Goal: Task Accomplishment & Management: Manage account settings

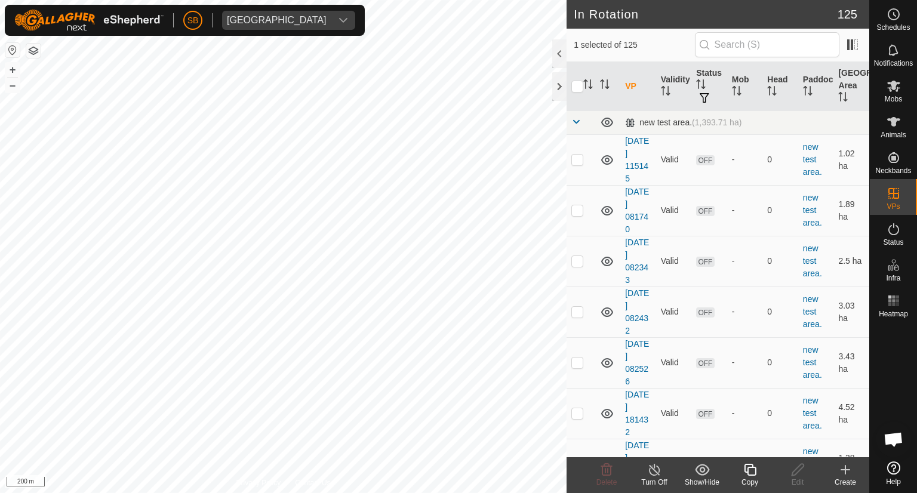
drag, startPoint x: 754, startPoint y: 473, endPoint x: 754, endPoint y: 482, distance: 9.0
click at [754, 482] on div "Copy" at bounding box center [750, 482] width 48 height 11
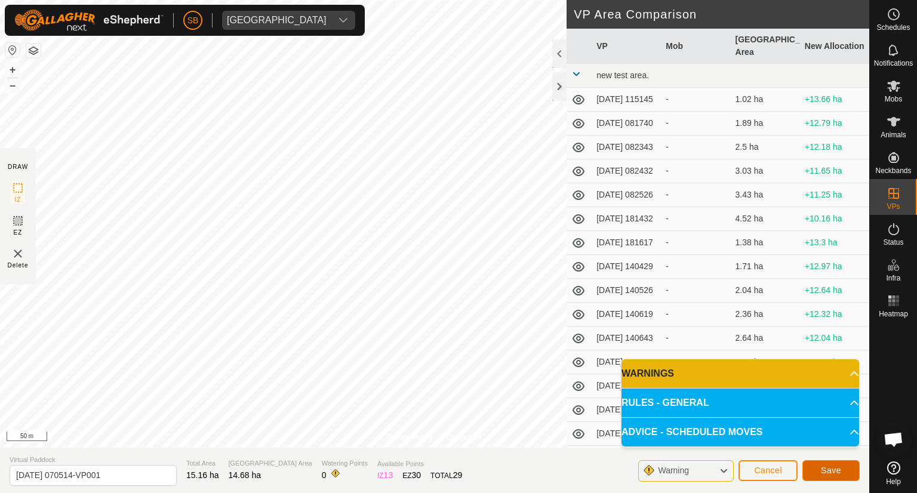
click at [833, 469] on span "Save" at bounding box center [831, 471] width 20 height 10
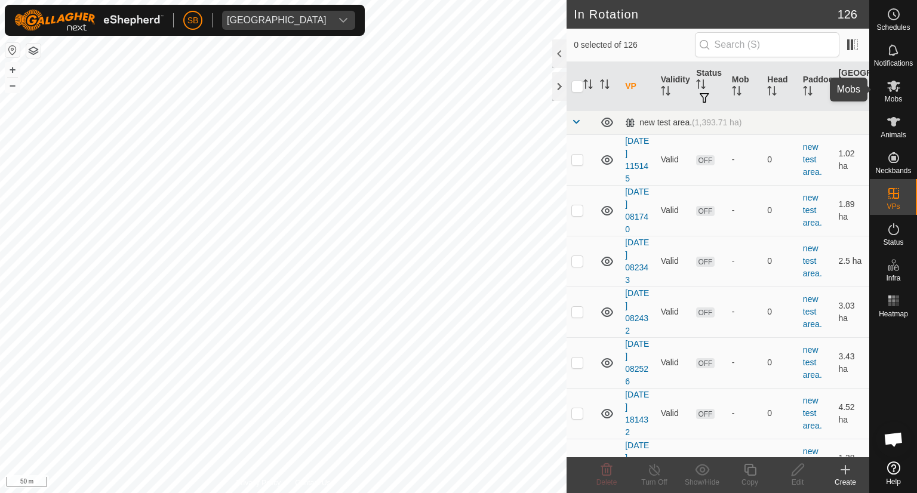
click at [898, 86] on icon at bounding box center [894, 86] width 14 height 14
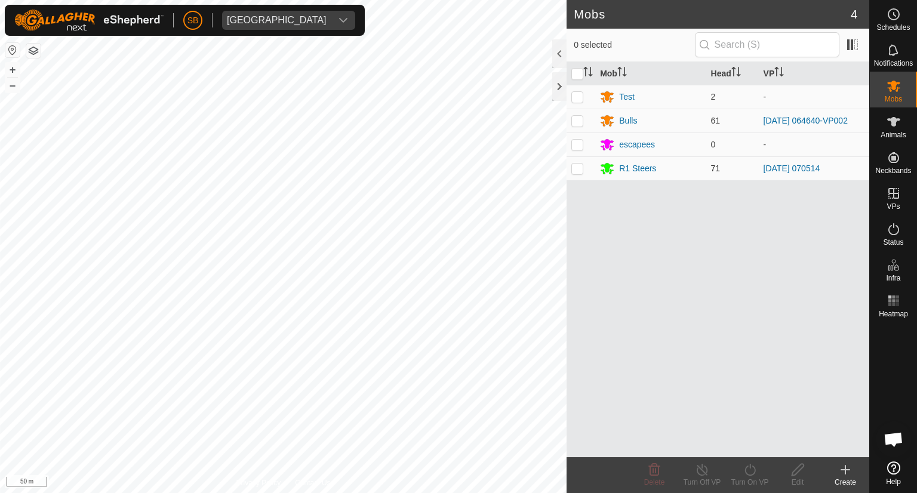
click at [577, 168] on p-checkbox at bounding box center [577, 169] width 12 height 10
checkbox input "true"
click at [755, 475] on icon at bounding box center [750, 470] width 15 height 14
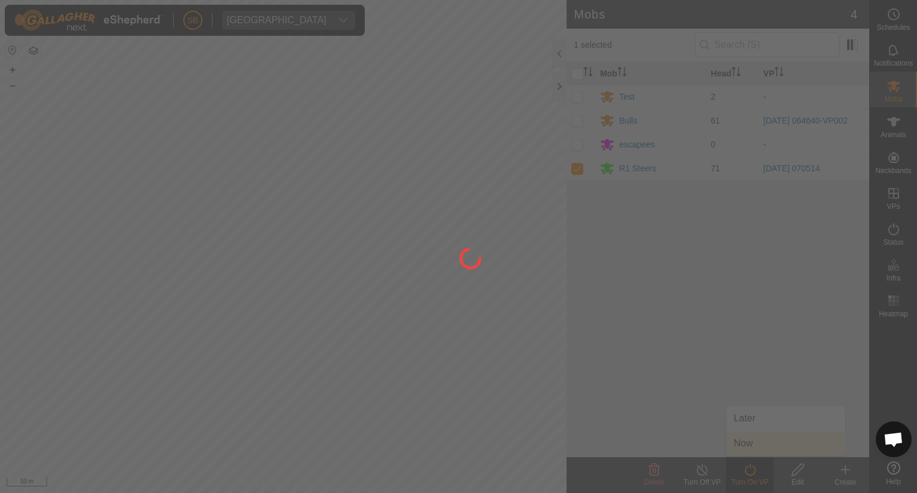
click at [755, 442] on div at bounding box center [458, 246] width 917 height 493
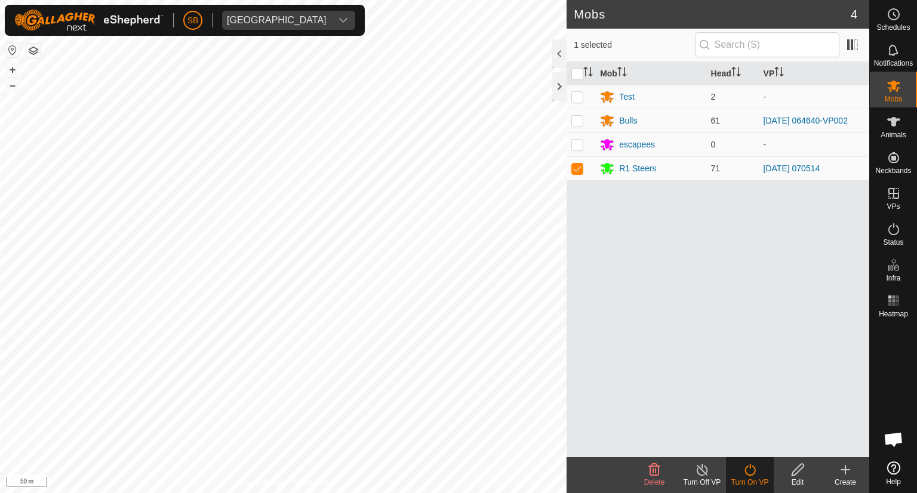
click at [755, 477] on div "Turn On VP" at bounding box center [750, 482] width 48 height 11
click at [746, 466] on icon at bounding box center [749, 470] width 11 height 12
click at [745, 444] on link "Now" at bounding box center [786, 444] width 118 height 24
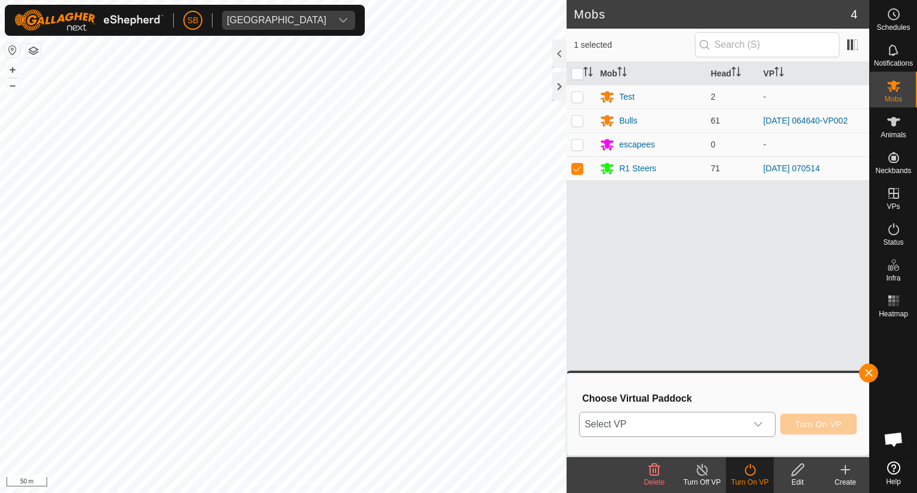
click at [755, 422] on icon "dropdown trigger" at bounding box center [758, 425] width 10 height 10
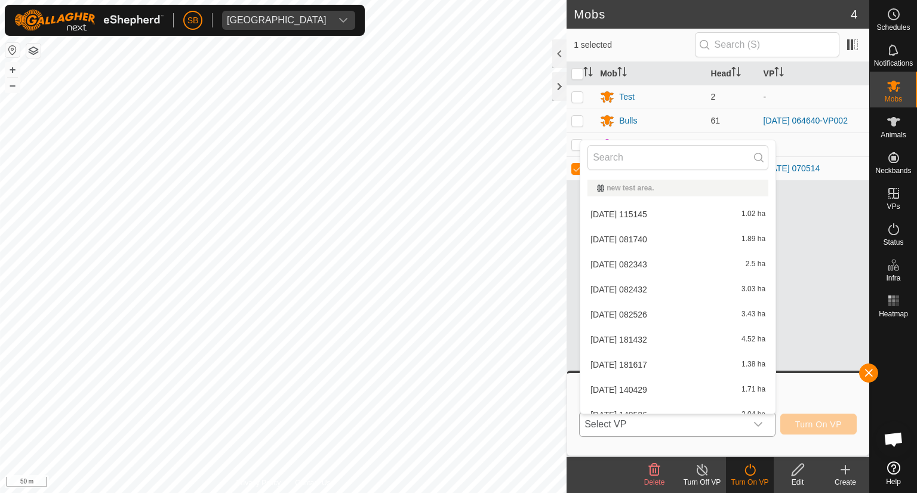
scroll to position [2947, 0]
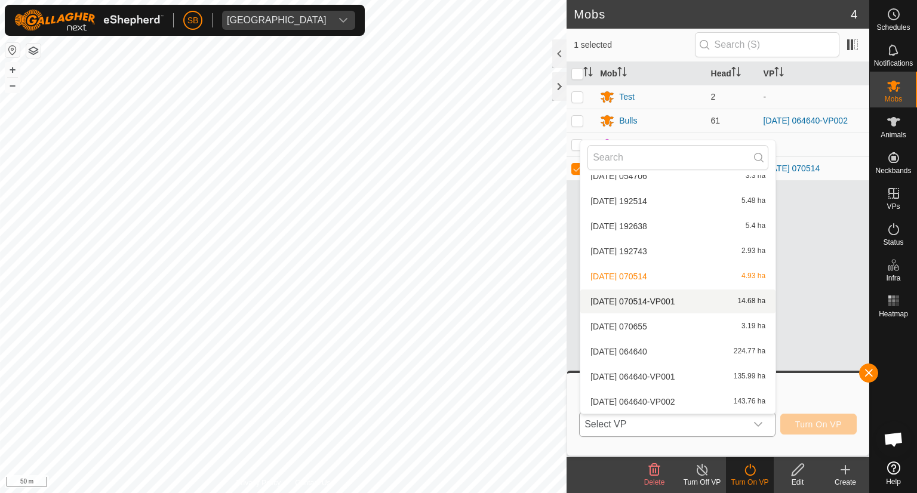
click at [678, 301] on li "[DATE] 070514-VP001 14.68 ha" at bounding box center [677, 302] width 195 height 24
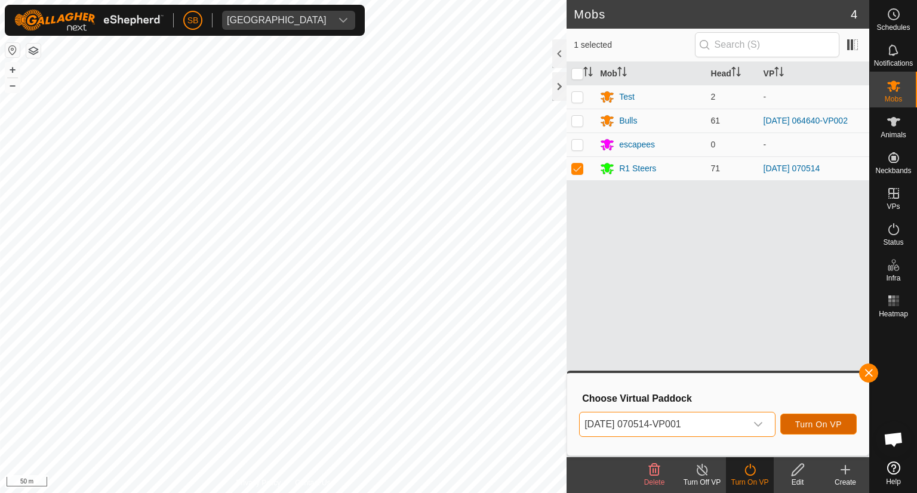
click at [824, 426] on span "Turn On VP" at bounding box center [818, 425] width 47 height 10
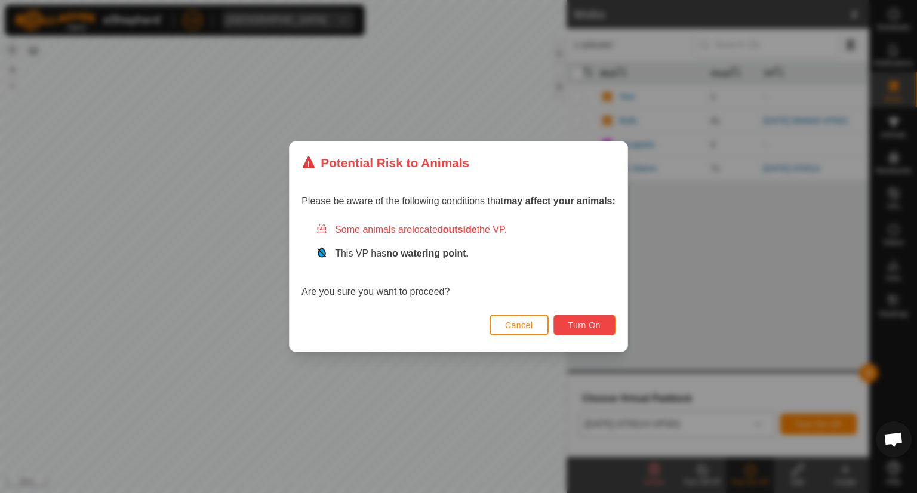
click at [594, 325] on span "Turn On" at bounding box center [584, 326] width 32 height 10
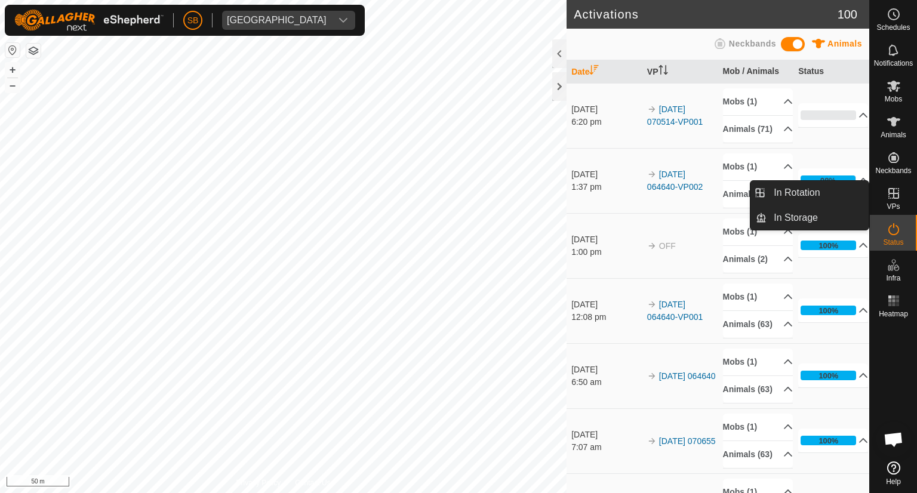
click at [895, 187] on icon at bounding box center [894, 193] width 14 height 14
click at [802, 189] on link "In Rotation" at bounding box center [818, 193] width 102 height 24
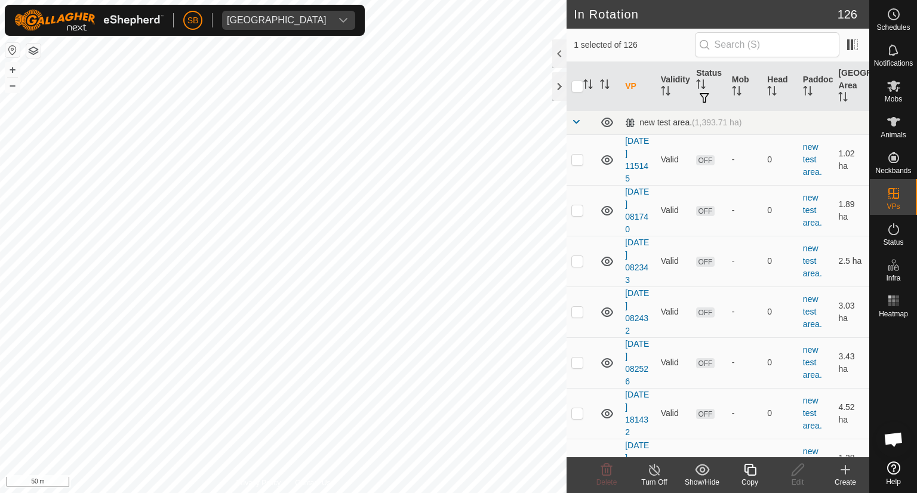
click at [848, 467] on icon at bounding box center [845, 470] width 14 height 14
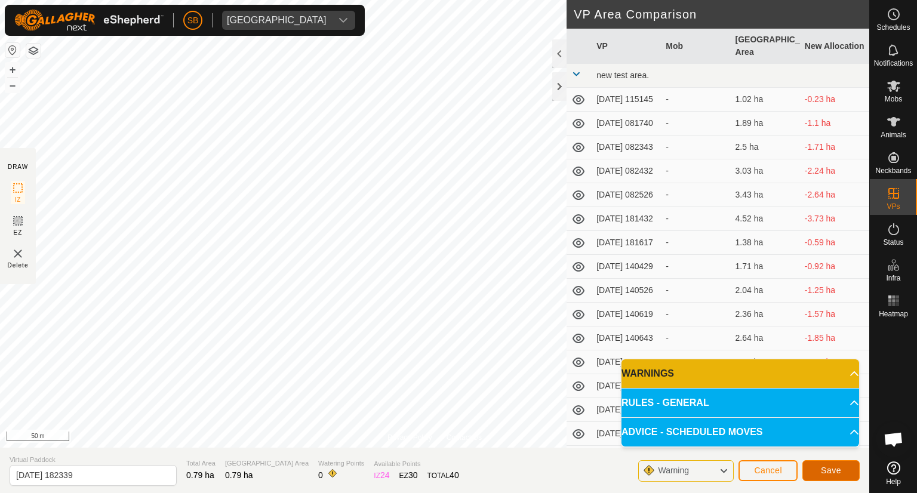
click at [833, 467] on span "Save" at bounding box center [831, 471] width 20 height 10
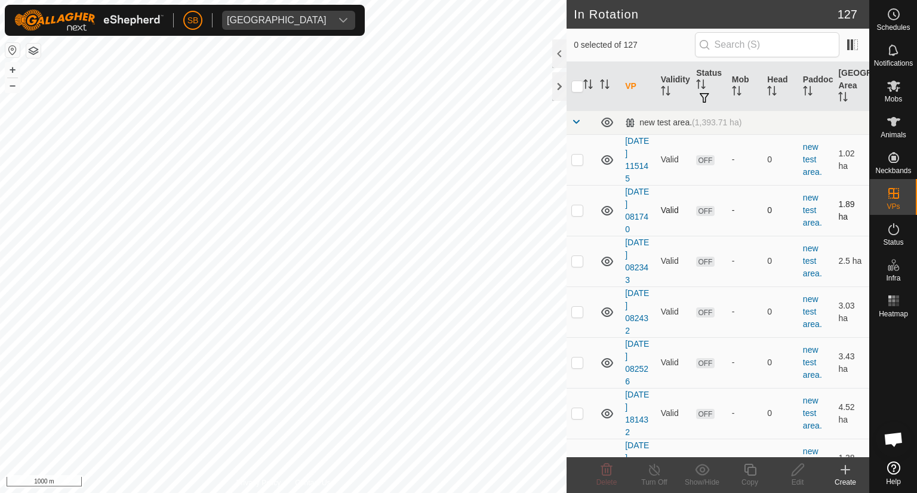
click at [620, 232] on div "In Rotation 127 0 selected of 127 VP Validity Status Mob Head Paddock Grazing A…" at bounding box center [434, 246] width 869 height 493
checkbox input "true"
click at [805, 469] on edit-svg-icon at bounding box center [798, 470] width 48 height 14
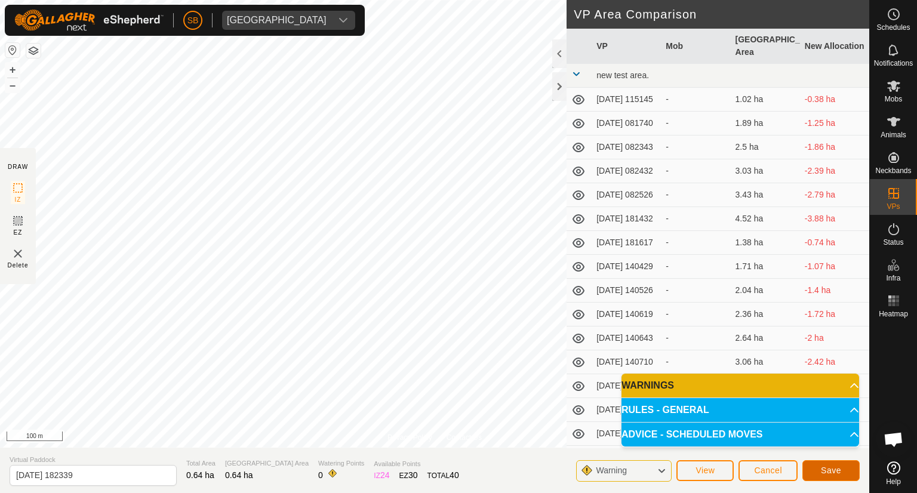
click at [832, 464] on button "Save" at bounding box center [830, 470] width 57 height 21
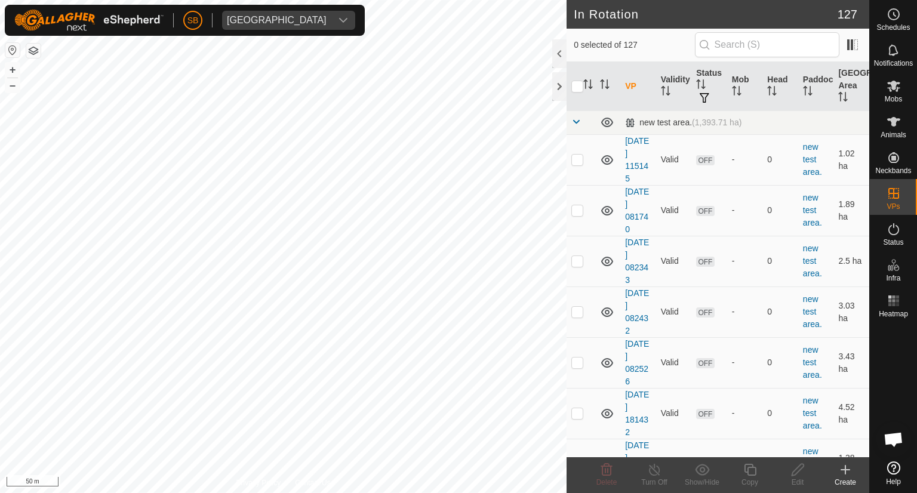
checkbox input "true"
click at [795, 475] on icon at bounding box center [797, 470] width 15 height 14
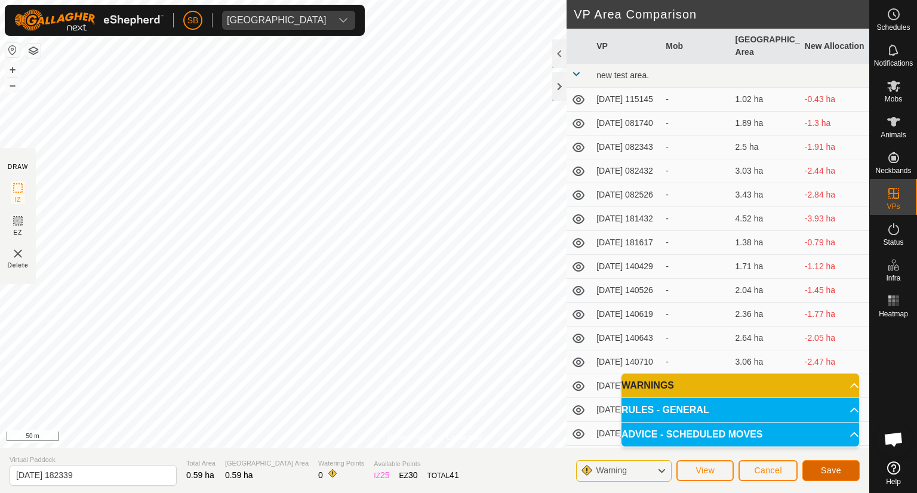
click at [848, 473] on button "Save" at bounding box center [830, 470] width 57 height 21
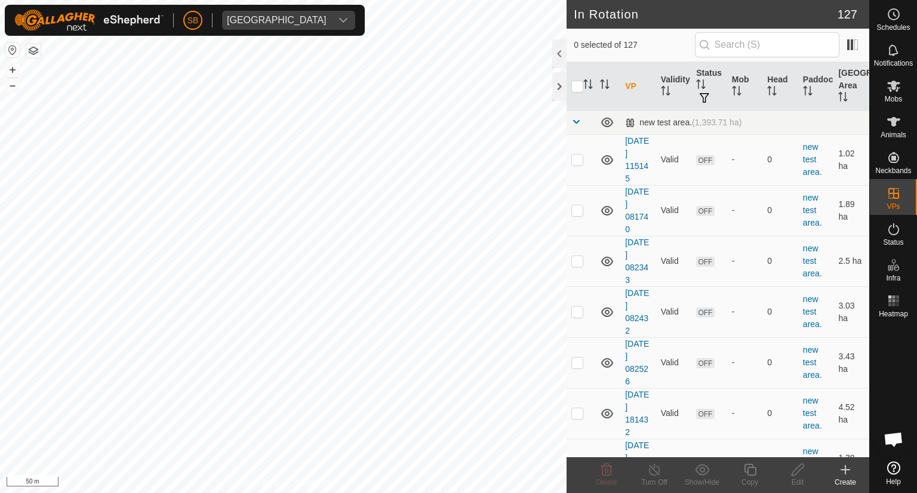
checkbox input "true"
click at [900, 87] on icon at bounding box center [894, 86] width 14 height 14
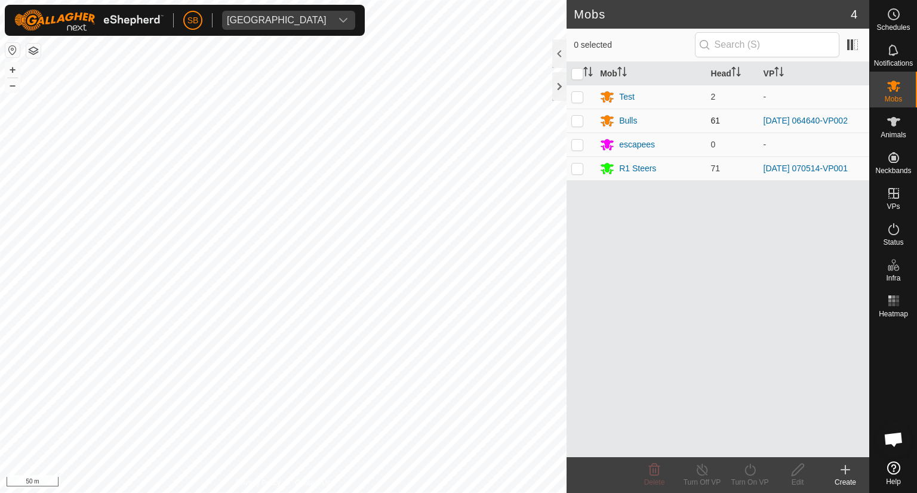
click at [583, 119] on p-checkbox at bounding box center [577, 121] width 12 height 10
checkbox input "true"
click at [901, 121] on es-animals-svg-icon at bounding box center [893, 121] width 21 height 19
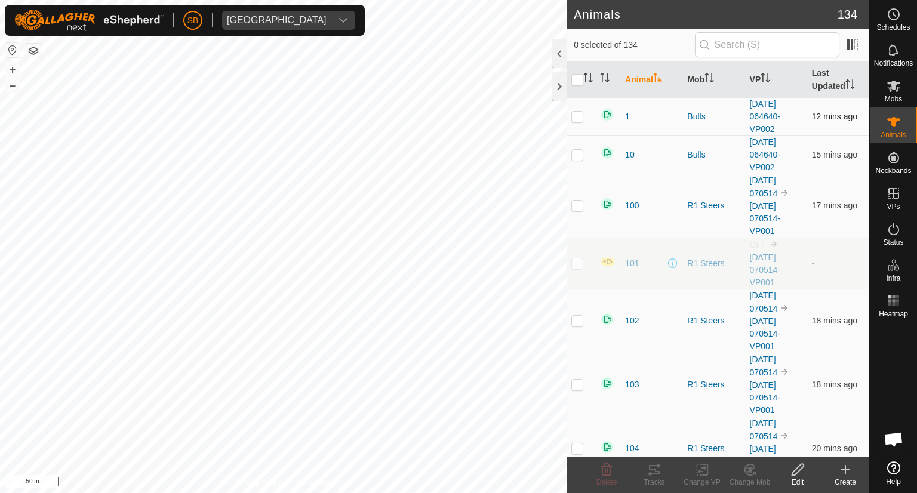
click at [576, 116] on p-checkbox at bounding box center [577, 117] width 12 height 10
checkbox input "true"
click at [603, 81] on icon "Activate to sort" at bounding box center [605, 78] width 10 height 10
click at [661, 80] on icon "Activate to sort" at bounding box center [660, 81] width 4 height 2
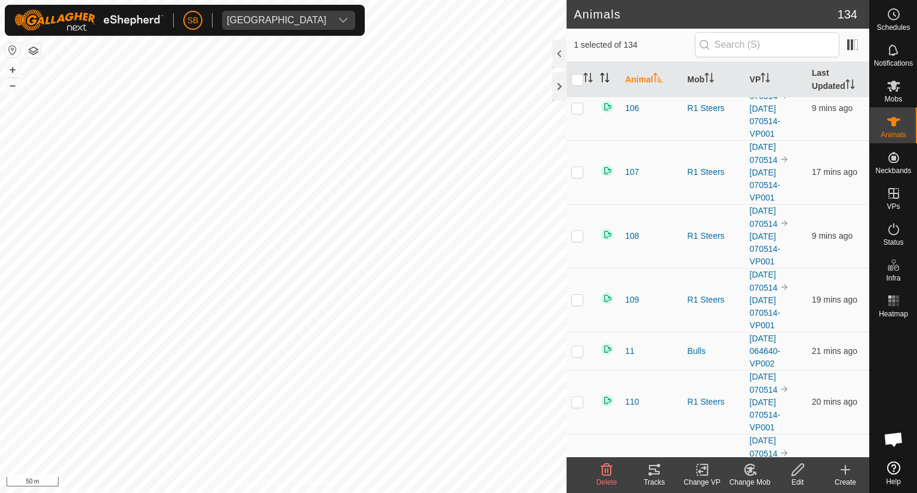
scroll to position [467, 0]
click at [580, 347] on p-checkbox at bounding box center [577, 352] width 12 height 10
checkbox input "true"
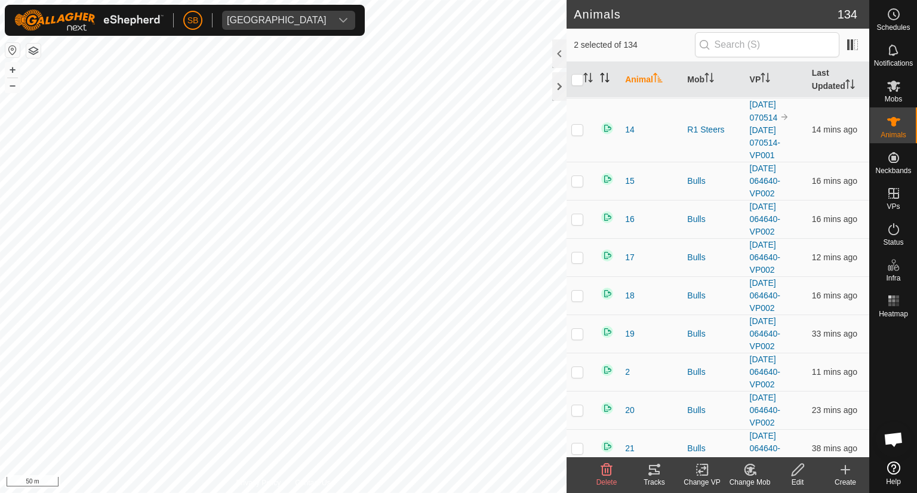
scroll to position [2479, 0]
click at [580, 366] on p-checkbox at bounding box center [577, 371] width 12 height 10
checkbox input "true"
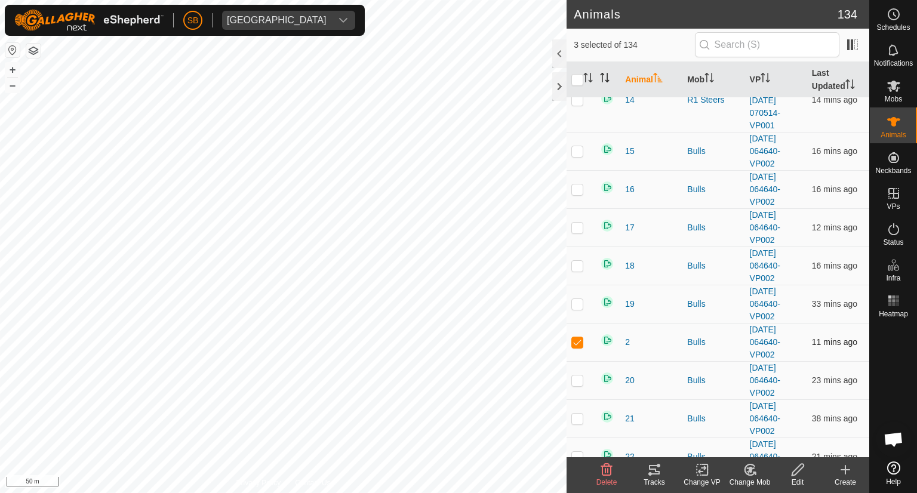
scroll to position [2509, 0]
click at [580, 412] on p-checkbox at bounding box center [577, 417] width 12 height 10
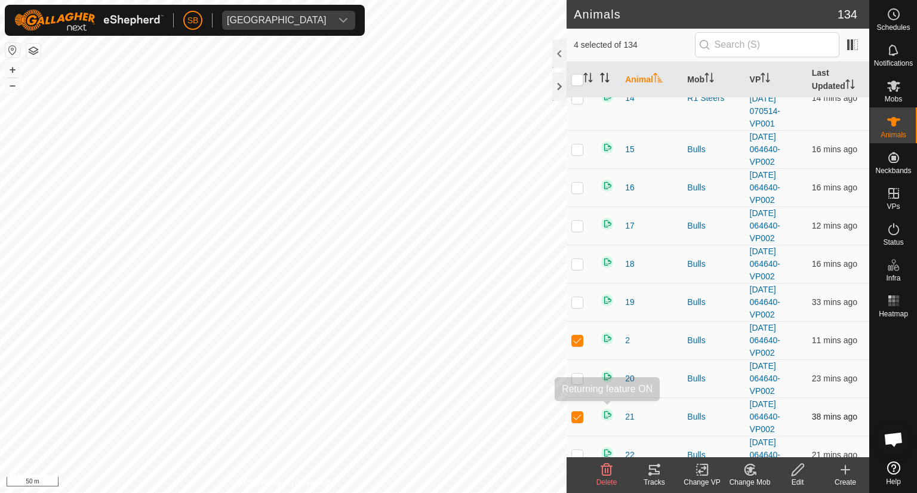
checkbox input "true"
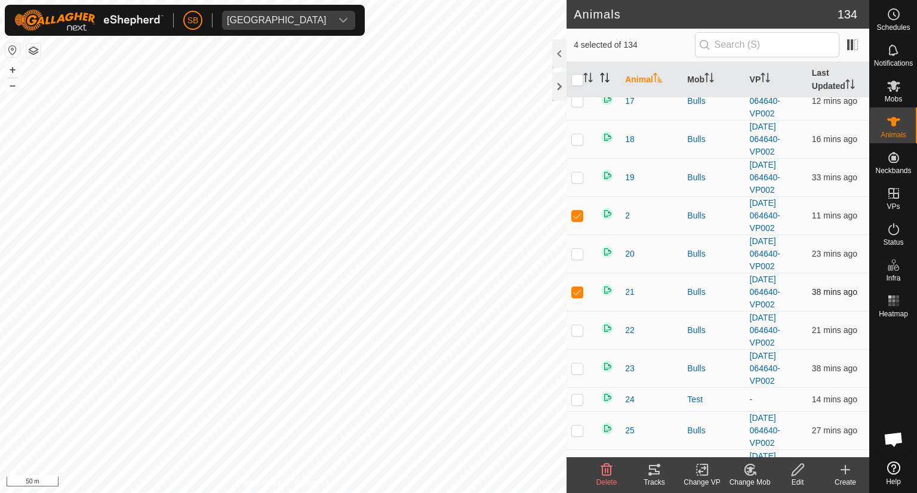
scroll to position [2639, 0]
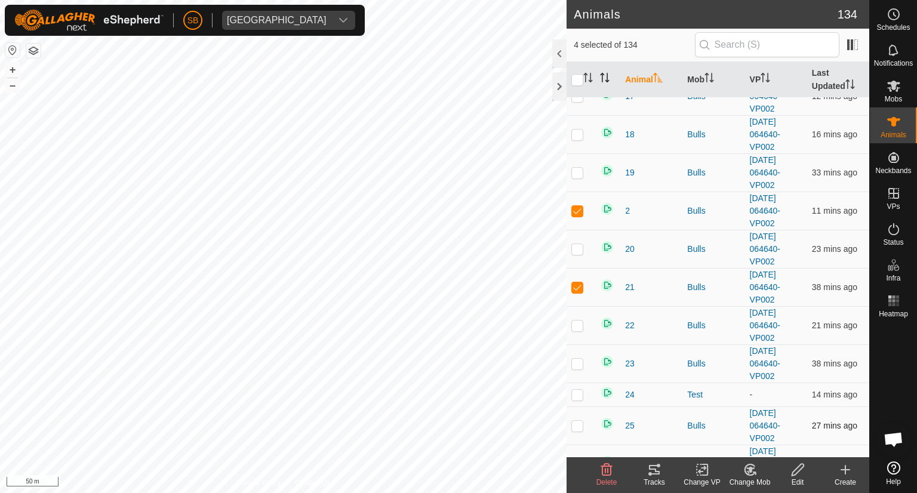
click at [576, 421] on p-checkbox at bounding box center [577, 426] width 12 height 10
checkbox input "true"
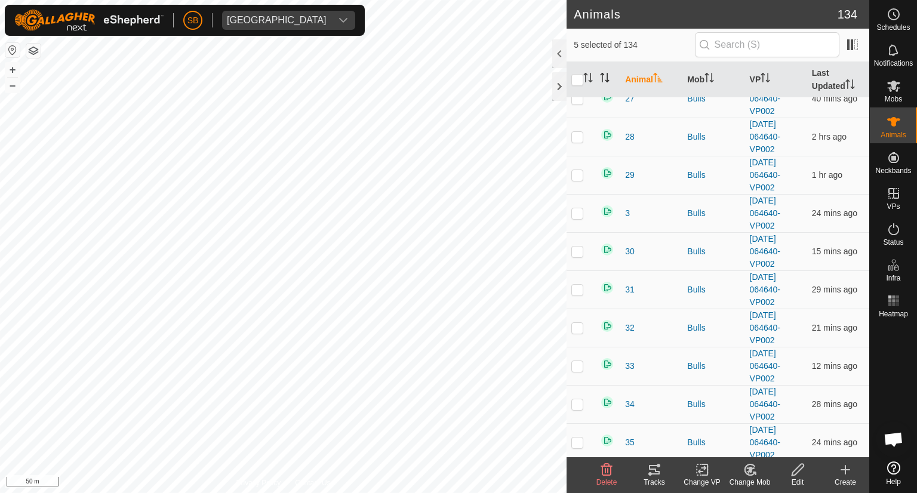
scroll to position [3044, 0]
click at [576, 436] on p-checkbox at bounding box center [577, 441] width 12 height 10
checkbox input "true"
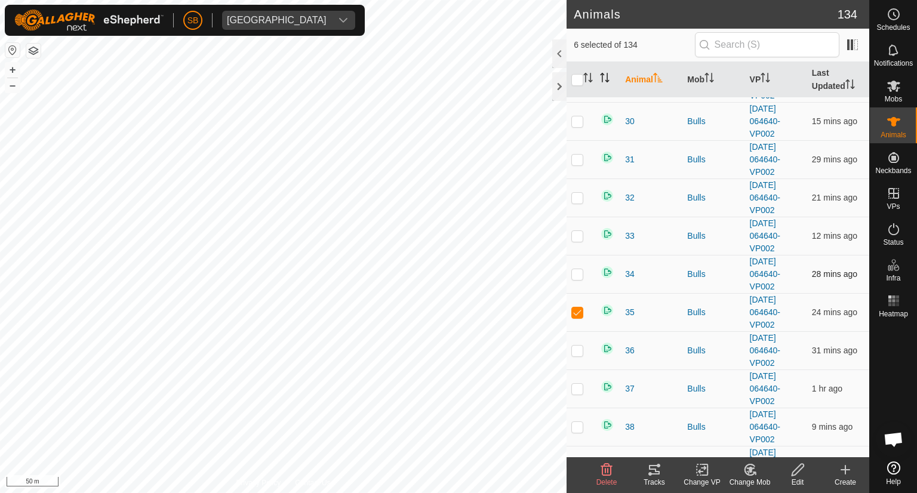
scroll to position [3173, 0]
click at [572, 421] on p-checkbox at bounding box center [577, 426] width 12 height 10
checkbox input "true"
click at [577, 383] on p-checkbox at bounding box center [577, 388] width 12 height 10
checkbox input "true"
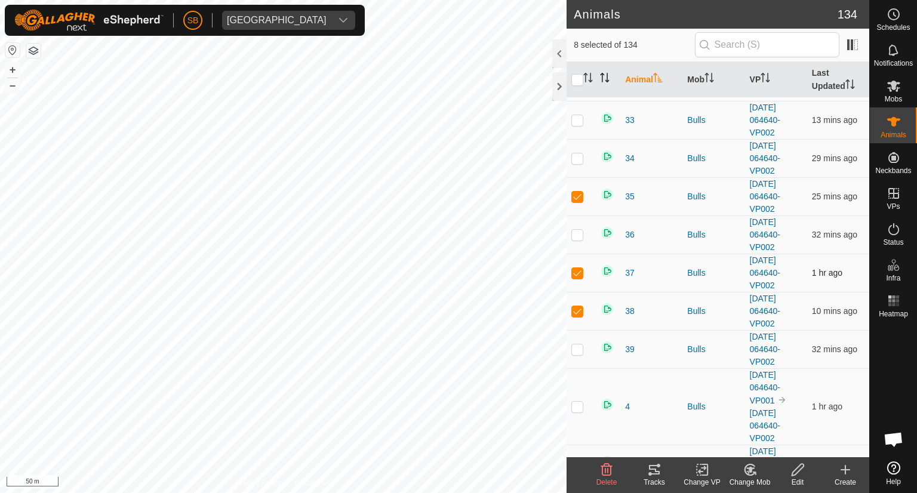
scroll to position [3317, 0]
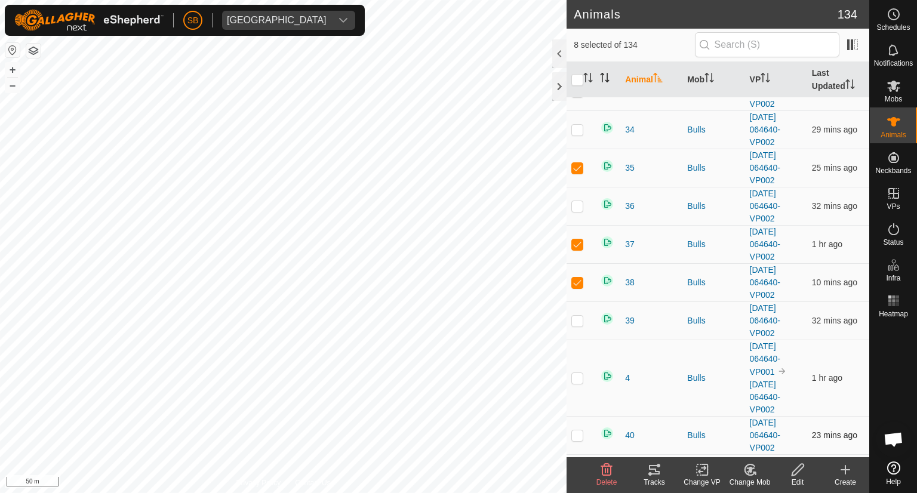
click at [576, 430] on p-checkbox at bounding box center [577, 435] width 12 height 10
checkbox input "true"
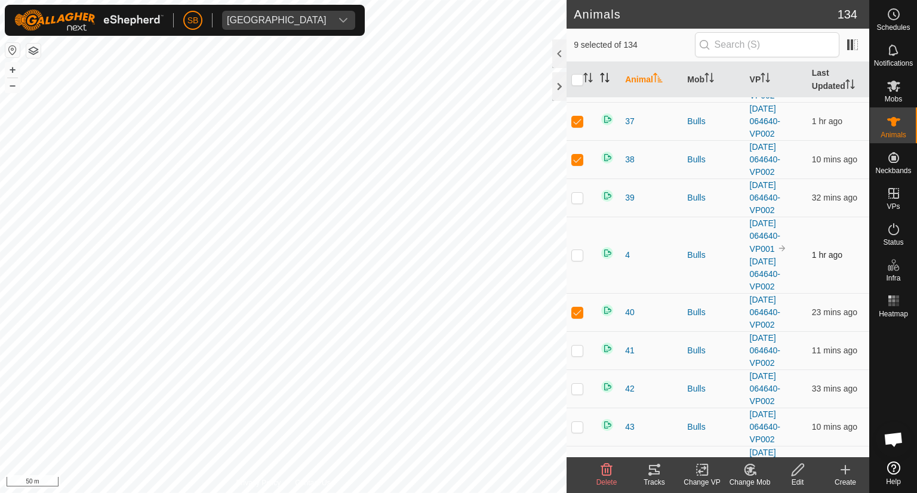
scroll to position [3490, 0]
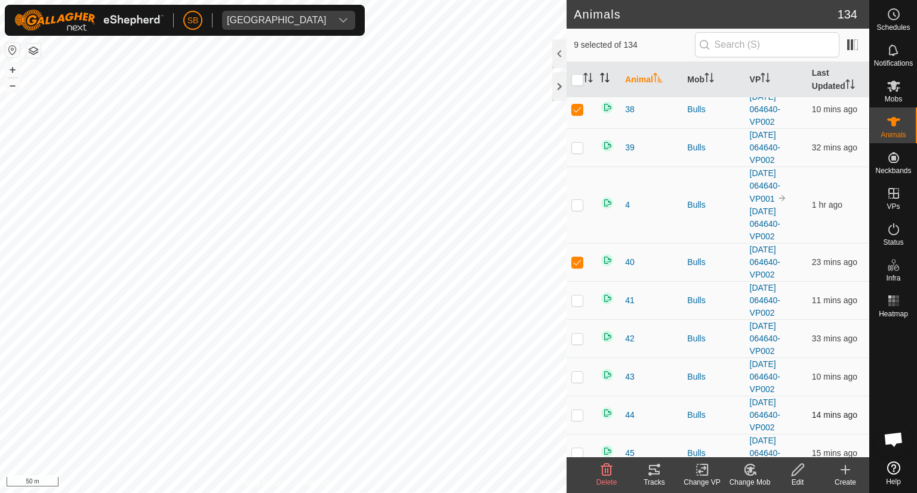
click at [578, 410] on p-checkbox at bounding box center [577, 415] width 12 height 10
checkbox input "true"
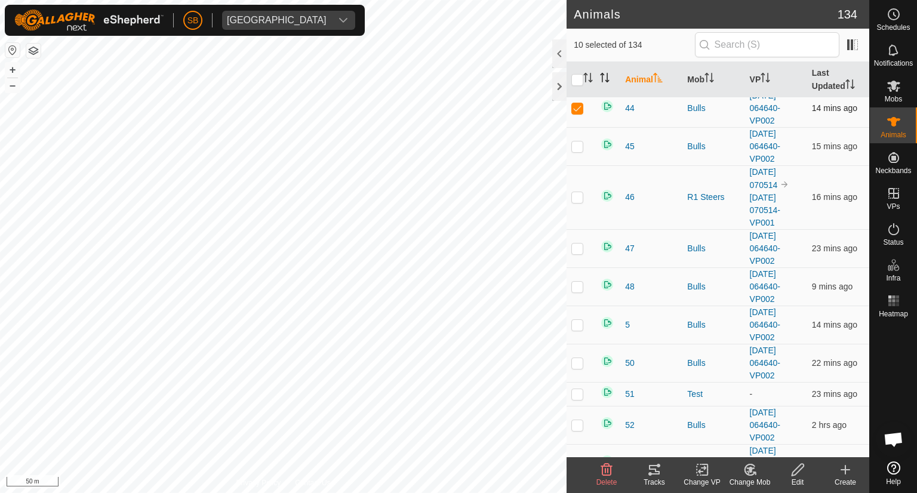
scroll to position [3801, 0]
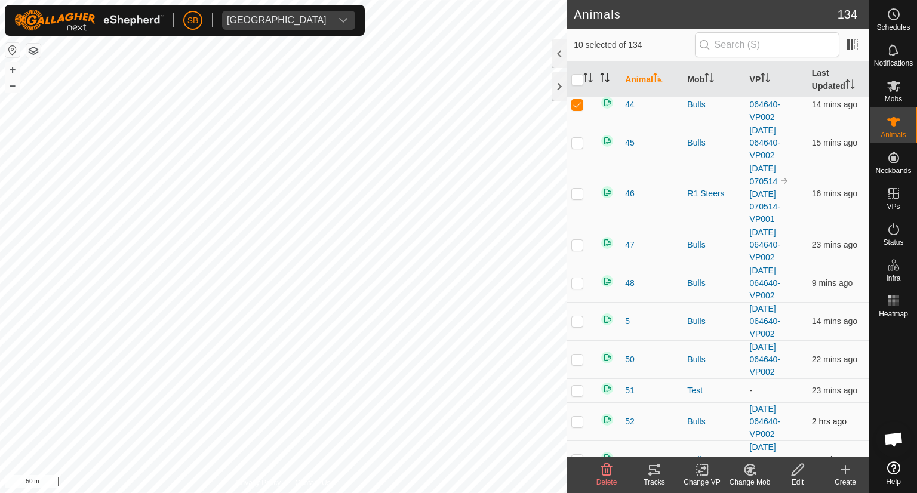
click at [576, 417] on p-checkbox at bounding box center [577, 422] width 12 height 10
checkbox input "true"
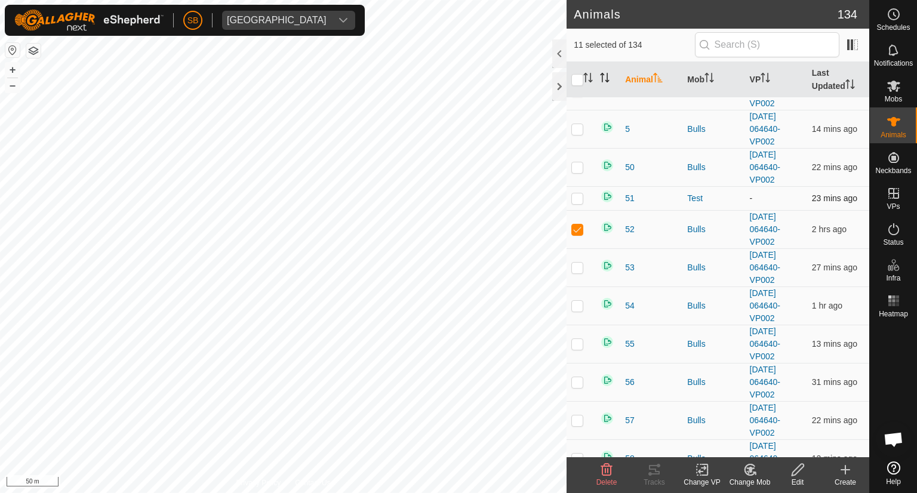
scroll to position [3994, 0]
click at [575, 414] on p-checkbox at bounding box center [577, 419] width 12 height 10
checkbox input "true"
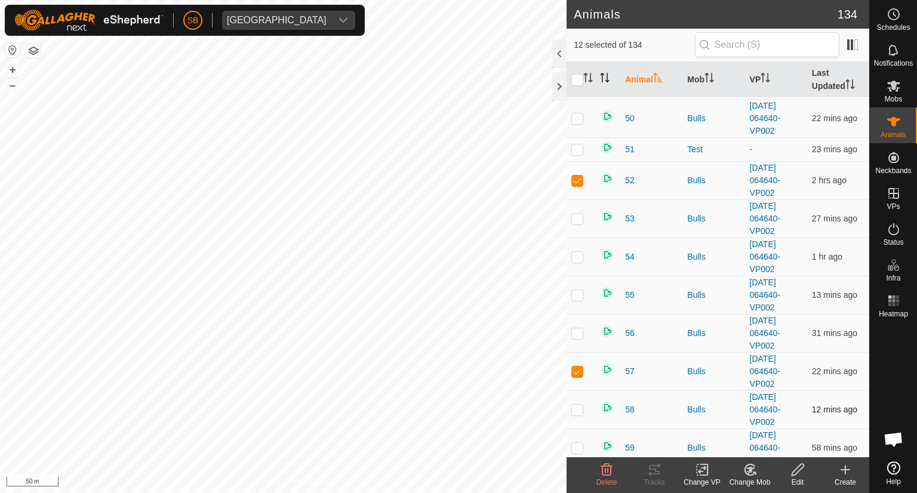
scroll to position [4043, 0]
click at [574, 442] on p-checkbox at bounding box center [577, 447] width 12 height 10
checkbox input "true"
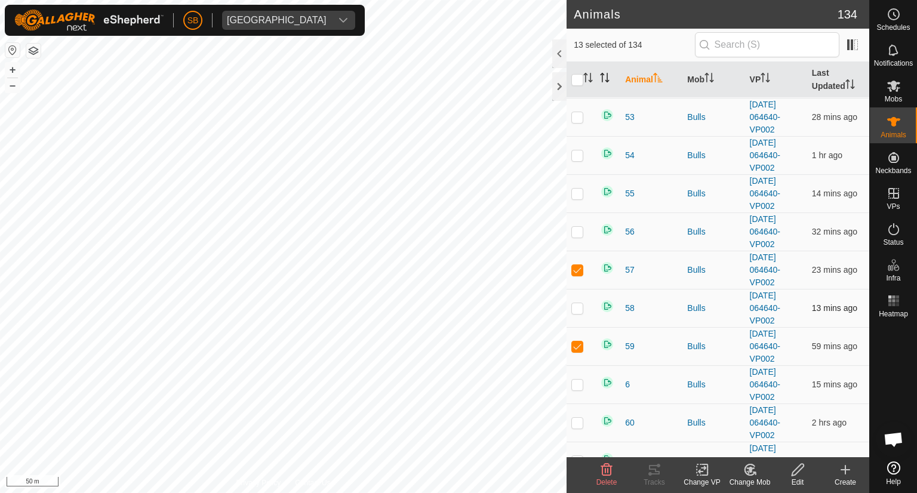
scroll to position [4144, 0]
click at [578, 379] on p-checkbox at bounding box center [577, 384] width 12 height 10
checkbox input "true"
click at [578, 416] on p-checkbox at bounding box center [577, 421] width 12 height 10
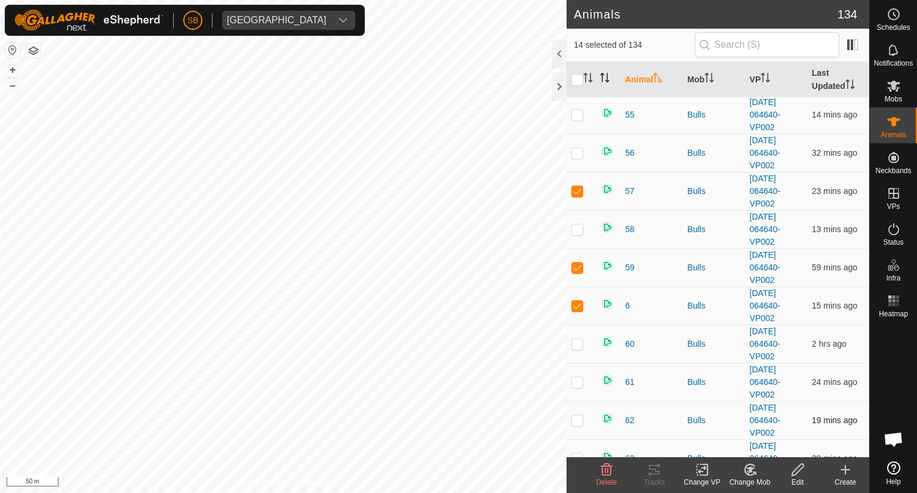
checkbox input "true"
click at [753, 468] on icon at bounding box center [750, 470] width 8 height 6
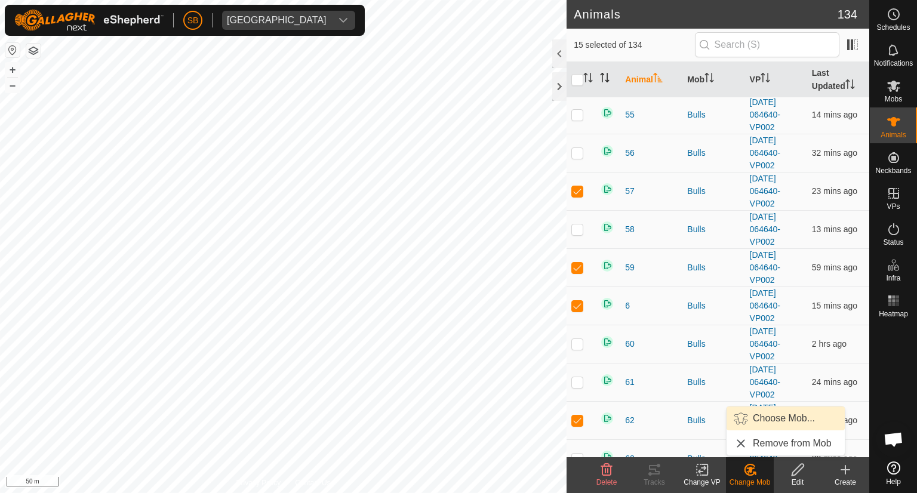
click at [764, 418] on link "Choose Mob..." at bounding box center [786, 419] width 118 height 24
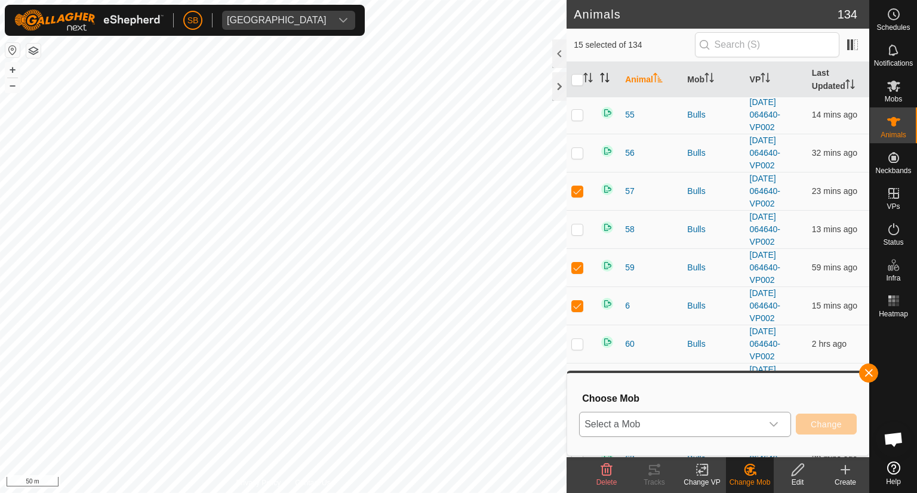
click at [774, 421] on icon "dropdown trigger" at bounding box center [774, 425] width 10 height 10
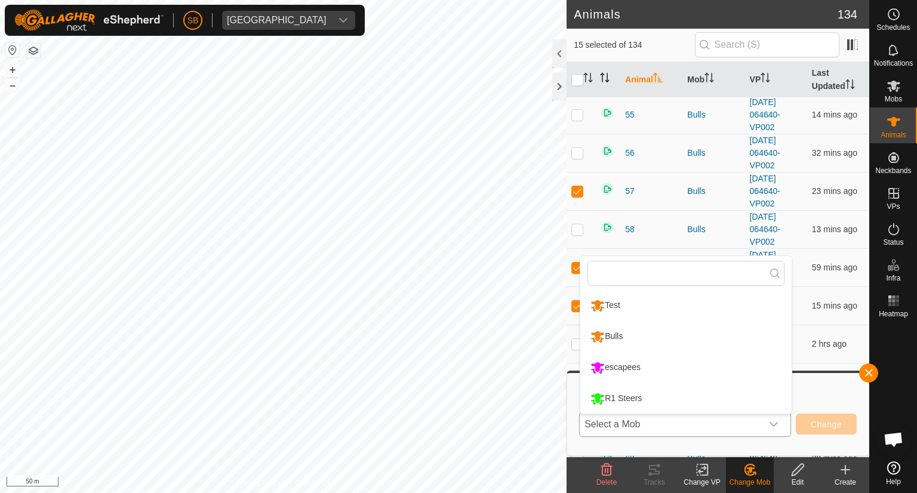
click at [633, 367] on li "escapees" at bounding box center [685, 368] width 211 height 30
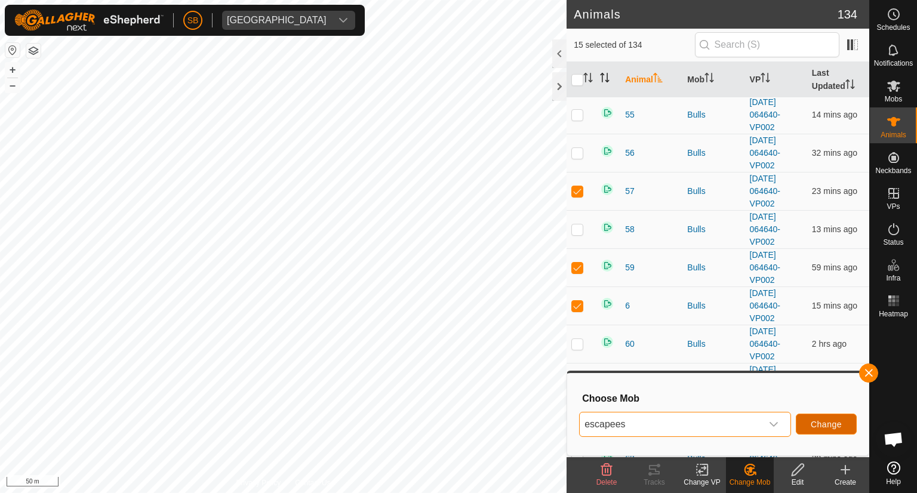
click at [820, 423] on span "Change" at bounding box center [826, 425] width 31 height 10
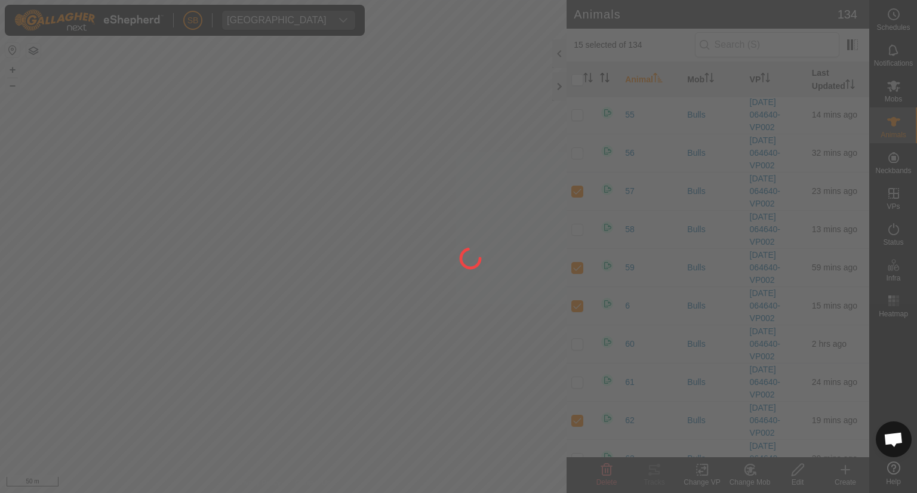
checkbox input "false"
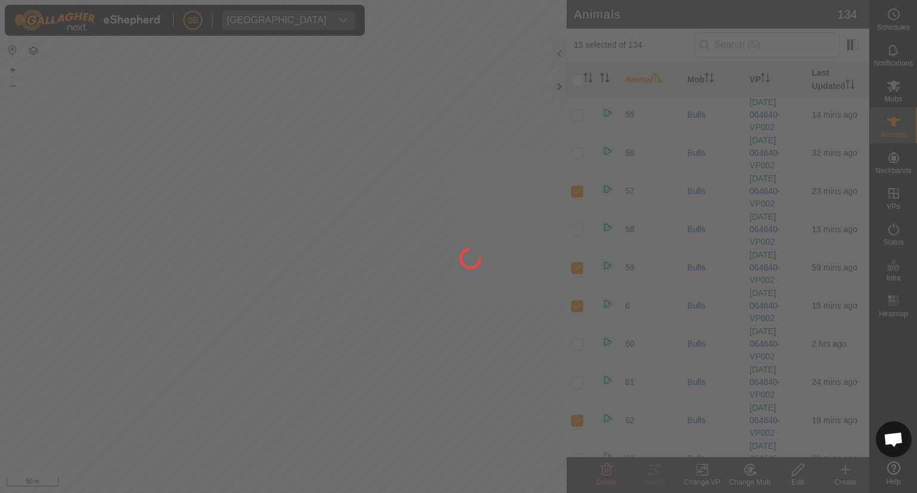
checkbox input "false"
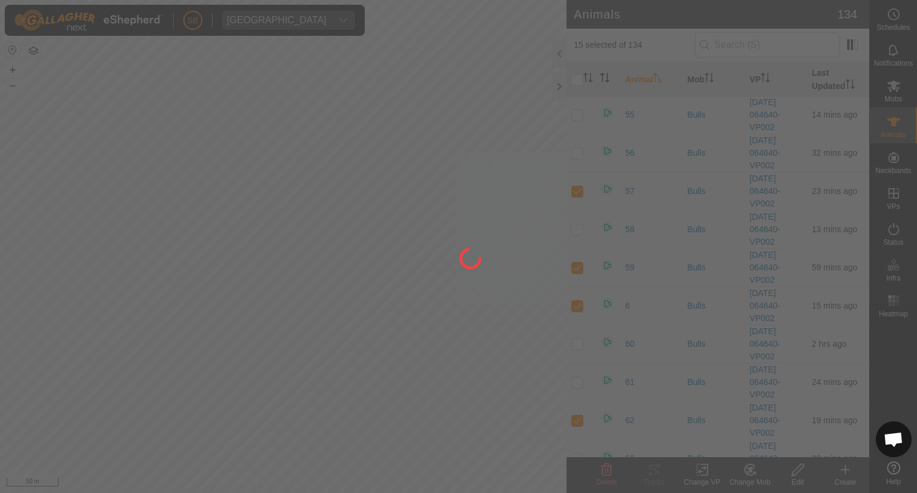
checkbox input "false"
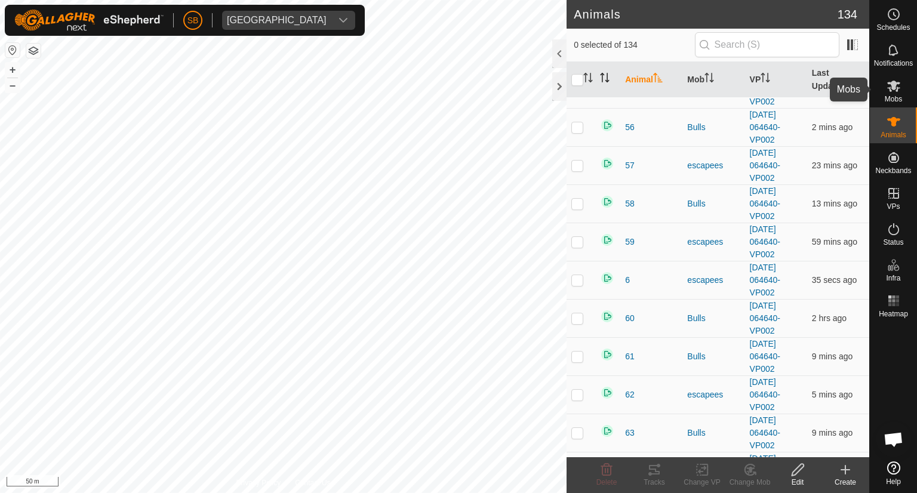
click at [892, 96] on span "Mobs" at bounding box center [893, 99] width 17 height 7
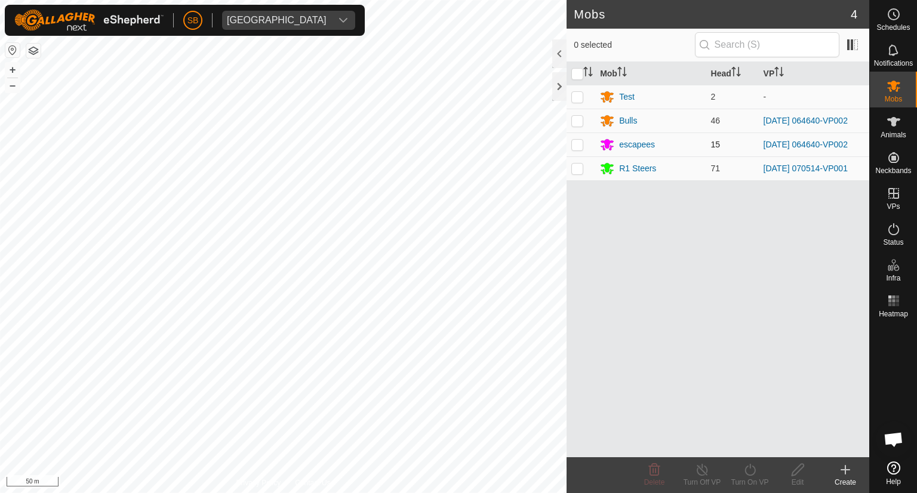
click at [575, 144] on p-checkbox at bounding box center [577, 145] width 12 height 10
checkbox input "true"
click at [753, 470] on icon at bounding box center [750, 470] width 15 height 14
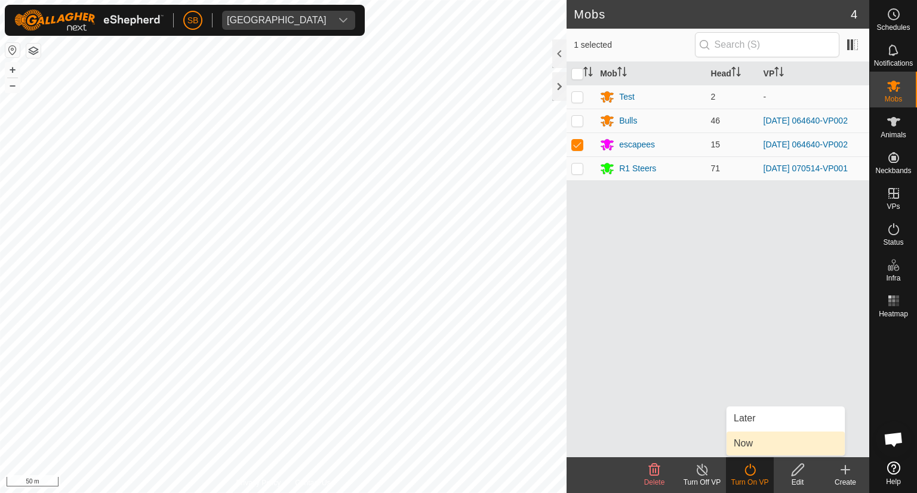
click at [750, 446] on link "Now" at bounding box center [786, 444] width 118 height 24
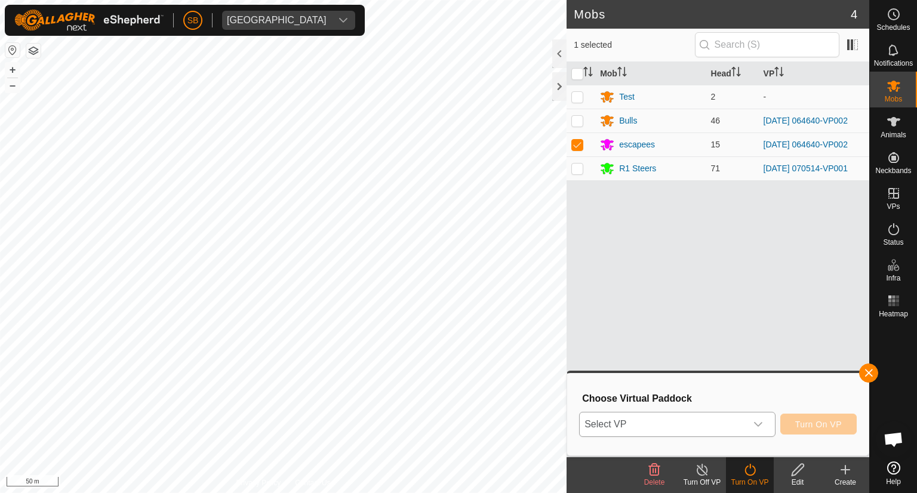
click at [761, 425] on icon "dropdown trigger" at bounding box center [758, 425] width 10 height 10
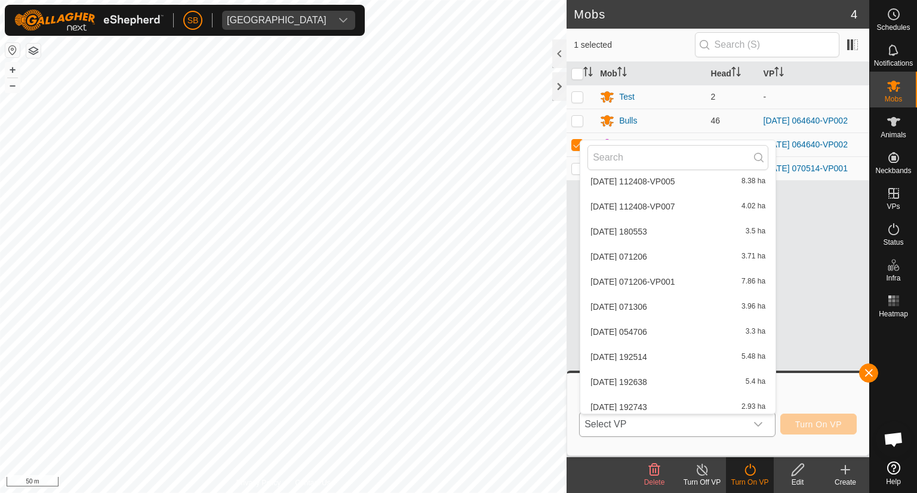
scroll to position [2972, 0]
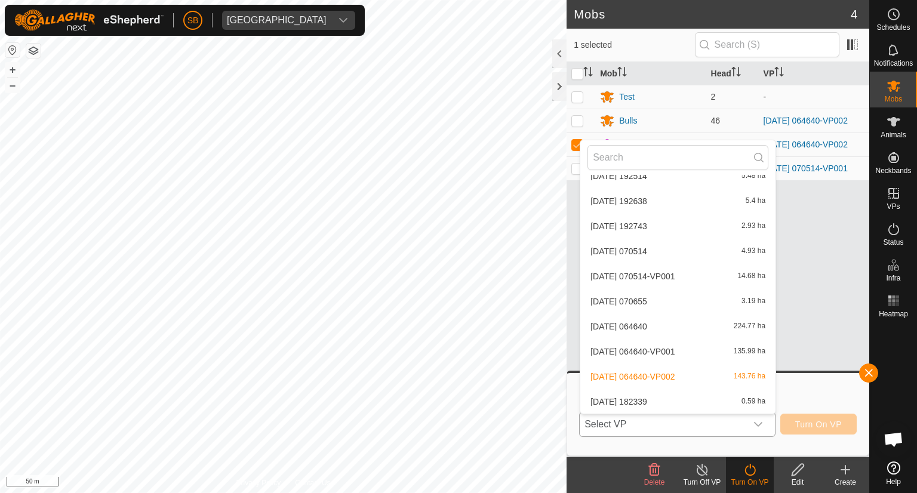
click at [696, 400] on li "[DATE] 182339 0.59 ha" at bounding box center [677, 402] width 195 height 24
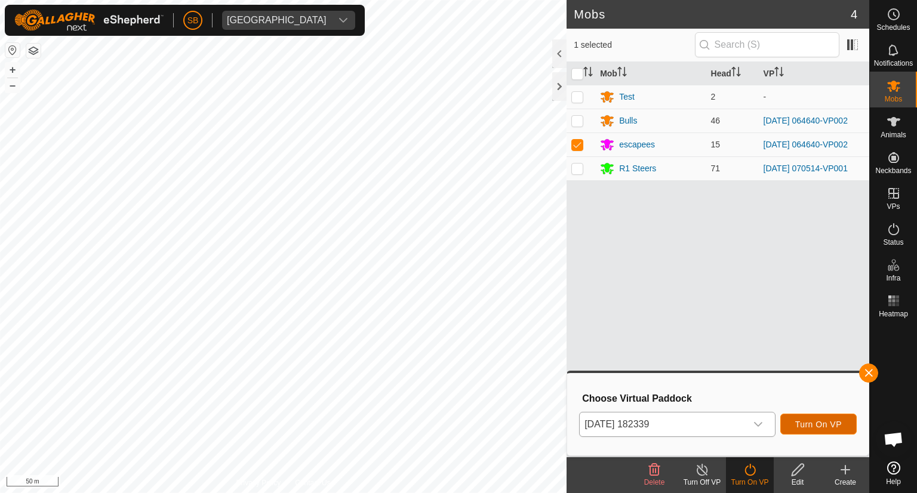
click at [836, 423] on span "Turn On VP" at bounding box center [818, 425] width 47 height 10
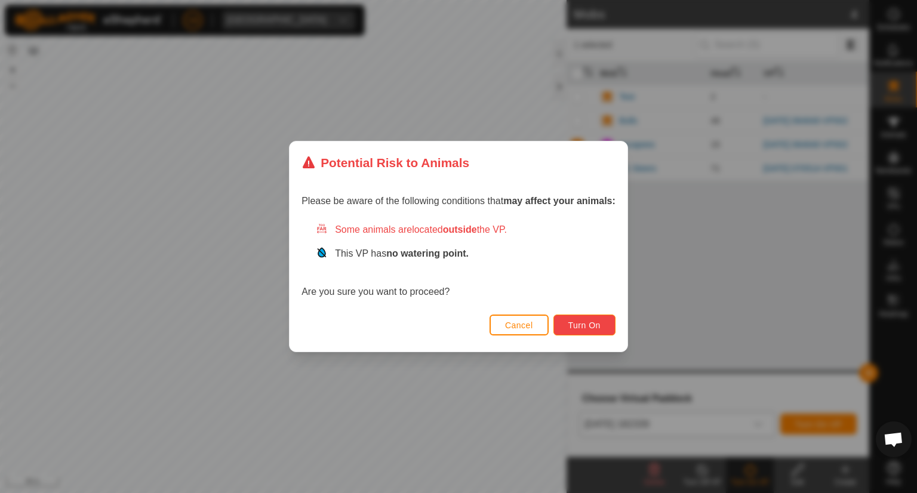
click at [595, 325] on span "Turn On" at bounding box center [584, 326] width 32 height 10
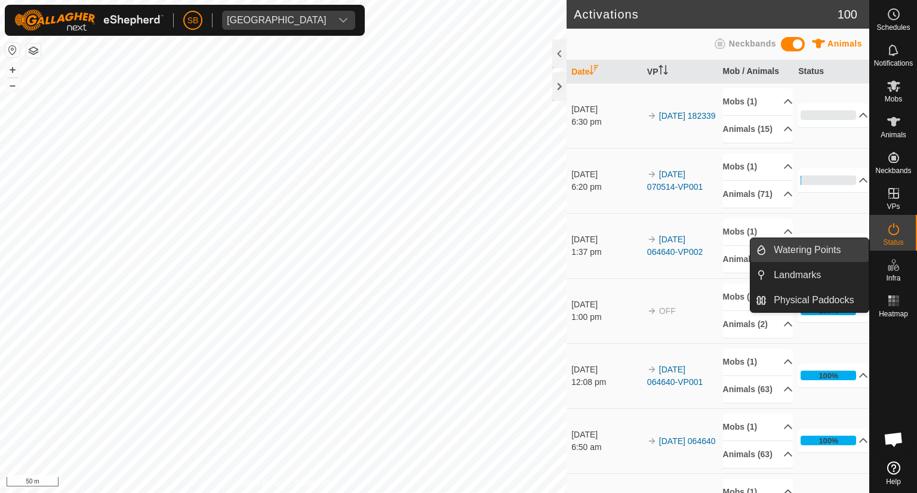
click at [828, 247] on link "Watering Points" at bounding box center [818, 250] width 102 height 24
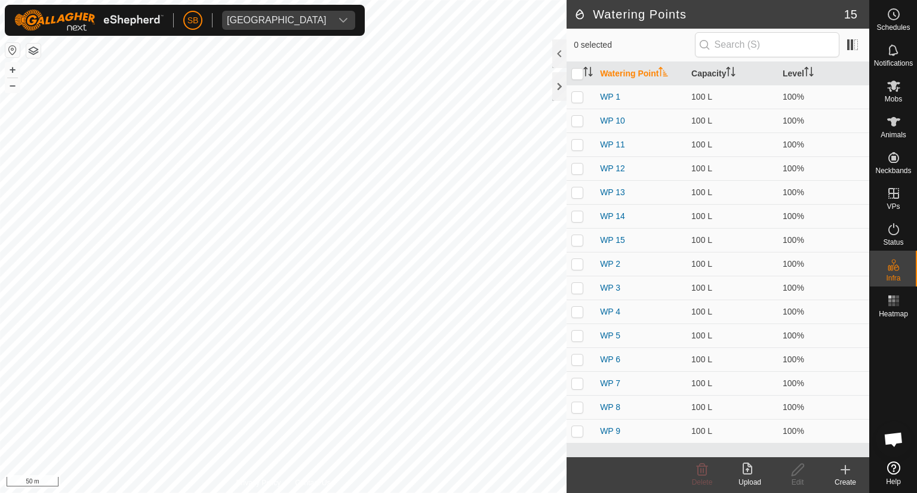
click at [841, 467] on icon at bounding box center [845, 470] width 14 height 14
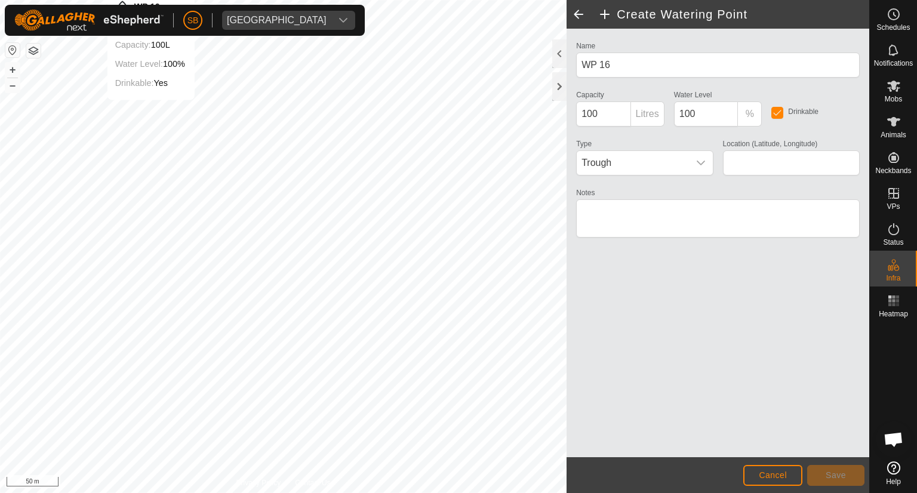
type input "-38.577434, 177.873141"
click at [840, 470] on span "Save" at bounding box center [836, 475] width 20 height 10
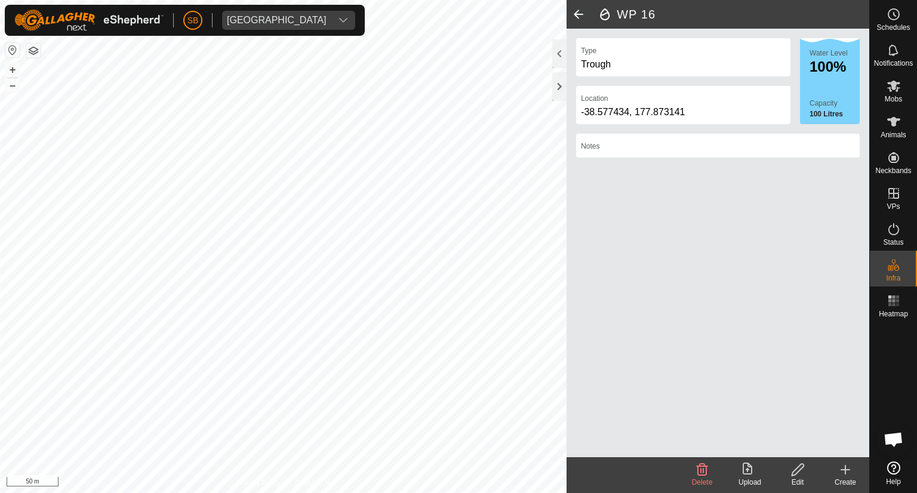
click at [847, 471] on icon at bounding box center [845, 470] width 14 height 14
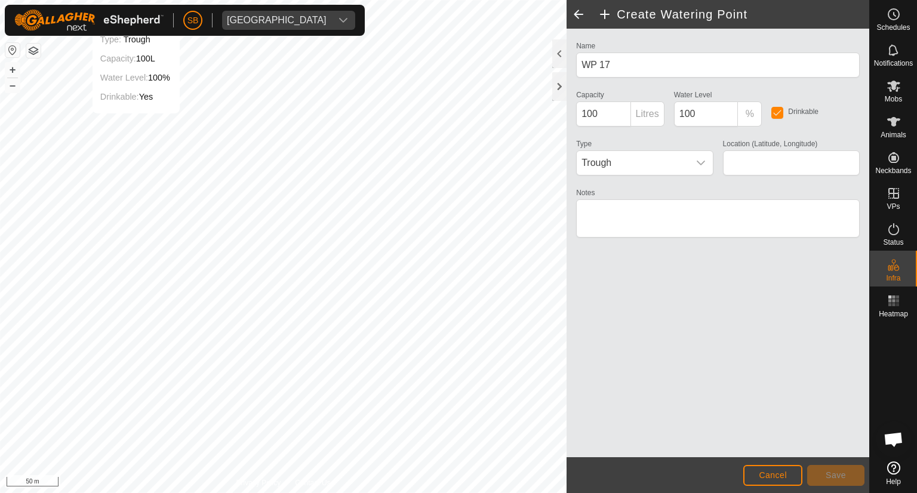
type input "-38.577546, 177.872977"
click at [835, 472] on span "Save" at bounding box center [836, 475] width 20 height 10
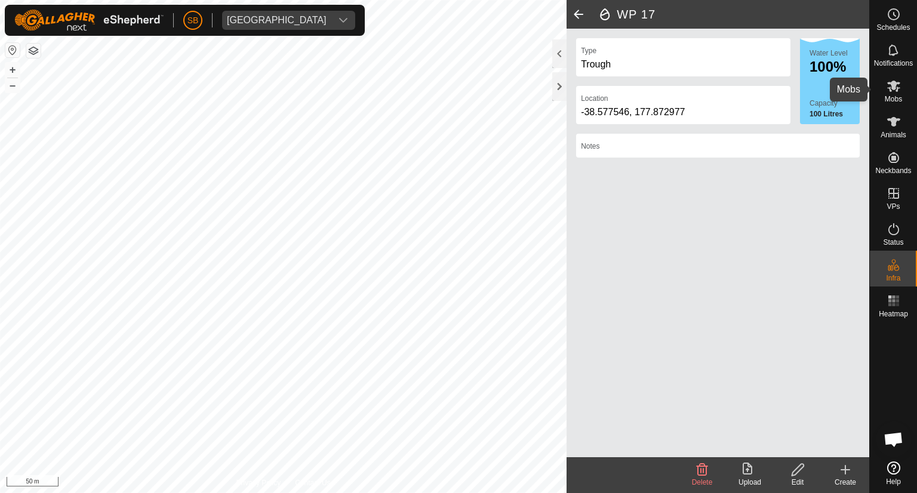
click at [893, 82] on icon at bounding box center [893, 86] width 13 height 11
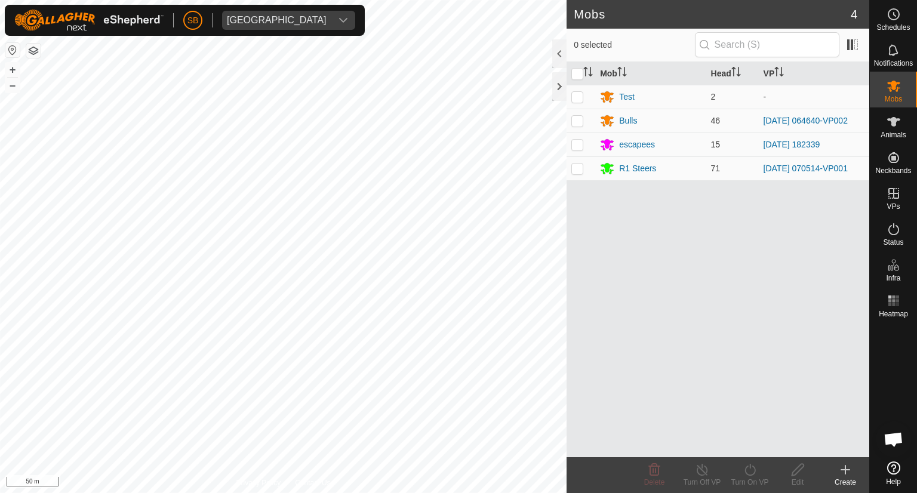
click at [576, 143] on p-checkbox at bounding box center [577, 145] width 12 height 10
checkbox input "true"
click at [798, 476] on icon at bounding box center [797, 470] width 15 height 14
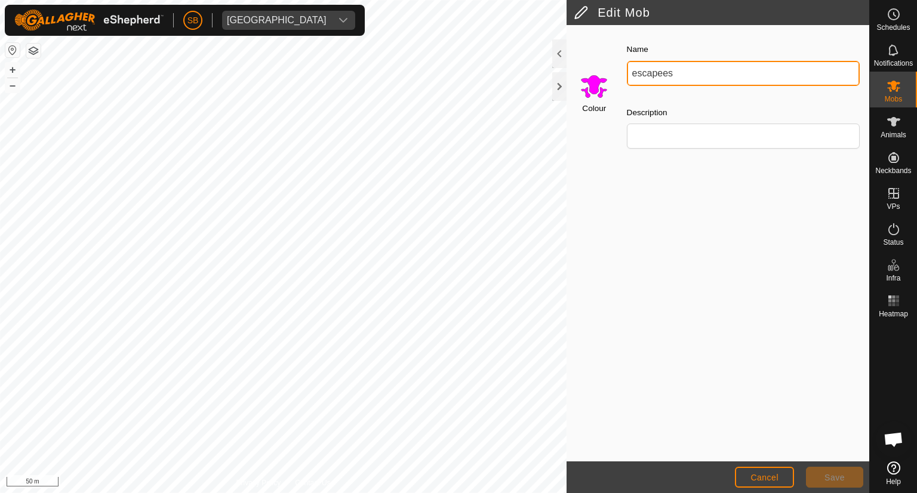
click at [686, 76] on input "escapees" at bounding box center [743, 73] width 233 height 25
type input "e"
type input "Hairs 1"
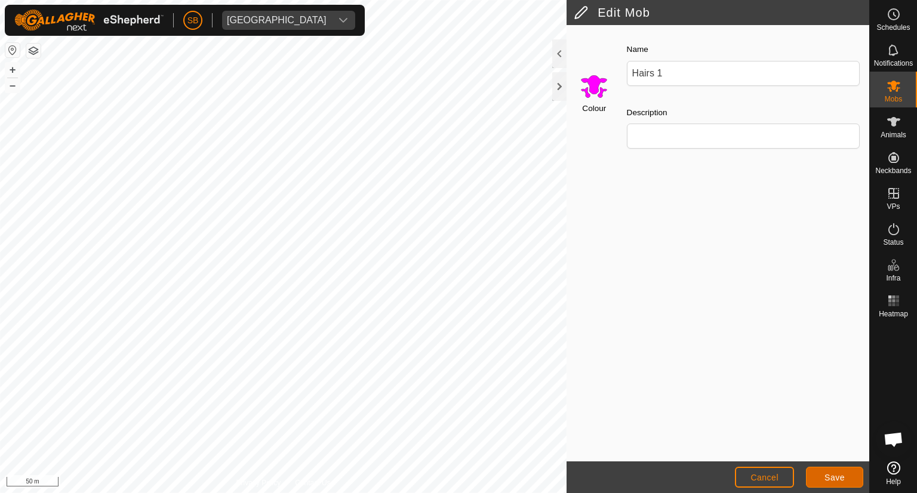
click at [833, 478] on span "Save" at bounding box center [834, 478] width 20 height 10
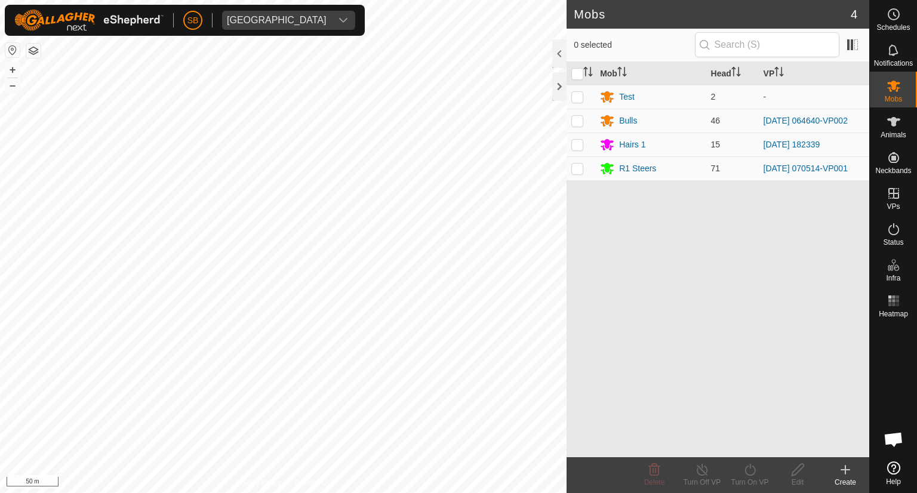
click at [845, 470] on icon at bounding box center [845, 470] width 0 height 8
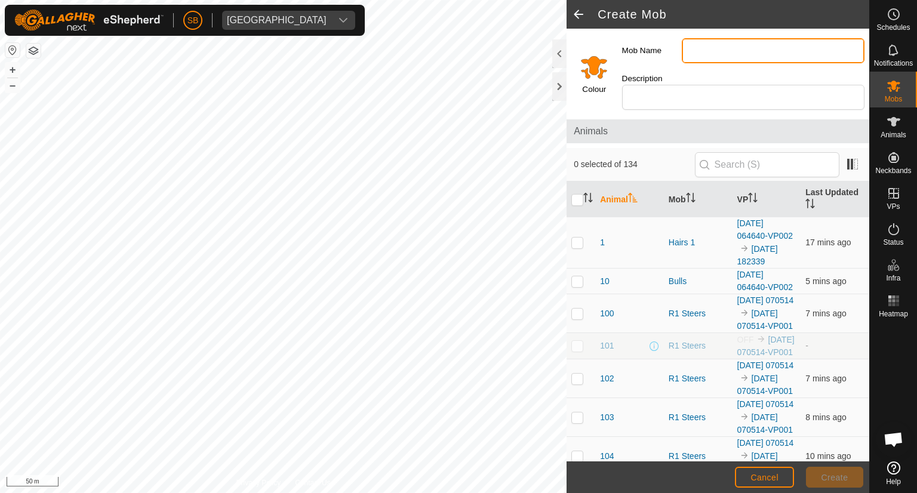
click at [703, 53] on input "Mob Name" at bounding box center [773, 50] width 183 height 25
type input "Hairs 4"
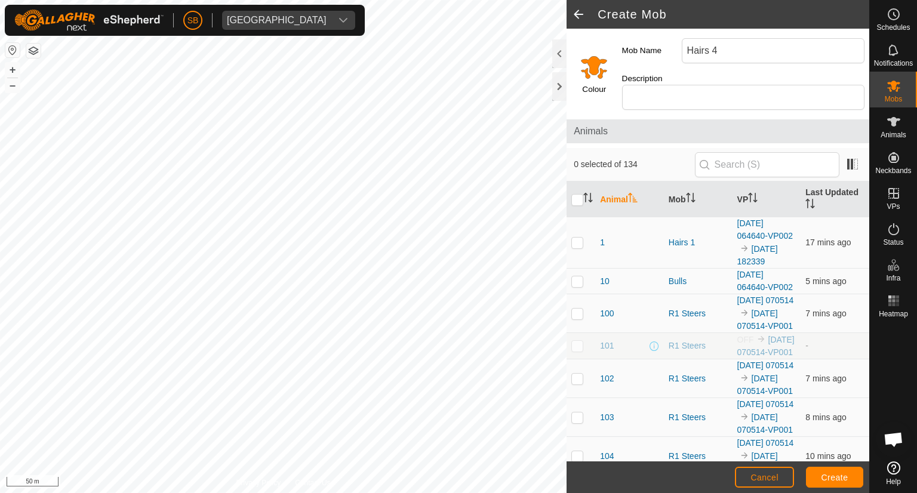
click at [598, 63] on input "Select a color" at bounding box center [594, 67] width 29 height 29
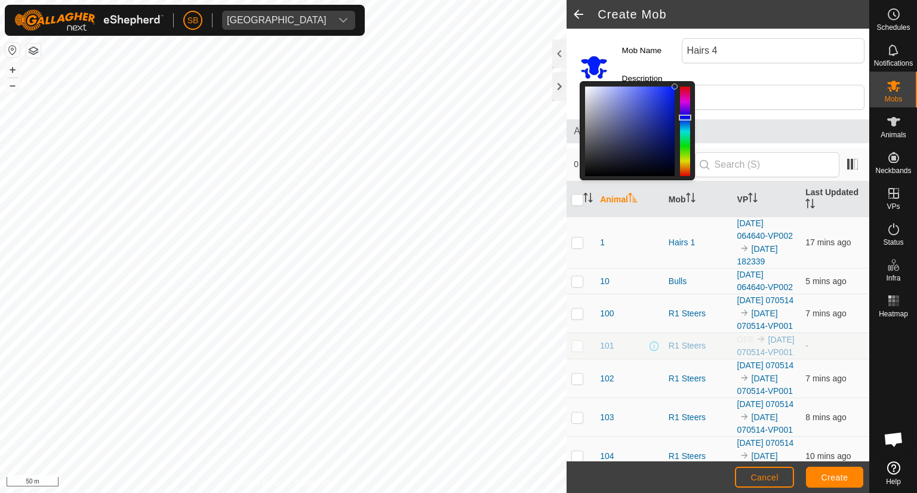
drag, startPoint x: 684, startPoint y: 161, endPoint x: 684, endPoint y: 112, distance: 49.6
click at [684, 115] on div at bounding box center [685, 118] width 13 height 6
click at [836, 474] on span "Create" at bounding box center [834, 478] width 27 height 10
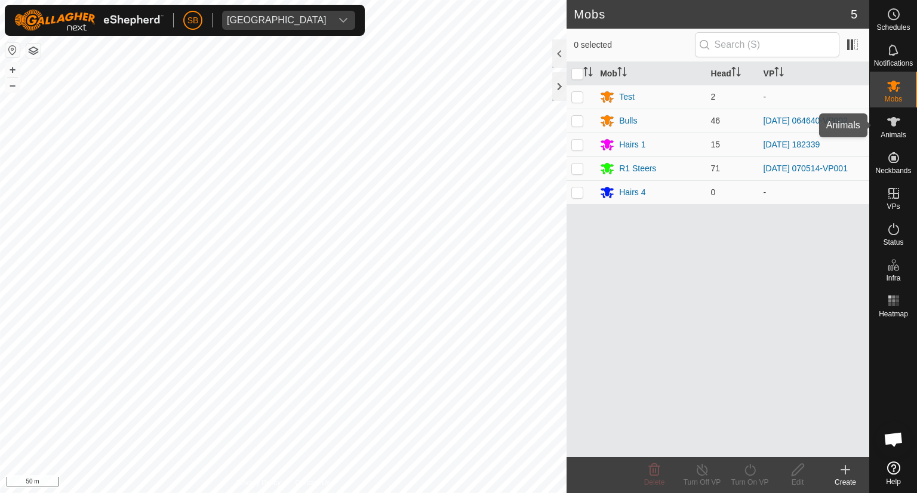
click at [891, 121] on icon at bounding box center [893, 122] width 13 height 10
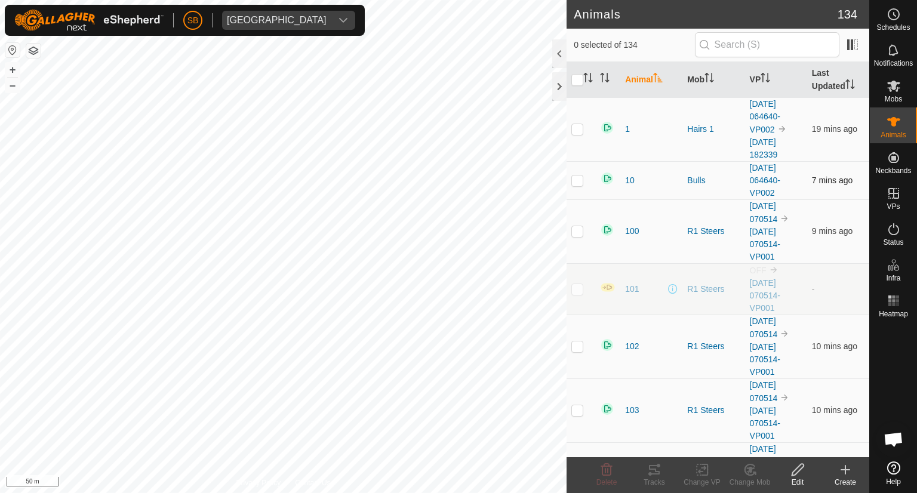
click at [576, 178] on p-checkbox at bounding box center [577, 181] width 12 height 10
checkbox input "true"
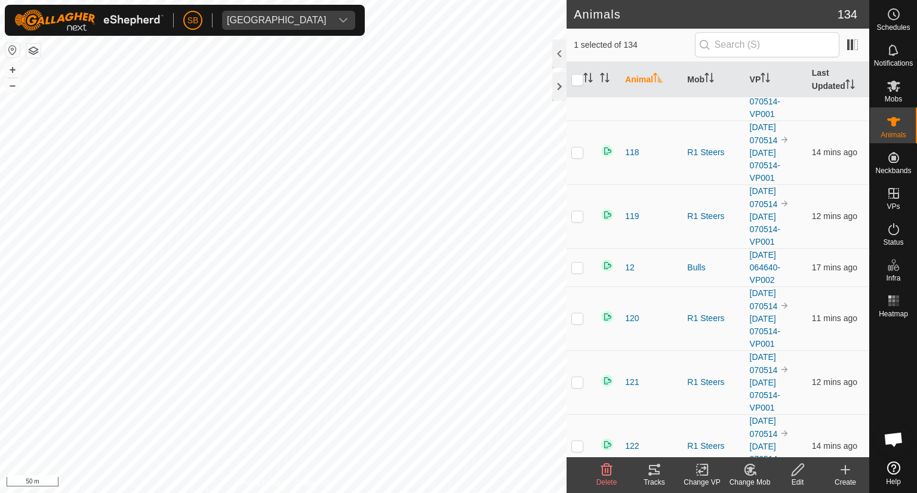
scroll to position [1290, 0]
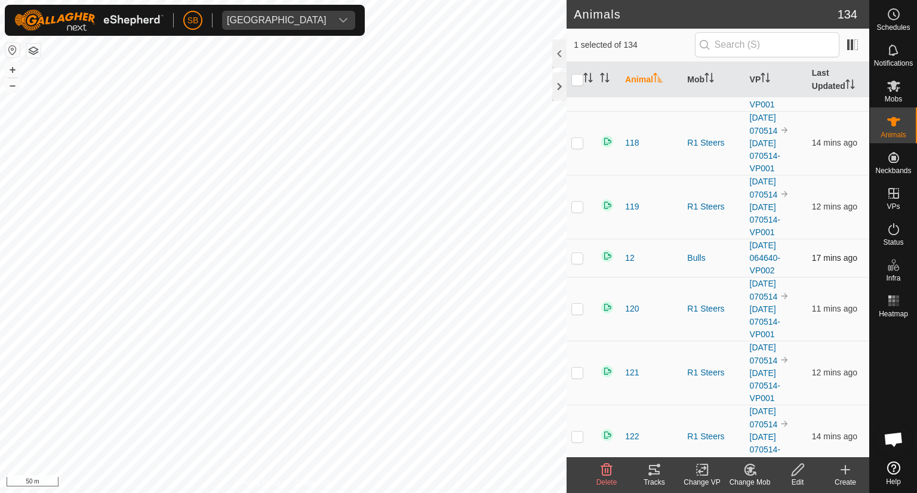
click at [575, 254] on p-checkbox at bounding box center [577, 258] width 12 height 10
checkbox input "true"
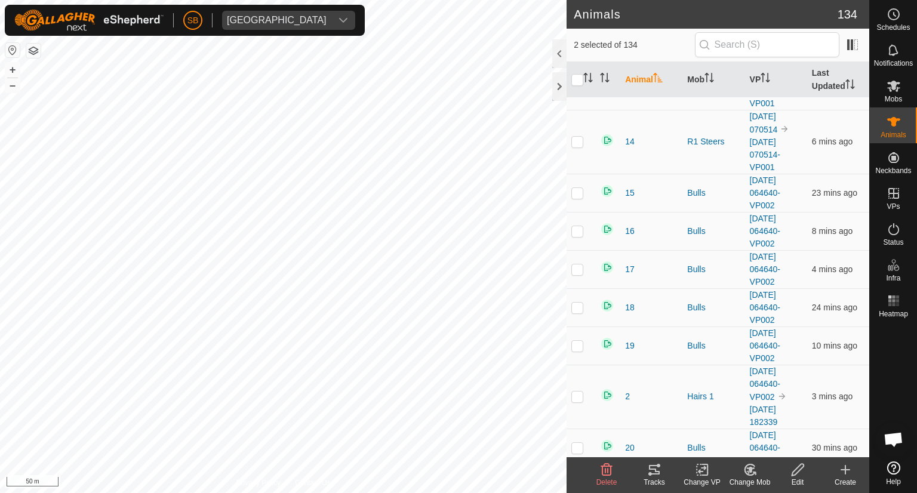
scroll to position [2530, 0]
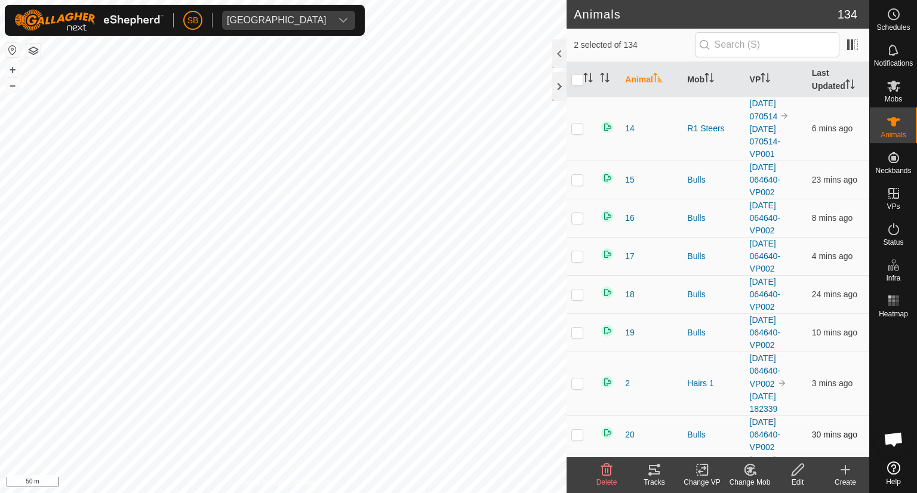
click at [576, 430] on p-checkbox at bounding box center [577, 435] width 12 height 10
checkbox input "true"
click at [577, 175] on p-checkbox at bounding box center [577, 180] width 12 height 10
checkbox input "true"
click at [577, 251] on p-checkbox at bounding box center [577, 256] width 12 height 10
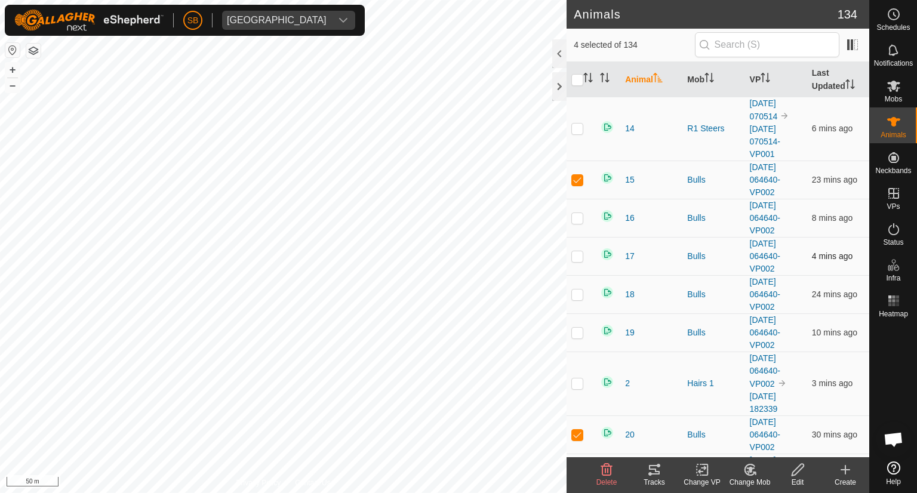
checkbox input "true"
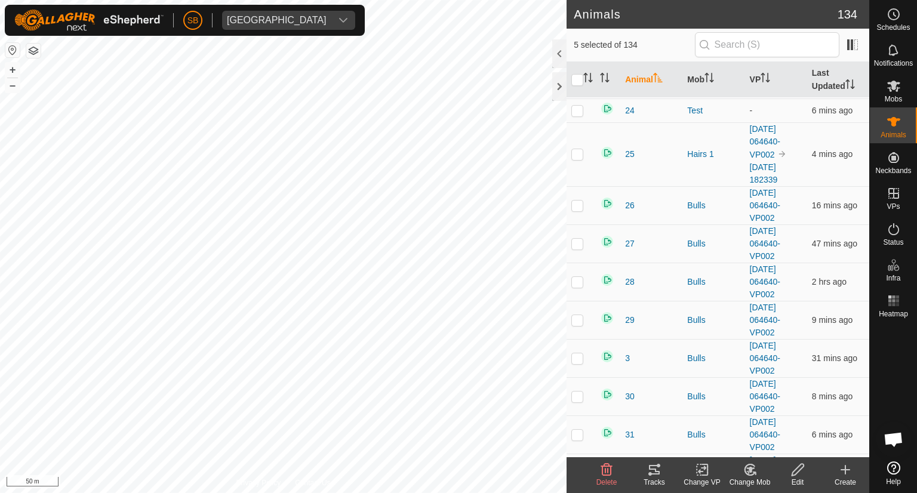
scroll to position [3151, 0]
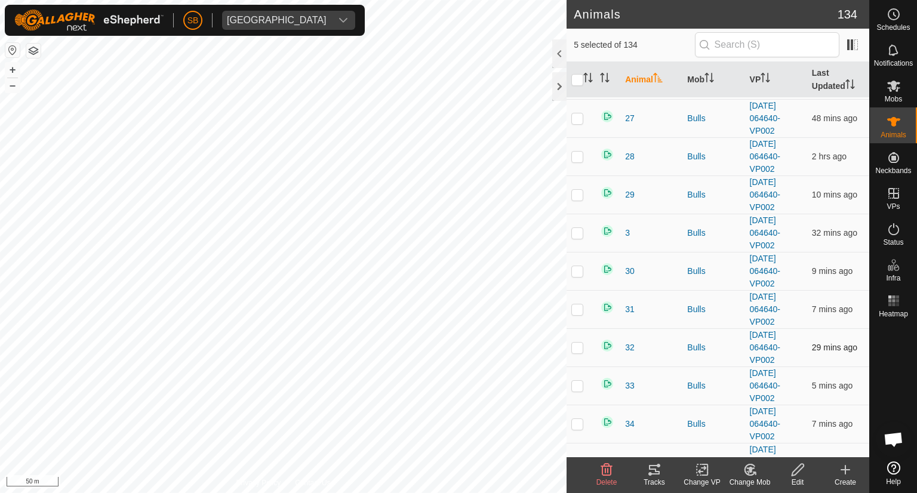
click at [576, 343] on p-checkbox at bounding box center [577, 348] width 12 height 10
checkbox input "true"
click at [576, 190] on p-checkbox at bounding box center [577, 195] width 12 height 10
checkbox input "true"
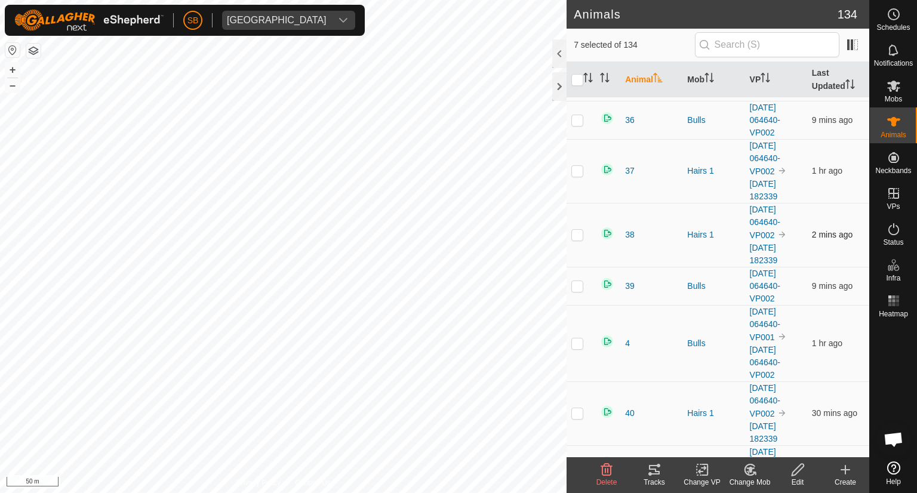
scroll to position [3560, 0]
click at [576, 336] on p-checkbox at bounding box center [577, 341] width 12 height 10
checkbox input "true"
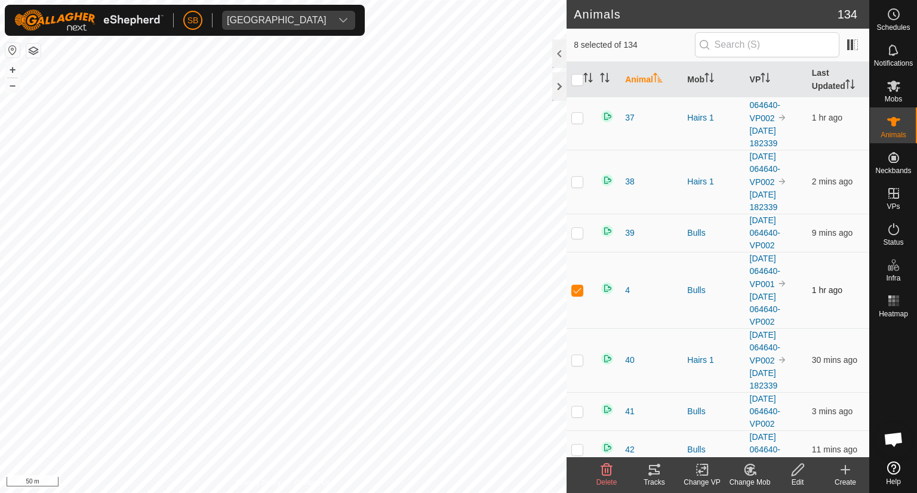
scroll to position [3611, 0]
click at [577, 406] on p-checkbox at bounding box center [577, 411] width 12 height 10
checkbox input "true"
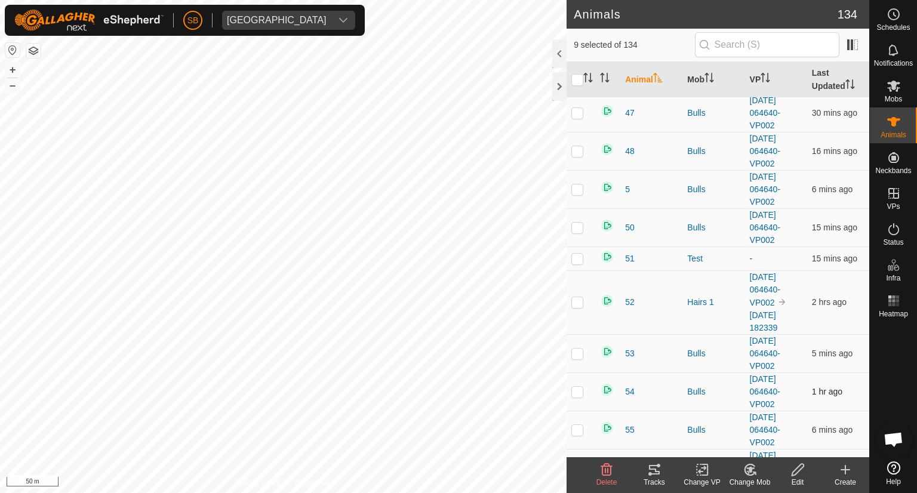
scroll to position [4203, 0]
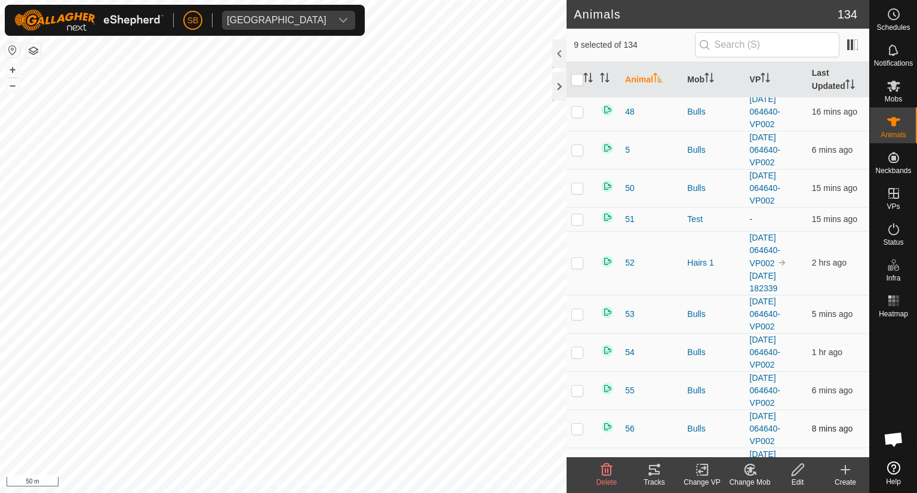
click at [576, 424] on p-checkbox at bounding box center [577, 429] width 12 height 10
checkbox input "true"
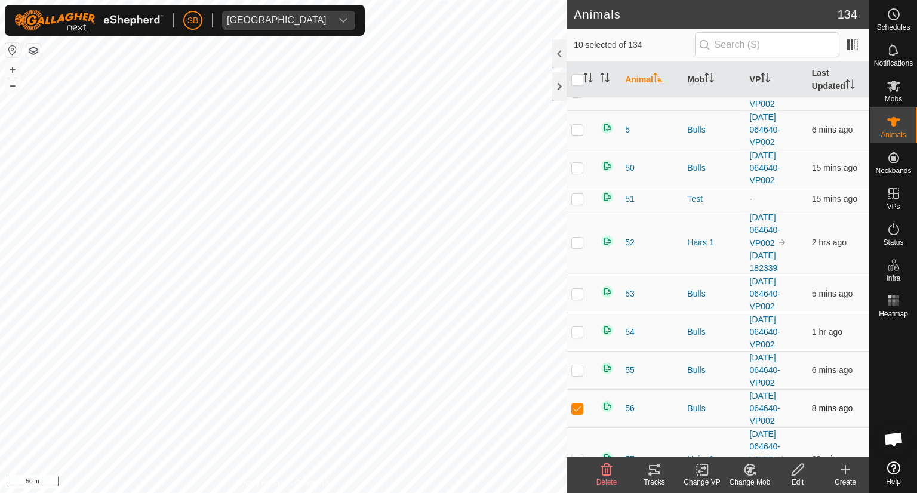
scroll to position [4205, 0]
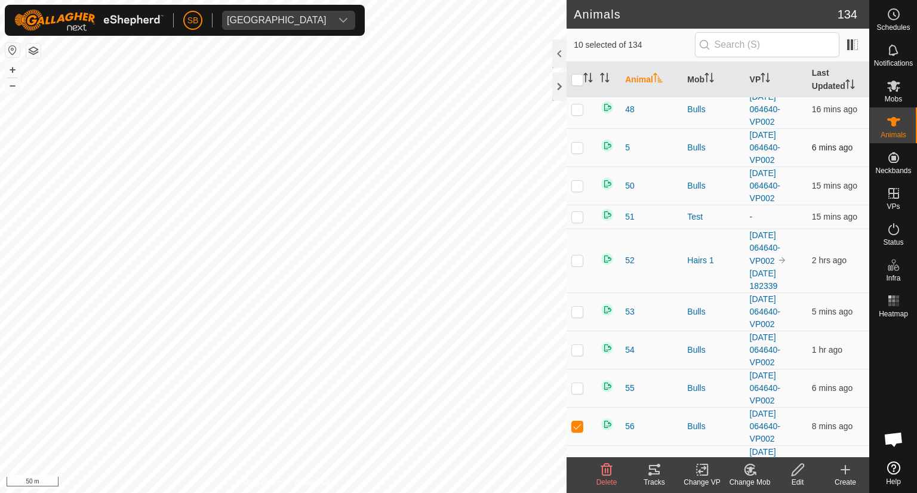
click at [578, 143] on p-checkbox at bounding box center [577, 148] width 12 height 10
checkbox input "true"
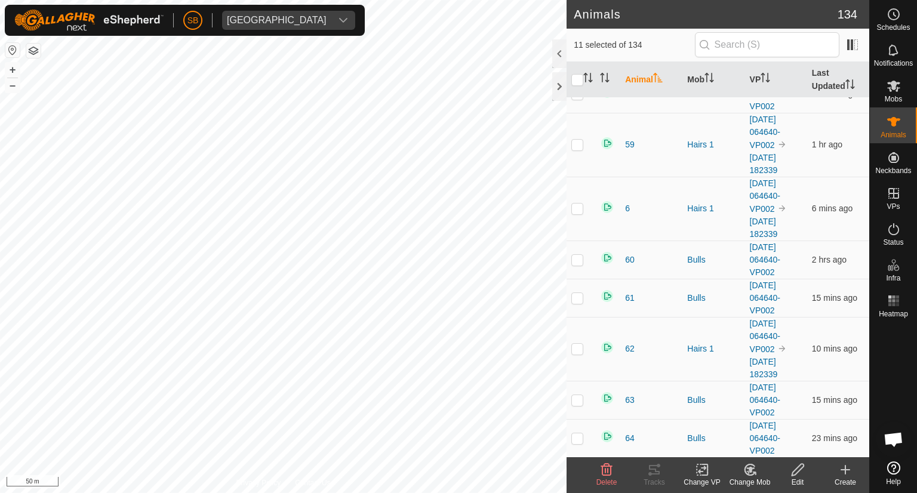
scroll to position [4642, 0]
click at [579, 393] on p-checkbox at bounding box center [577, 398] width 12 height 10
checkbox input "true"
click at [577, 253] on p-checkbox at bounding box center [577, 258] width 12 height 10
checkbox input "true"
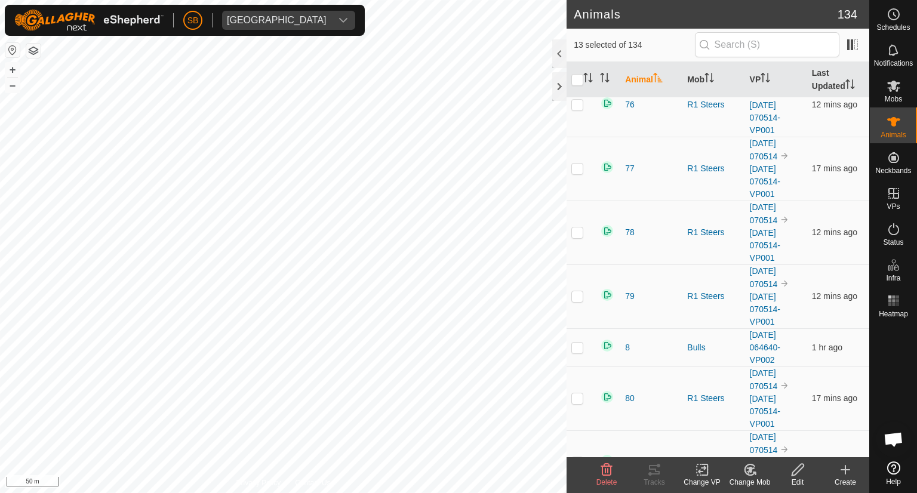
scroll to position [5600, 0]
click at [578, 343] on p-checkbox at bounding box center [577, 348] width 12 height 10
checkbox input "true"
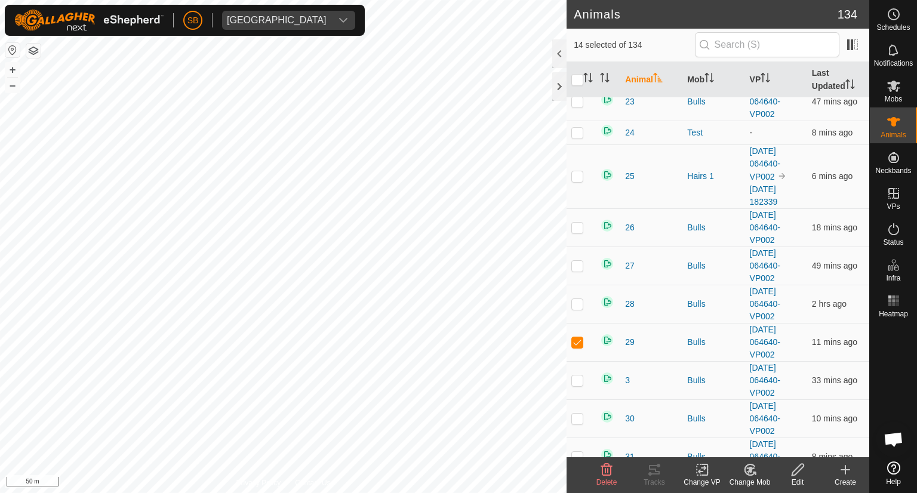
scroll to position [3005, 0]
click at [576, 297] on p-checkbox at bounding box center [577, 302] width 12 height 10
checkbox input "true"
click at [753, 473] on icon at bounding box center [749, 469] width 10 height 11
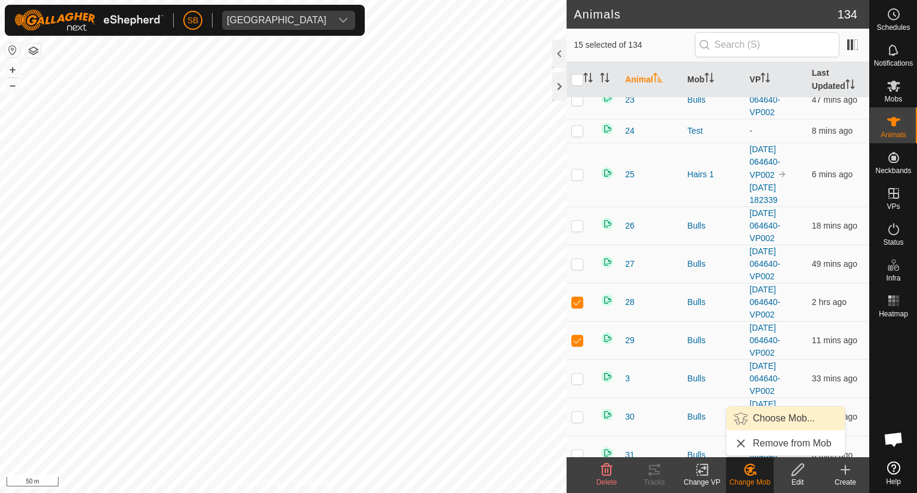
click at [766, 419] on link "Choose Mob..." at bounding box center [786, 419] width 118 height 24
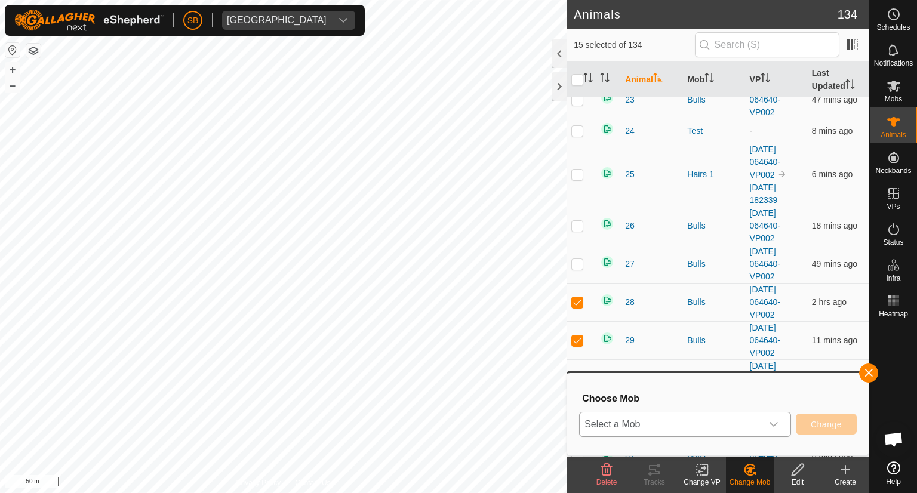
click at [771, 421] on icon "dropdown trigger" at bounding box center [774, 425] width 10 height 10
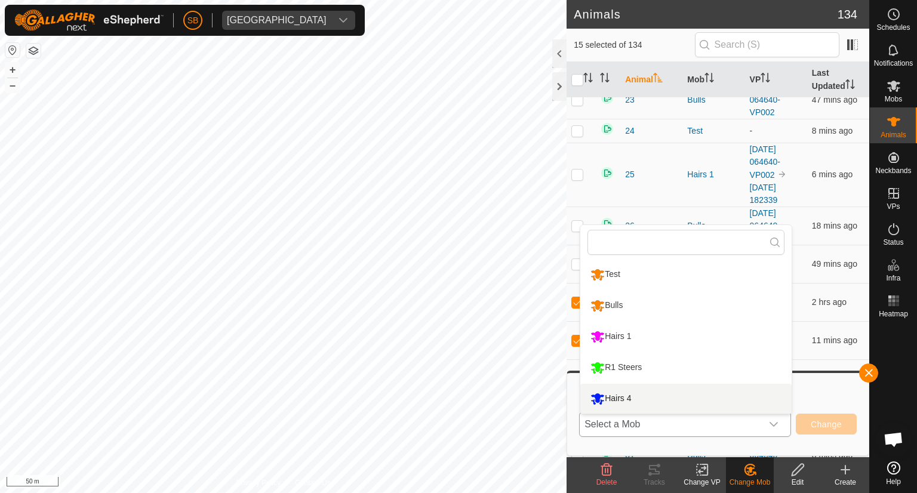
click at [715, 400] on li "Hairs 4" at bounding box center [685, 399] width 211 height 30
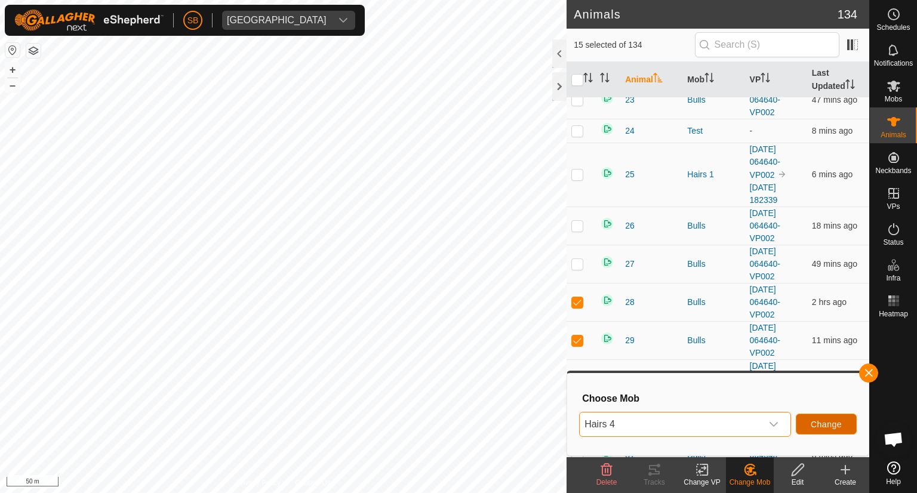
click at [826, 423] on span "Change" at bounding box center [826, 425] width 31 height 10
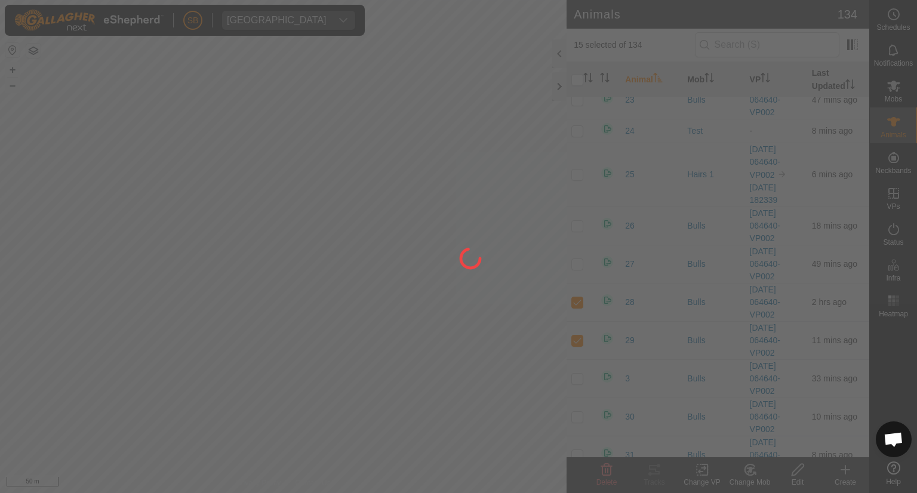
checkbox input "false"
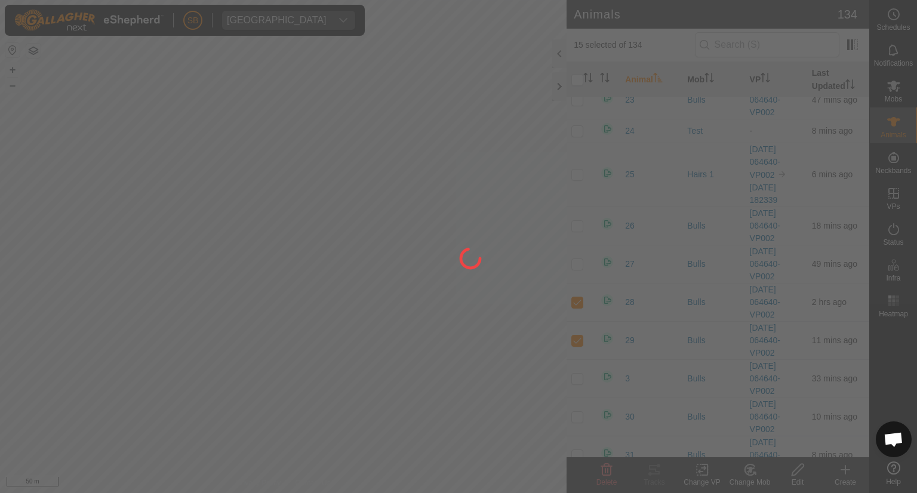
checkbox input "false"
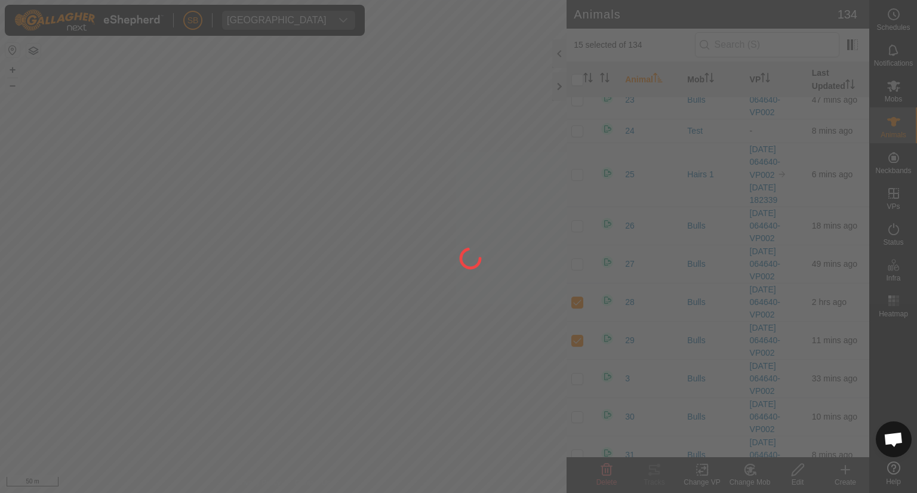
checkbox input "false"
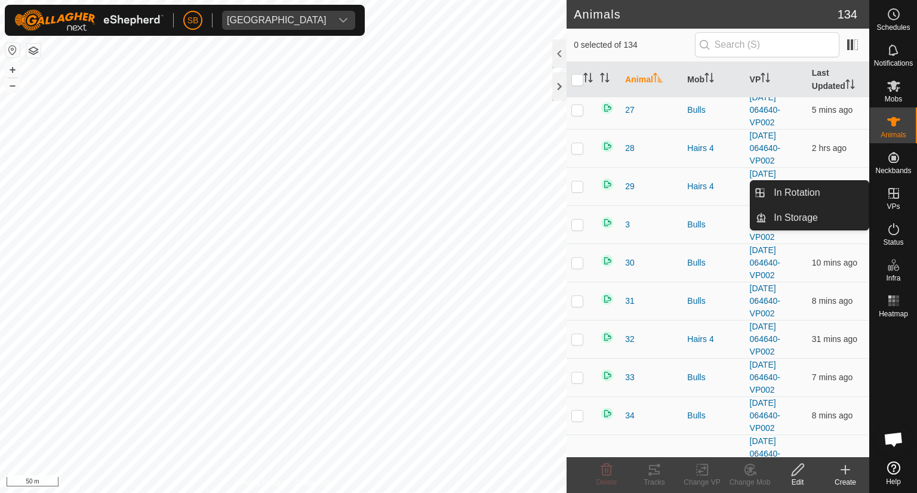
click at [893, 193] on icon at bounding box center [893, 193] width 11 height 11
click at [834, 193] on link "In Rotation" at bounding box center [818, 193] width 102 height 24
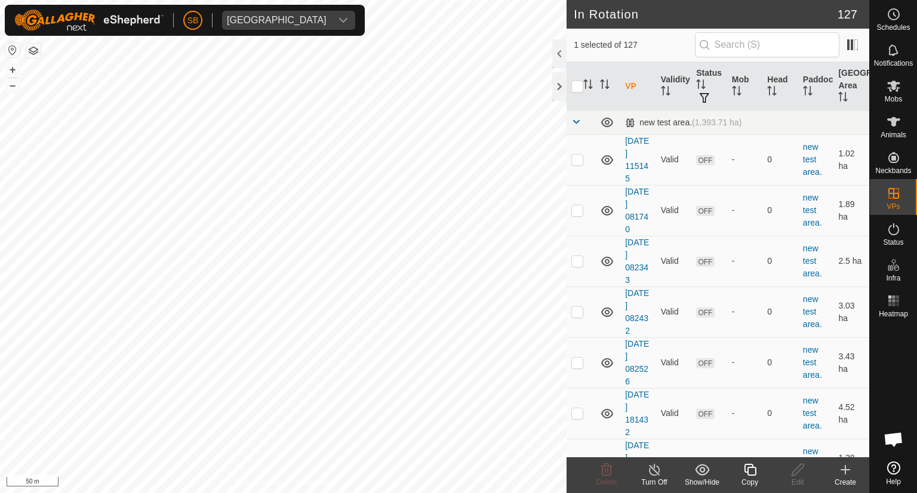
click at [841, 475] on icon at bounding box center [845, 470] width 14 height 14
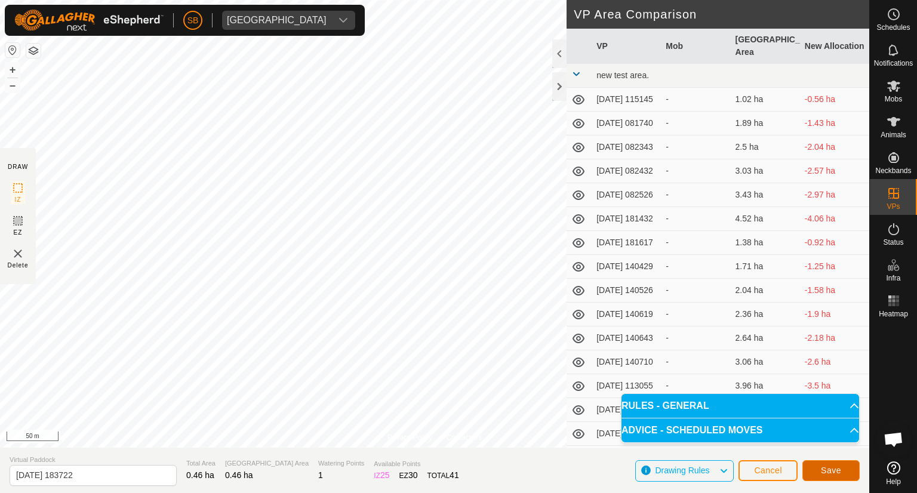
click at [835, 470] on span "Save" at bounding box center [831, 471] width 20 height 10
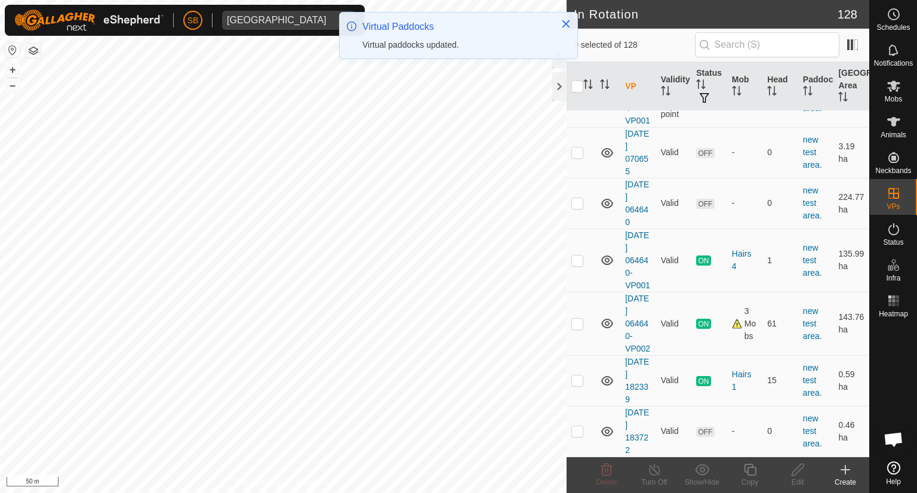
scroll to position [7110, 0]
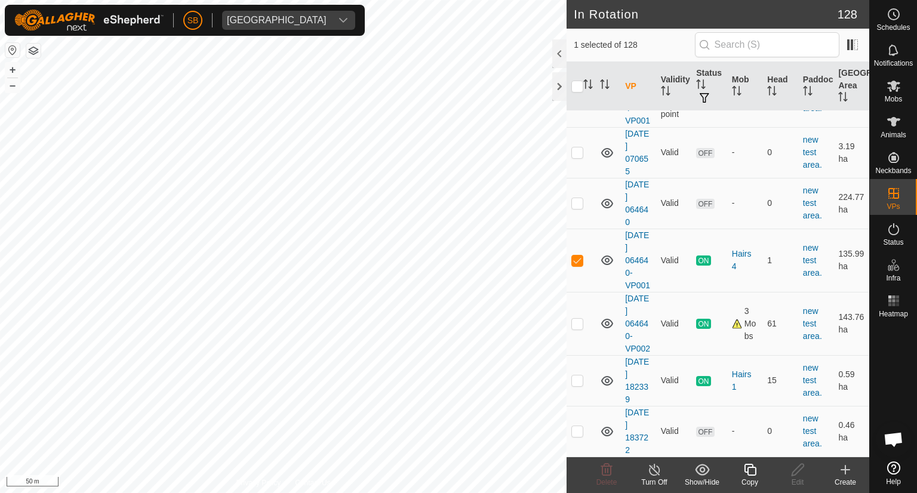
checkbox input "false"
checkbox input "true"
click at [799, 474] on icon at bounding box center [797, 470] width 15 height 14
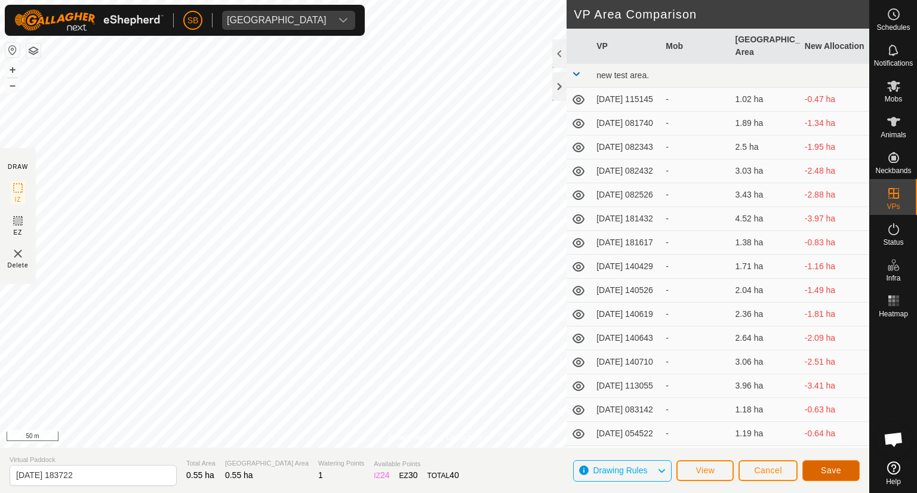
click at [832, 467] on span "Save" at bounding box center [831, 471] width 20 height 10
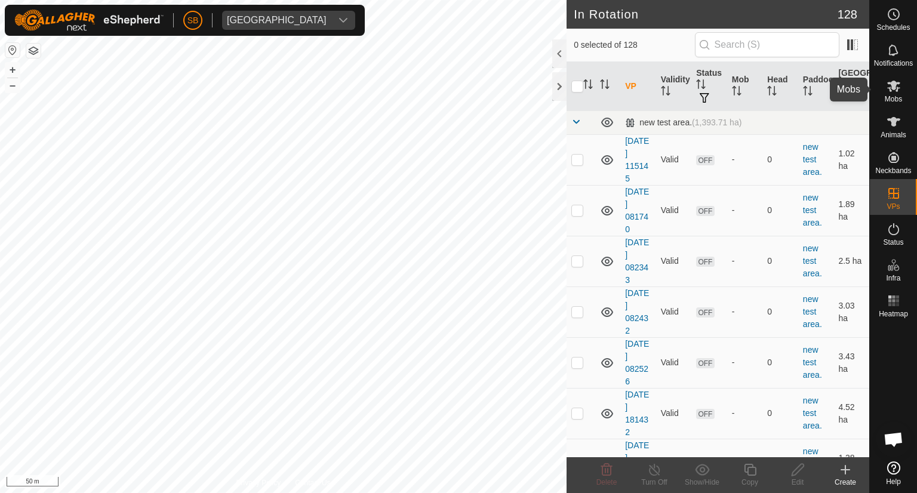
click at [898, 92] on icon at bounding box center [894, 86] width 14 height 14
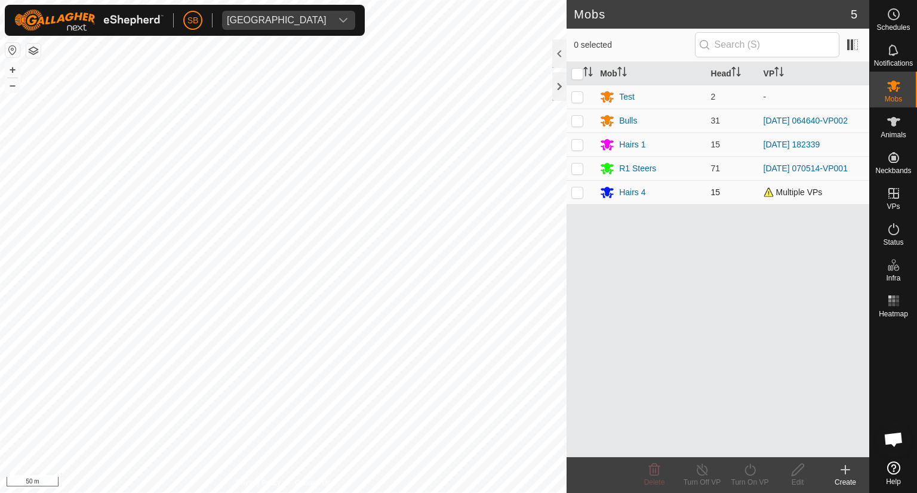
click at [576, 192] on p-checkbox at bounding box center [577, 192] width 12 height 10
checkbox input "true"
click at [748, 468] on icon at bounding box center [750, 470] width 15 height 14
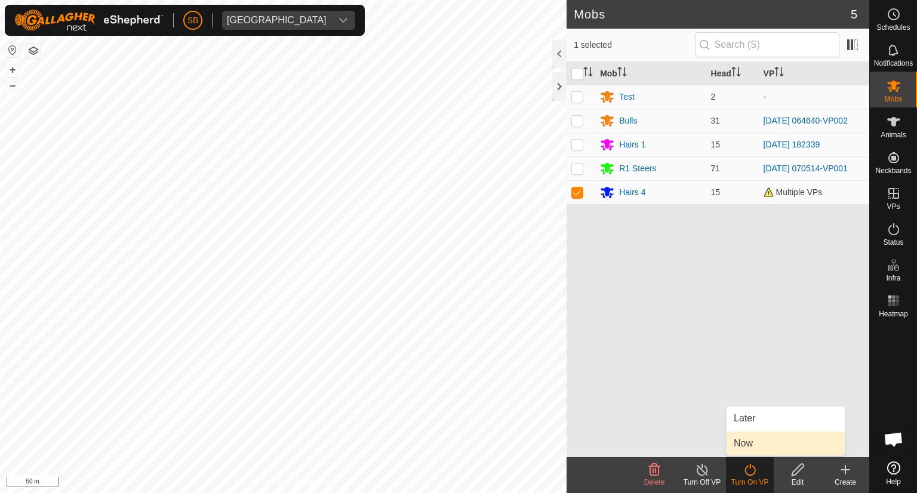
click at [747, 444] on link "Now" at bounding box center [786, 444] width 118 height 24
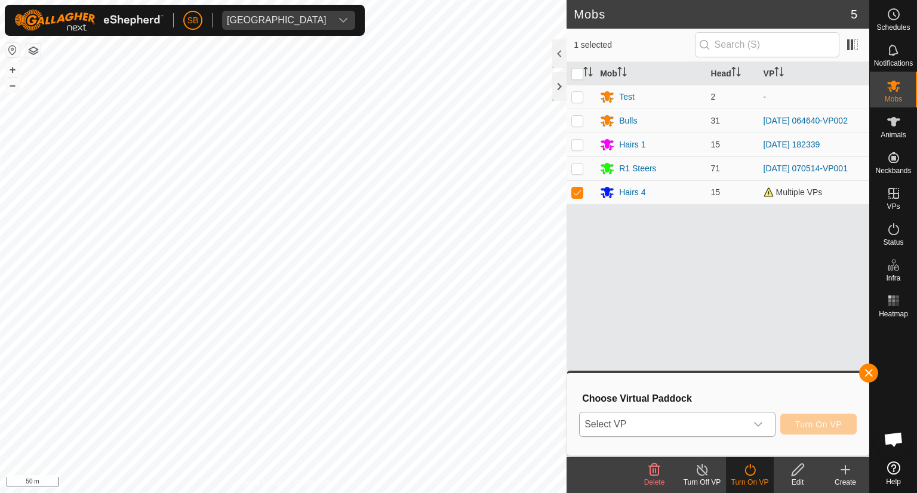
click at [755, 421] on icon "dropdown trigger" at bounding box center [758, 425] width 10 height 10
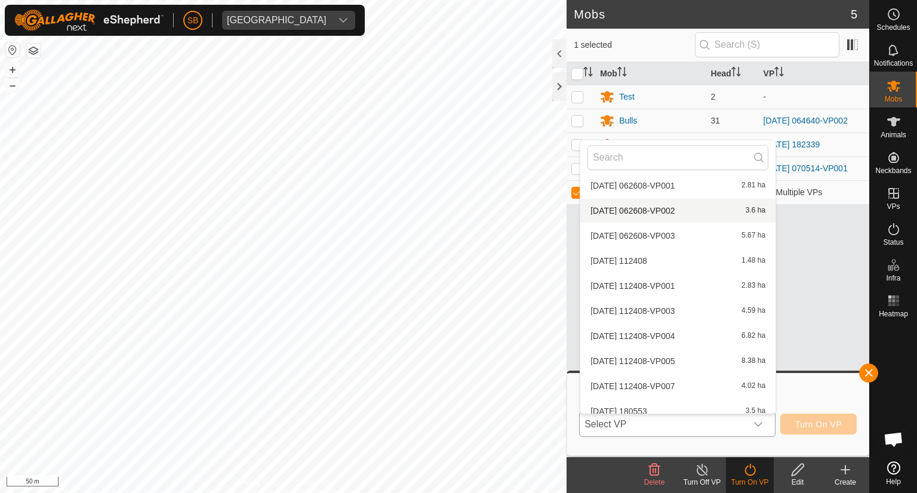
scroll to position [2997, 0]
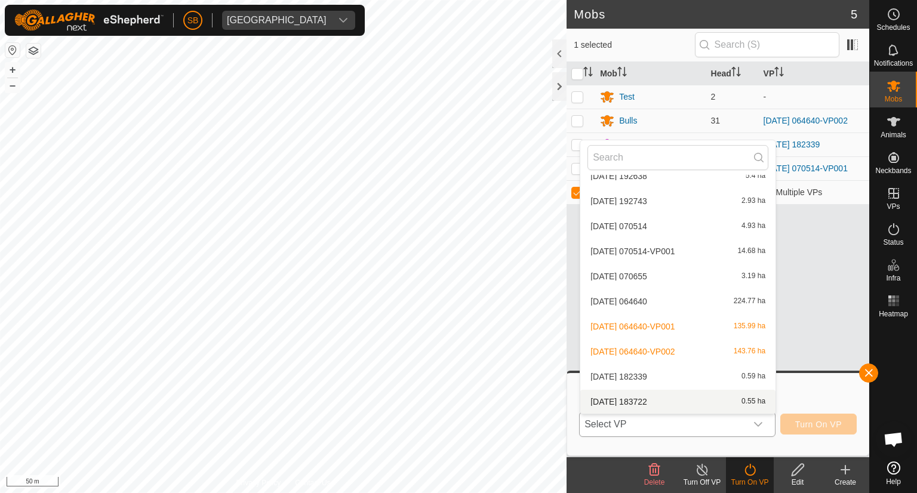
click at [660, 399] on li "[DATE] 183722 0.55 ha" at bounding box center [677, 402] width 195 height 24
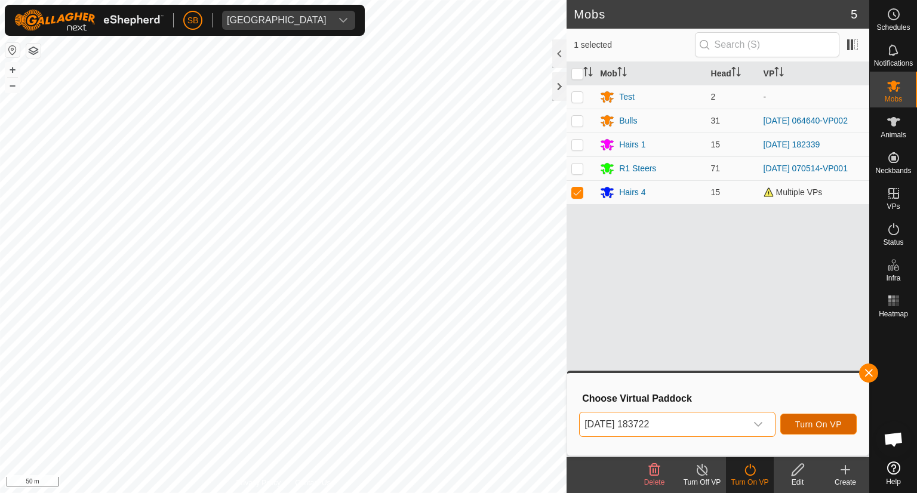
click at [825, 421] on span "Turn On VP" at bounding box center [818, 425] width 47 height 10
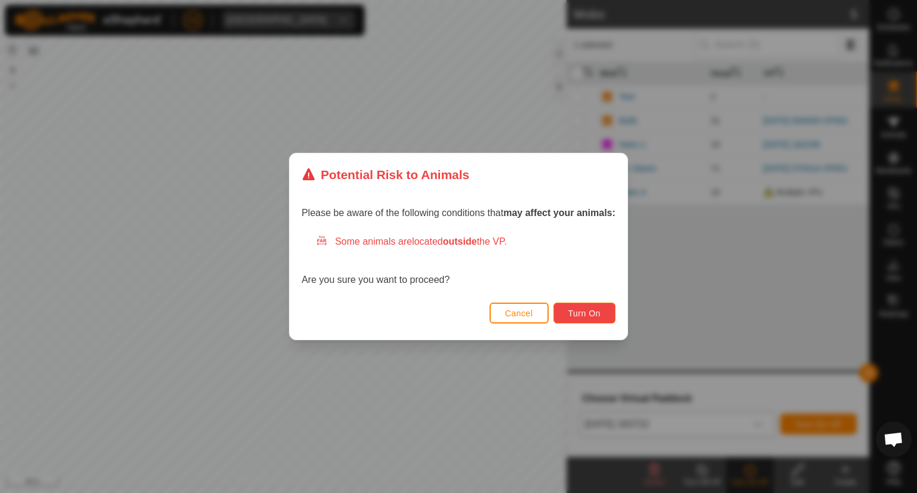
click at [581, 312] on span "Turn On" at bounding box center [584, 314] width 32 height 10
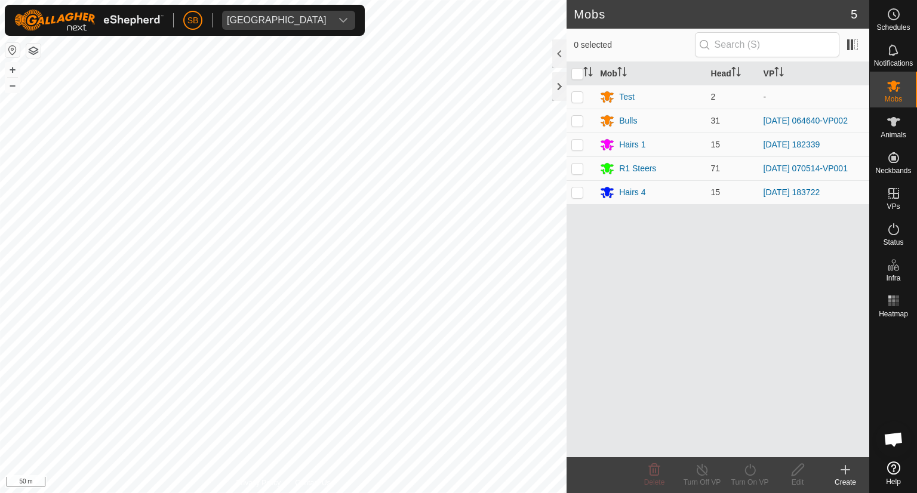
click at [843, 470] on icon at bounding box center [845, 470] width 8 height 0
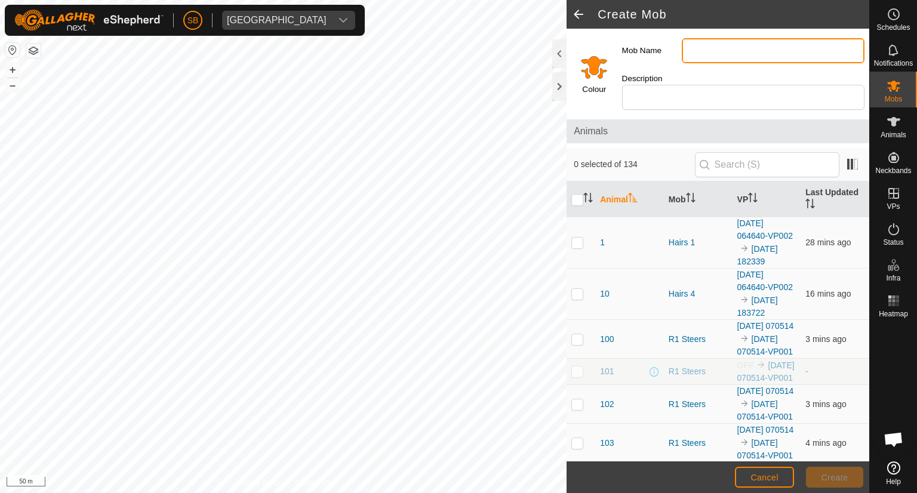
click at [701, 50] on input "Mob Name" at bounding box center [773, 50] width 183 height 25
type input "Hairs 3"
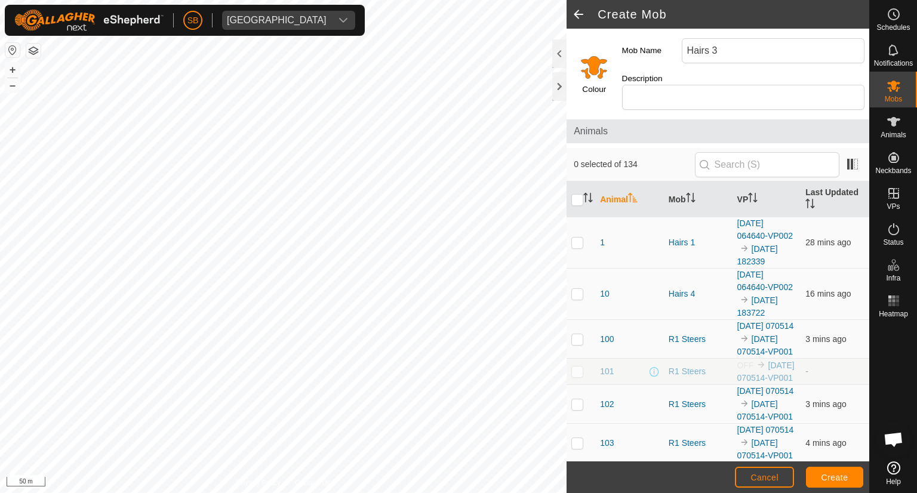
click at [589, 66] on input "Select a color" at bounding box center [594, 67] width 29 height 29
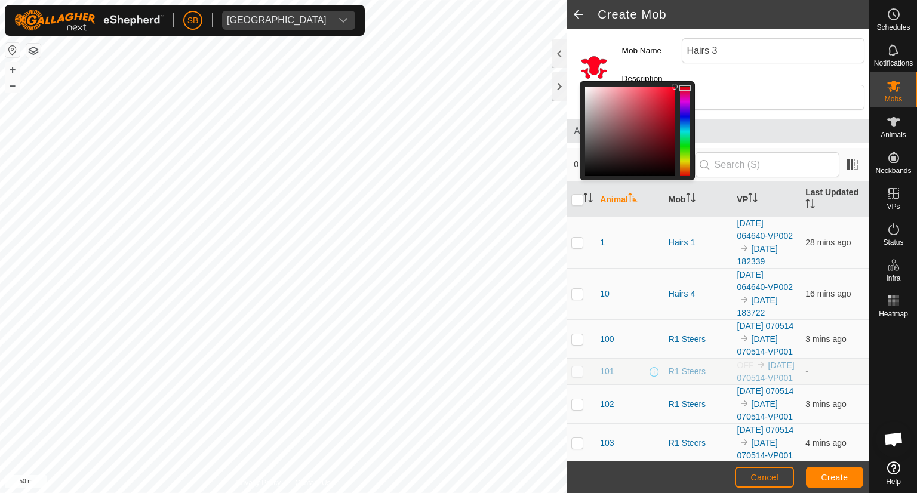
drag, startPoint x: 684, startPoint y: 162, endPoint x: 681, endPoint y: 82, distance: 80.1
click at [681, 85] on div at bounding box center [685, 88] width 13 height 6
click at [673, 86] on div at bounding box center [670, 89] width 6 height 6
click at [844, 476] on span "Create" at bounding box center [834, 478] width 27 height 10
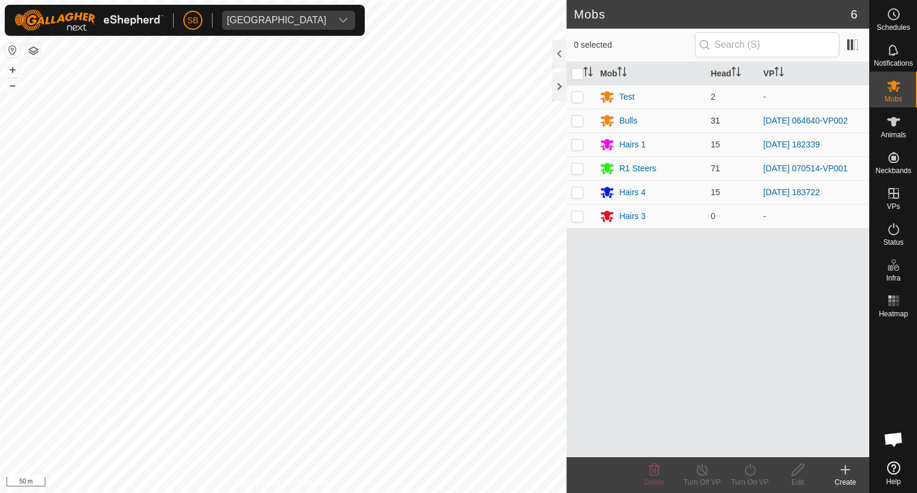
click at [574, 116] on p-checkbox at bounding box center [577, 121] width 12 height 10
checkbox input "true"
click at [800, 464] on icon at bounding box center [798, 470] width 12 height 12
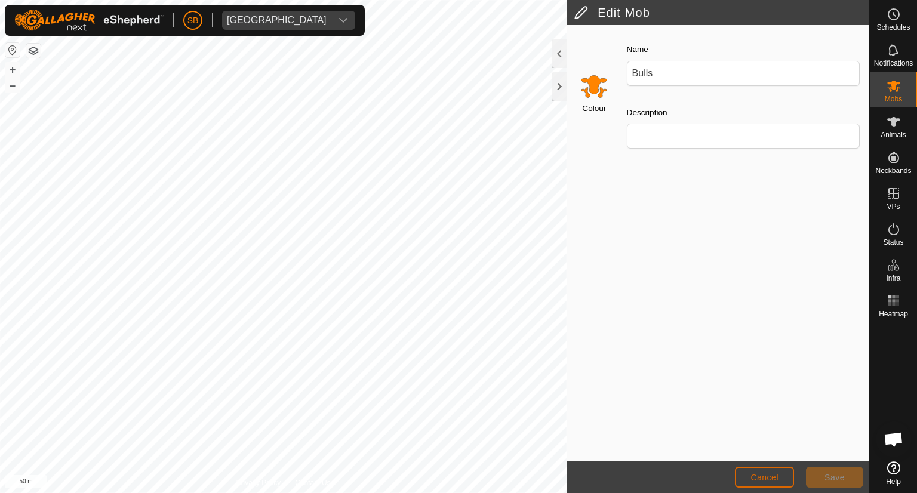
click at [754, 473] on span "Cancel" at bounding box center [764, 478] width 28 height 10
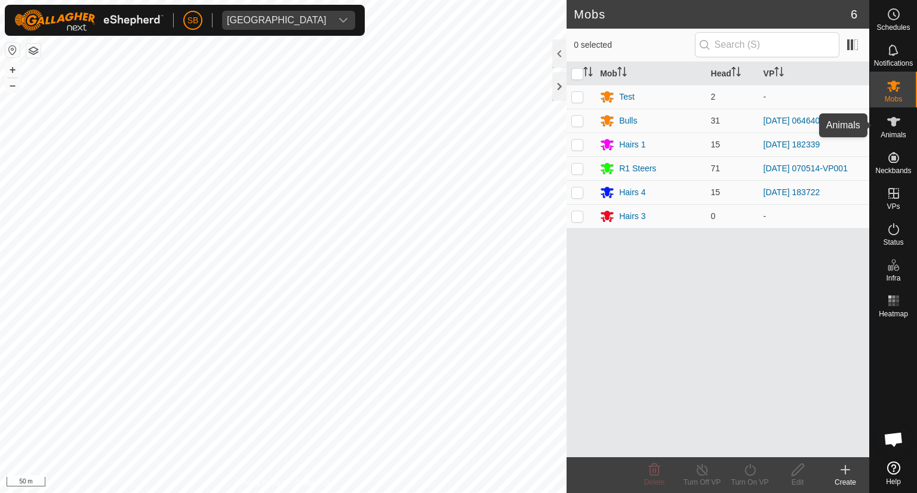
click at [897, 125] on icon at bounding box center [894, 122] width 14 height 14
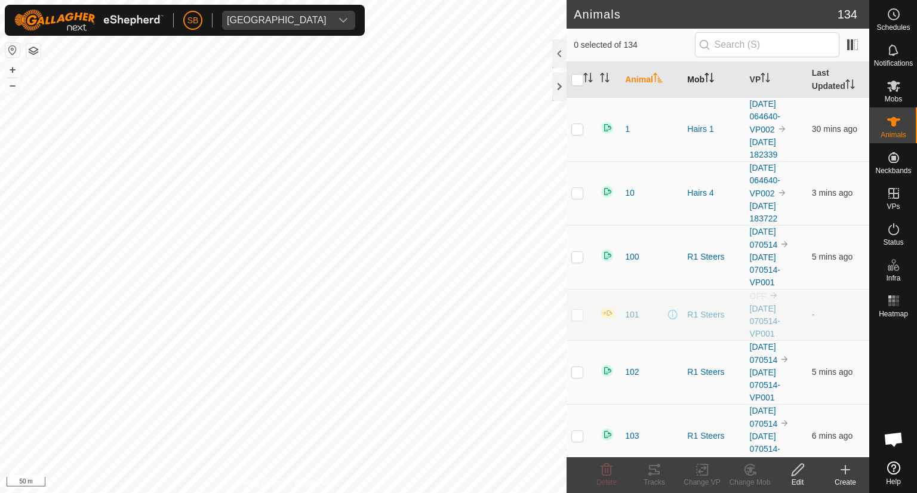
click at [709, 74] on icon "Activate to sort" at bounding box center [709, 78] width 10 height 10
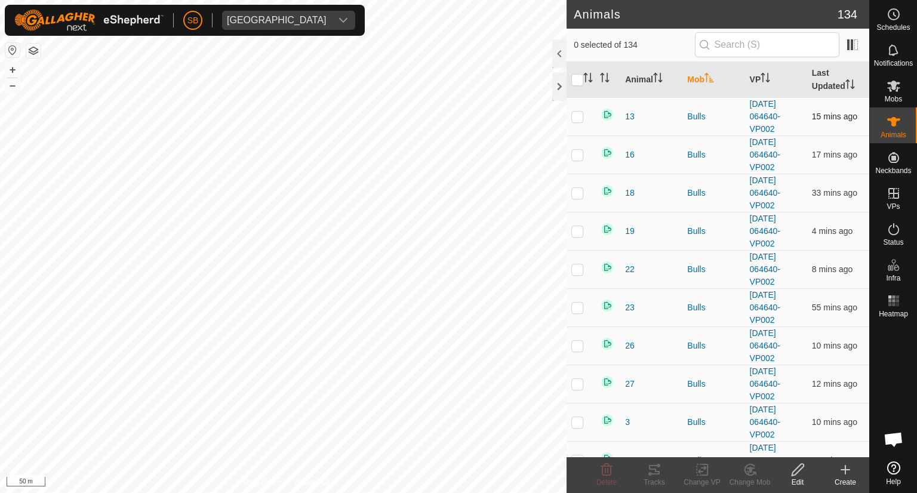
click at [579, 118] on p-checkbox at bounding box center [577, 117] width 12 height 10
checkbox input "true"
click at [576, 153] on p-checkbox at bounding box center [577, 155] width 12 height 10
checkbox input "true"
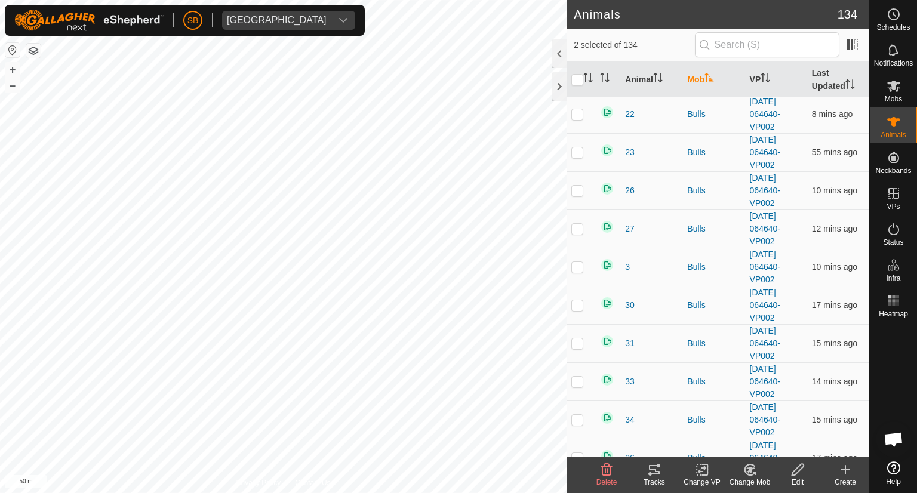
scroll to position [177, 0]
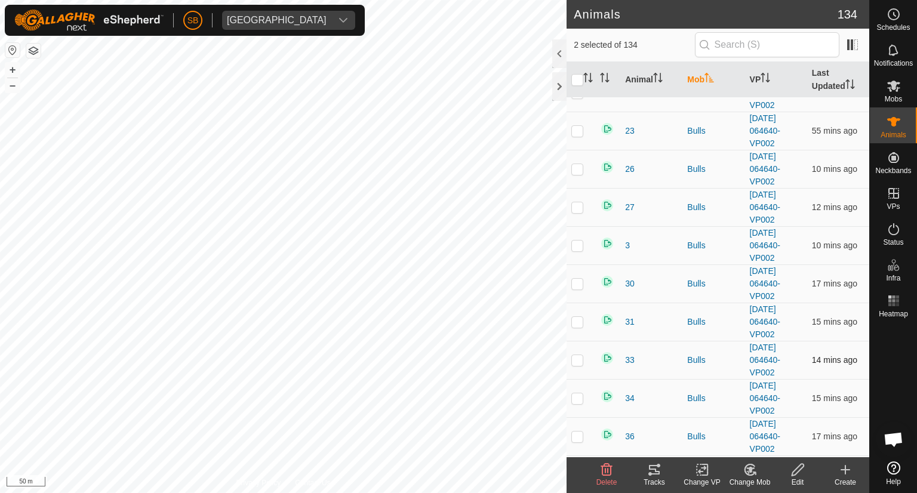
click at [571, 352] on td at bounding box center [581, 360] width 29 height 38
checkbox input "true"
click at [577, 317] on p-checkbox at bounding box center [577, 322] width 12 height 10
checkbox input "true"
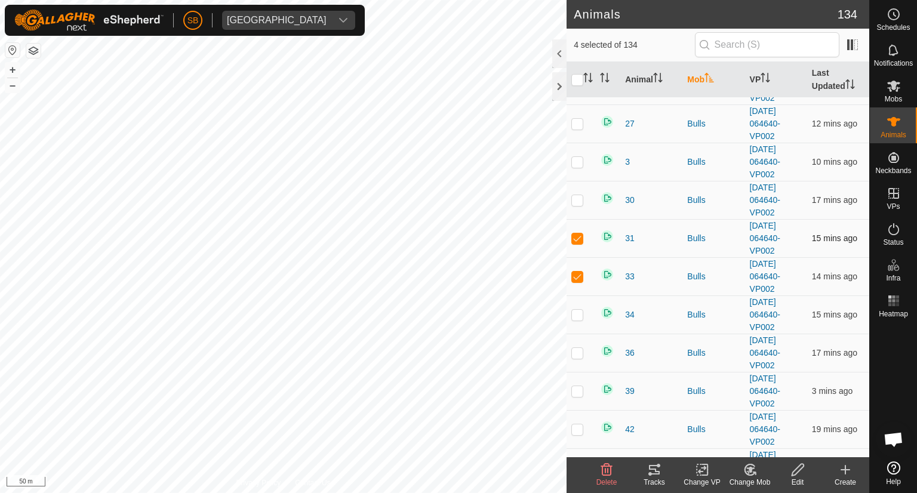
scroll to position [261, 0]
click at [576, 389] on p-checkbox at bounding box center [577, 390] width 12 height 10
checkbox input "true"
click at [577, 162] on p-checkbox at bounding box center [577, 161] width 12 height 10
checkbox input "true"
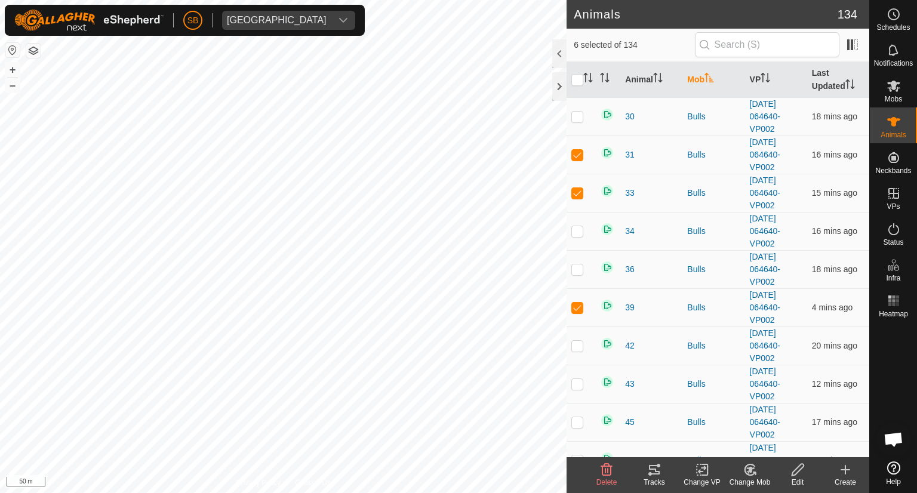
scroll to position [348, 0]
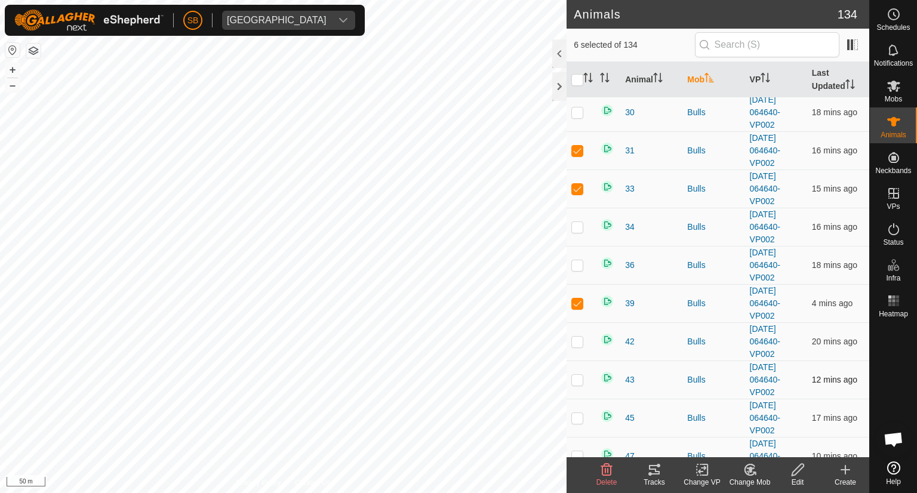
click at [580, 379] on p-checkbox at bounding box center [577, 380] width 12 height 10
checkbox input "true"
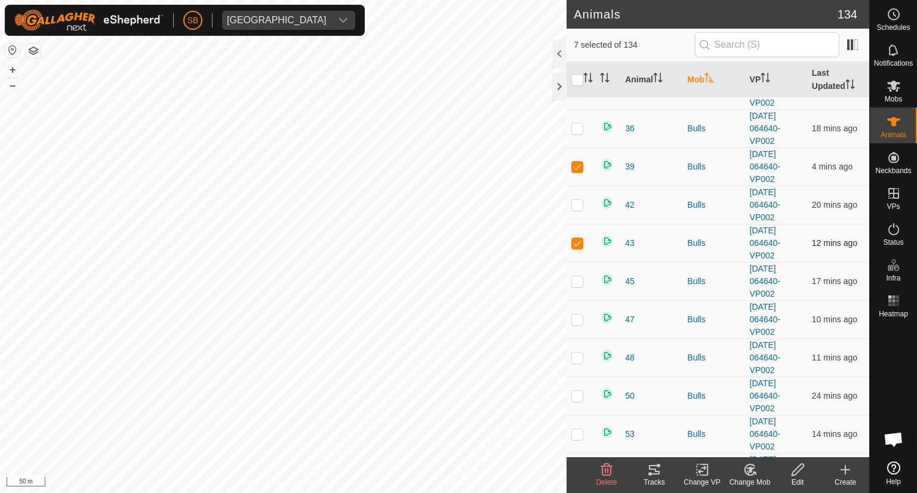
scroll to position [511, 0]
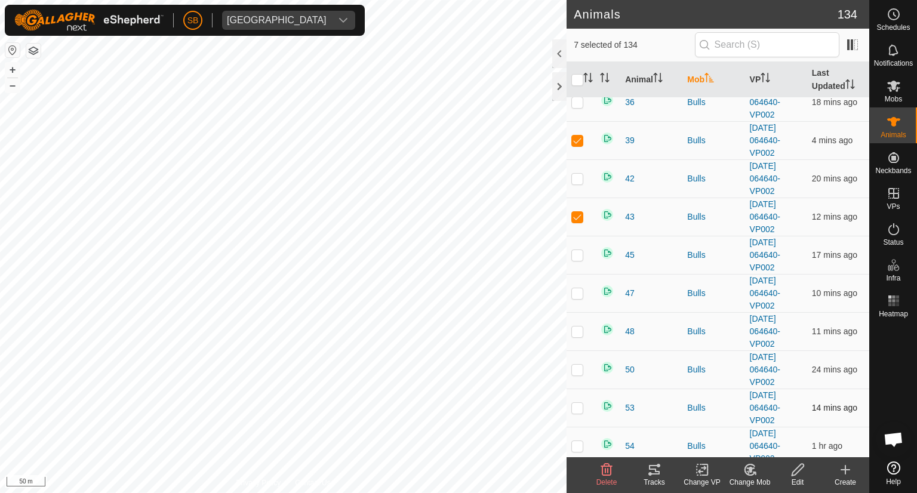
click at [573, 410] on td at bounding box center [581, 408] width 29 height 38
checkbox input "true"
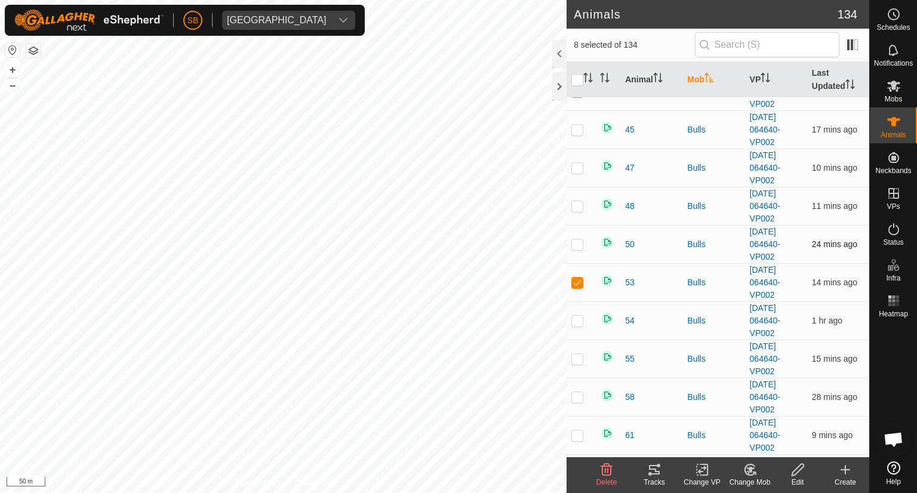
scroll to position [637, 0]
click at [576, 394] on p-checkbox at bounding box center [577, 397] width 12 height 10
checkbox input "true"
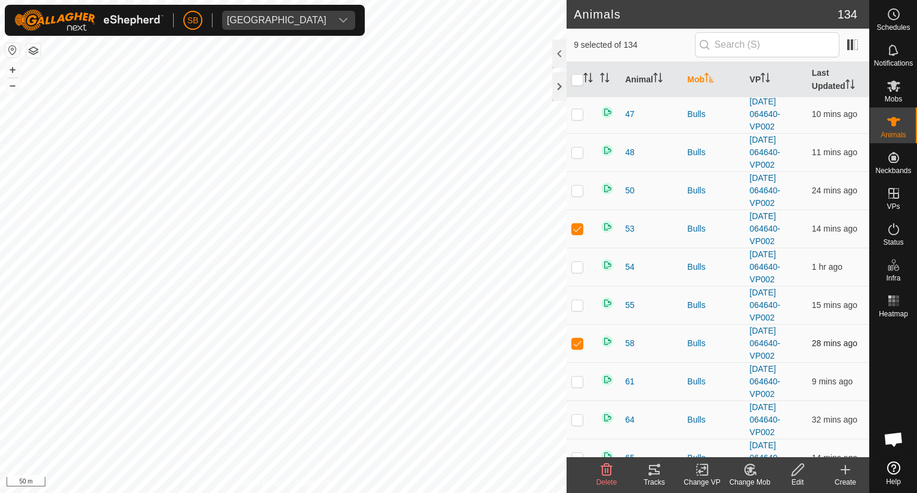
scroll to position [708, 0]
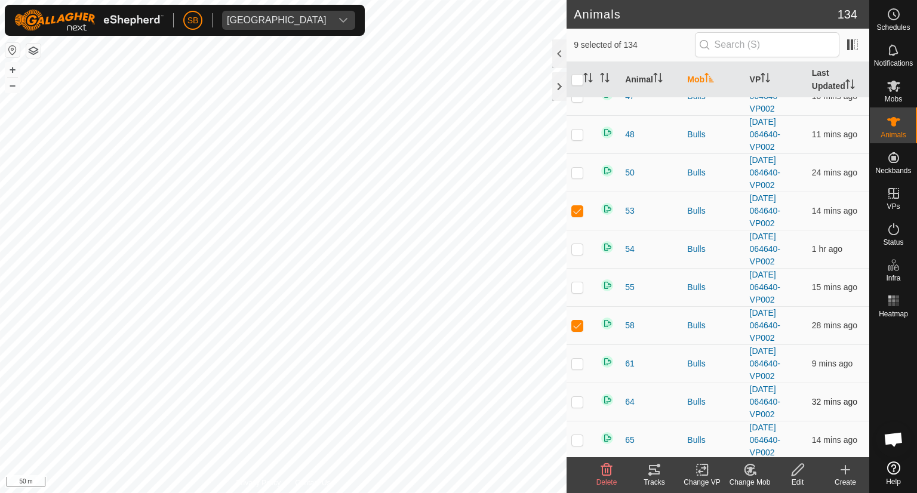
click at [576, 397] on p-checkbox at bounding box center [577, 402] width 12 height 10
checkbox input "true"
click at [574, 435] on p-checkbox at bounding box center [577, 440] width 12 height 10
checkbox input "true"
click at [576, 359] on p-checkbox at bounding box center [577, 364] width 12 height 10
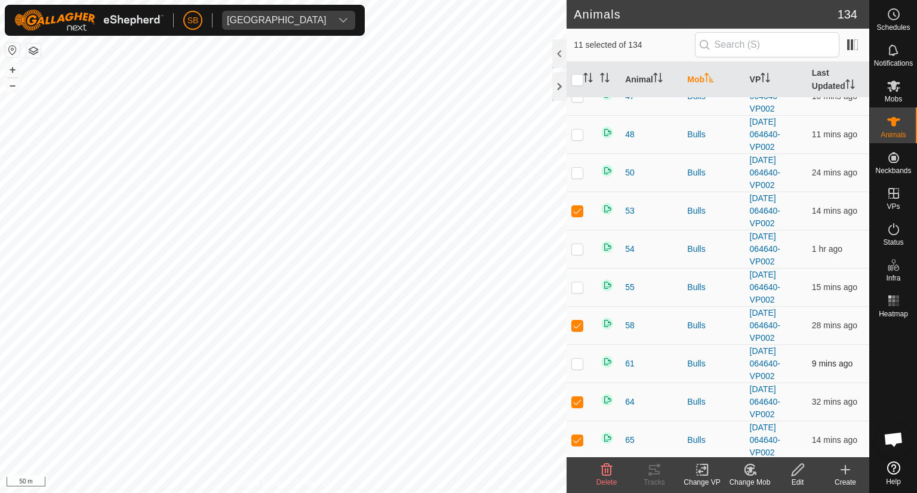
checkbox input "true"
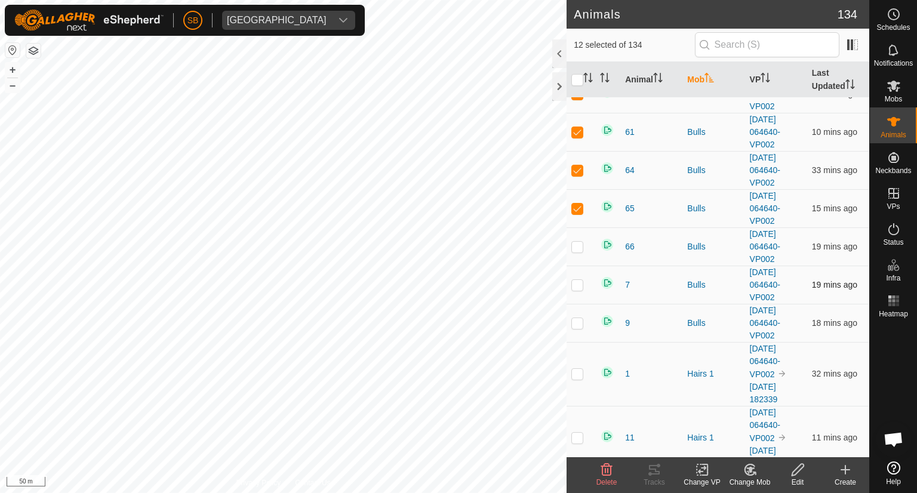
scroll to position [938, 0]
click at [580, 281] on p-checkbox at bounding box center [577, 286] width 12 height 10
checkbox input "true"
click at [575, 319] on p-checkbox at bounding box center [577, 324] width 12 height 10
checkbox input "true"
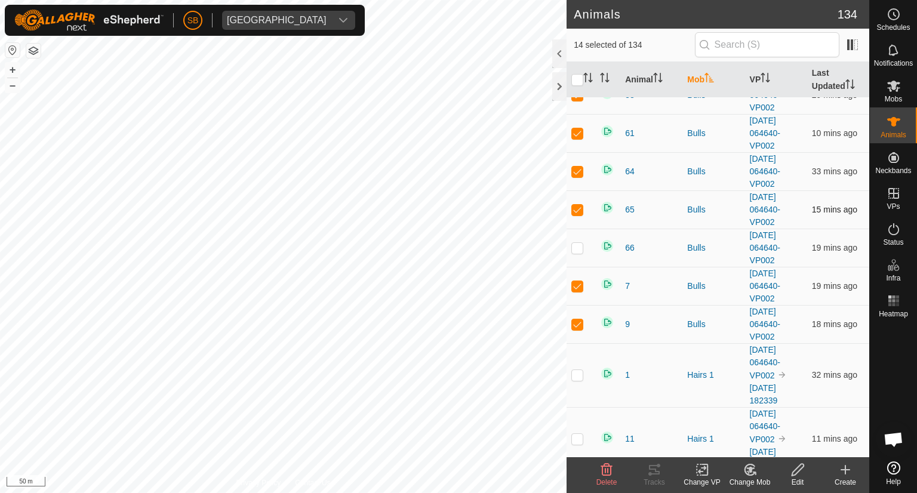
click at [578, 205] on p-checkbox at bounding box center [577, 210] width 12 height 10
checkbox input "false"
click at [579, 247] on p-checkbox at bounding box center [577, 248] width 12 height 10
checkbox input "true"
click at [759, 470] on change-mob-svg-icon at bounding box center [750, 470] width 48 height 14
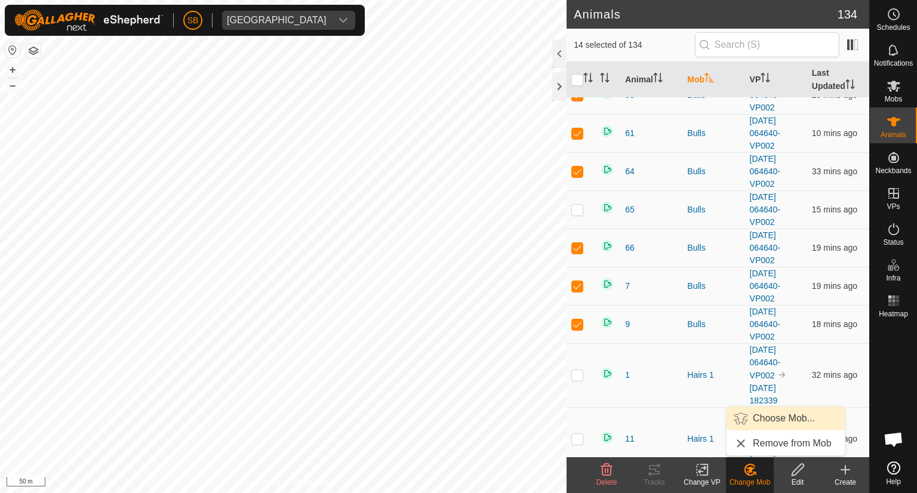
click at [768, 418] on link "Choose Mob..." at bounding box center [786, 419] width 118 height 24
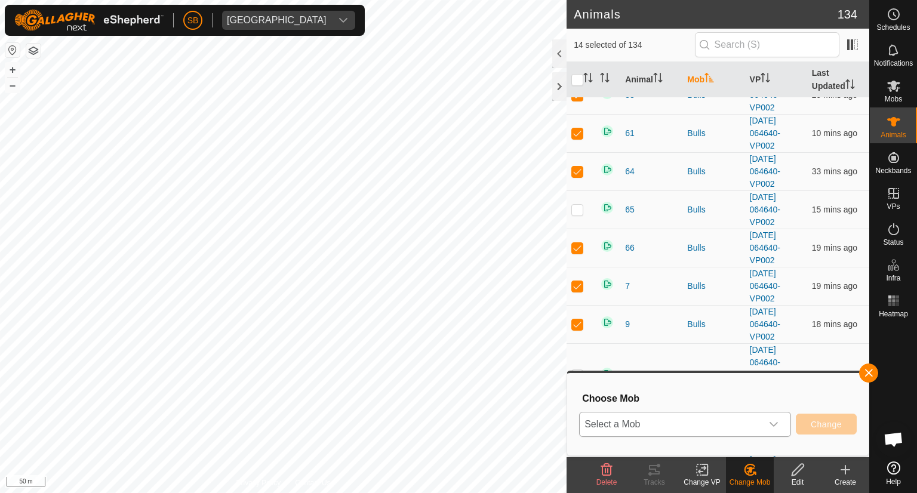
click at [775, 424] on icon "dropdown trigger" at bounding box center [774, 425] width 10 height 10
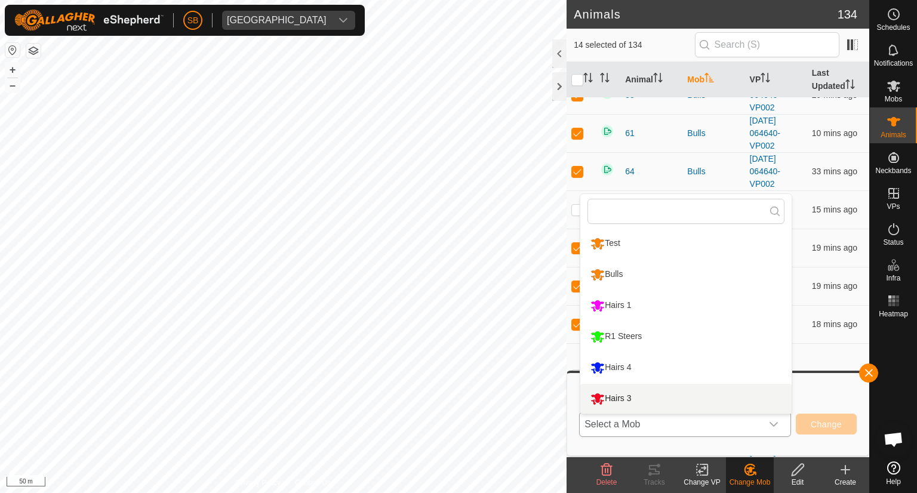
click at [616, 395] on li "Hairs 3" at bounding box center [685, 399] width 211 height 30
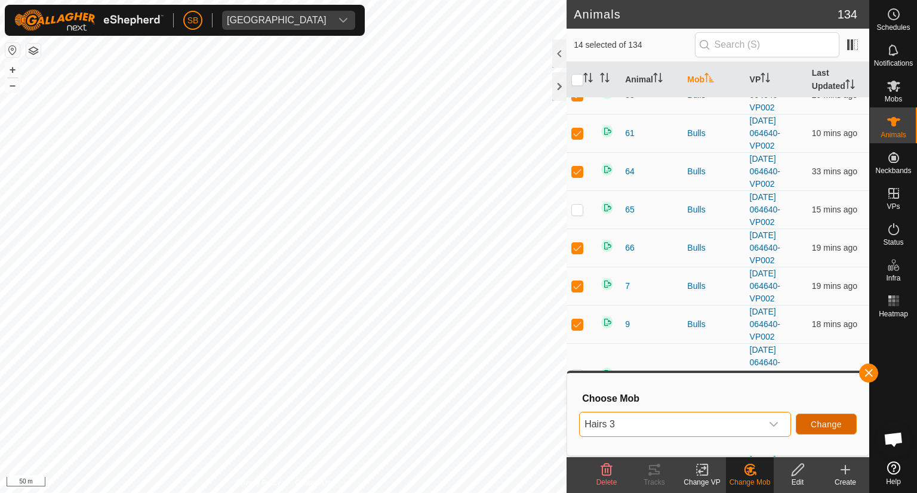
click at [826, 422] on span "Change" at bounding box center [826, 425] width 31 height 10
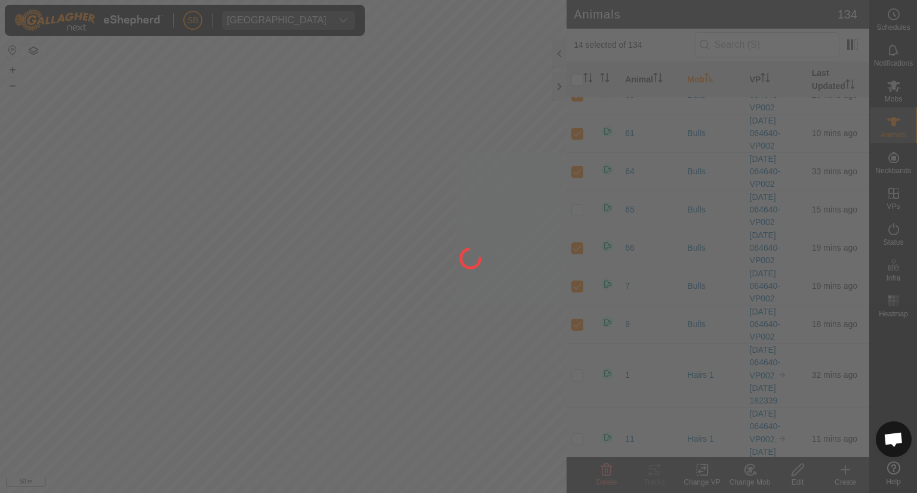
checkbox input "false"
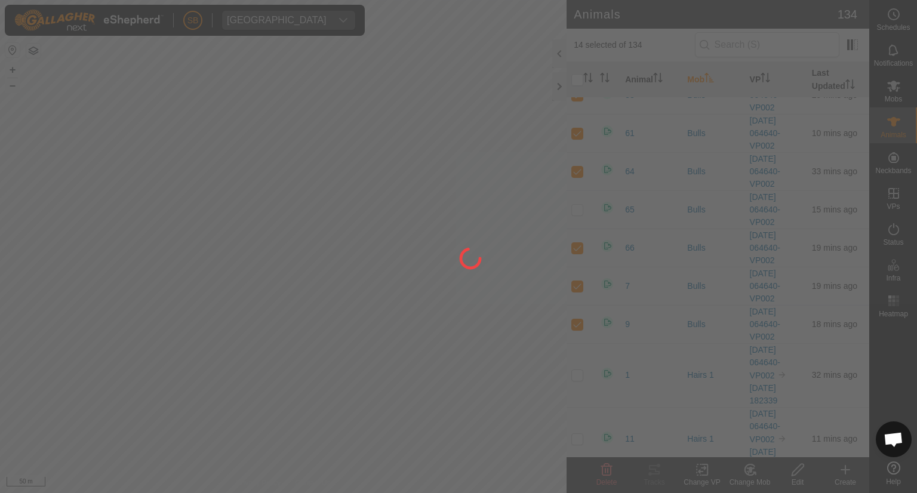
checkbox input "false"
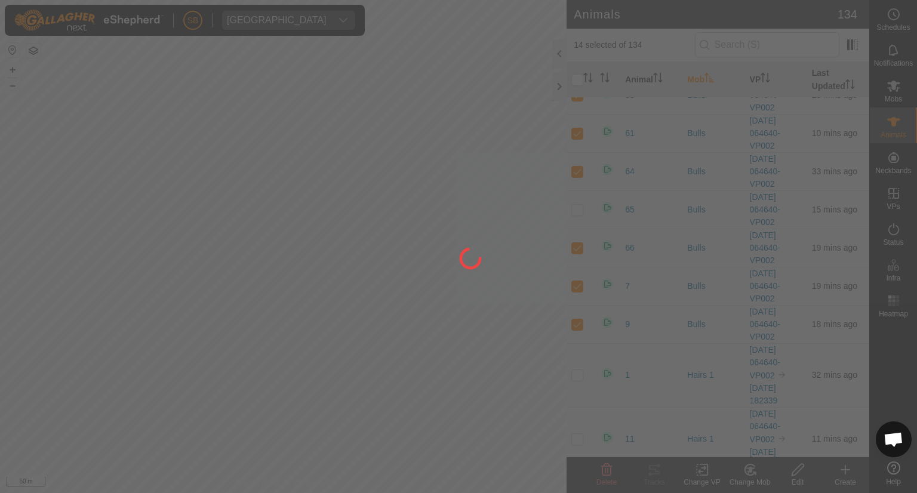
checkbox input "false"
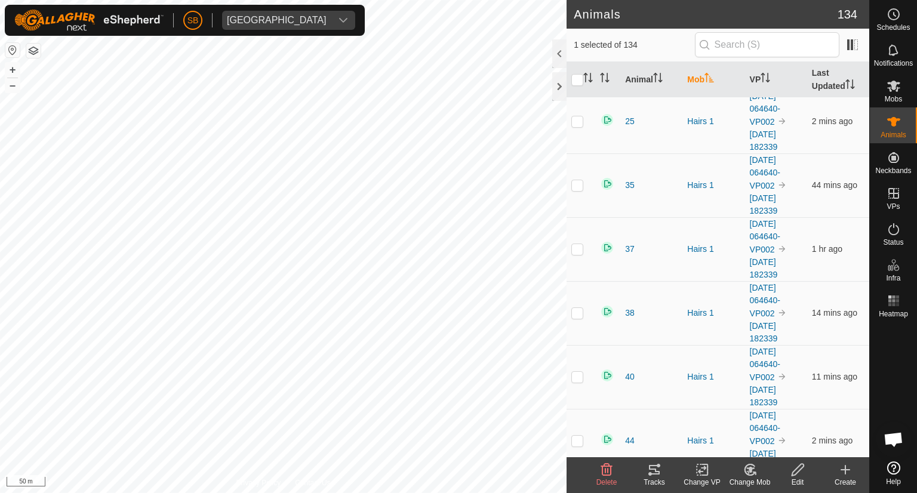
click at [660, 473] on icon at bounding box center [654, 470] width 14 height 14
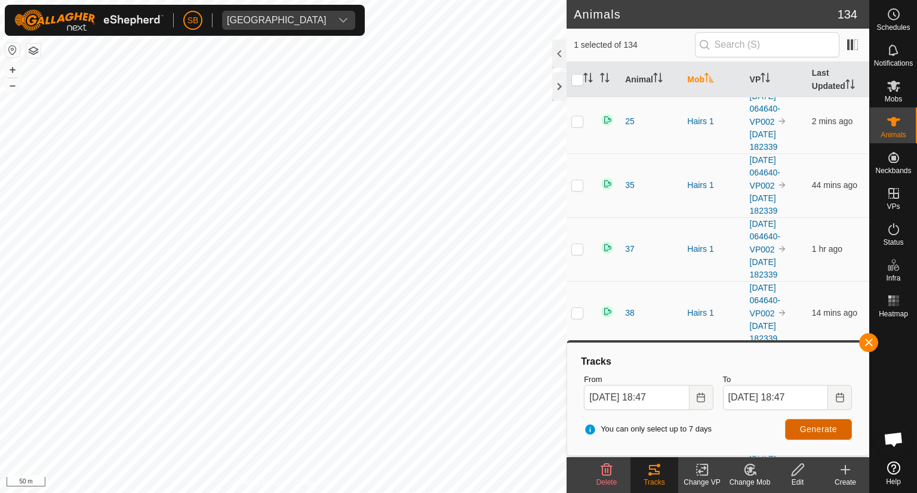
click at [821, 427] on span "Generate" at bounding box center [818, 429] width 37 height 10
checkbox input "false"
checkbox input "true"
click at [823, 428] on span "Generate" at bounding box center [818, 429] width 37 height 10
checkbox input "true"
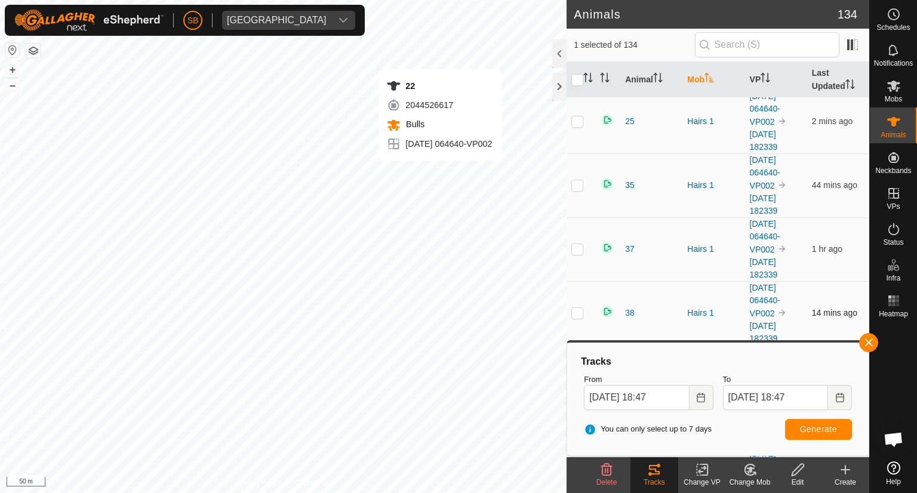
checkbox input "false"
click at [833, 425] on span "Generate" at bounding box center [818, 429] width 37 height 10
click at [748, 469] on icon at bounding box center [750, 470] width 8 height 6
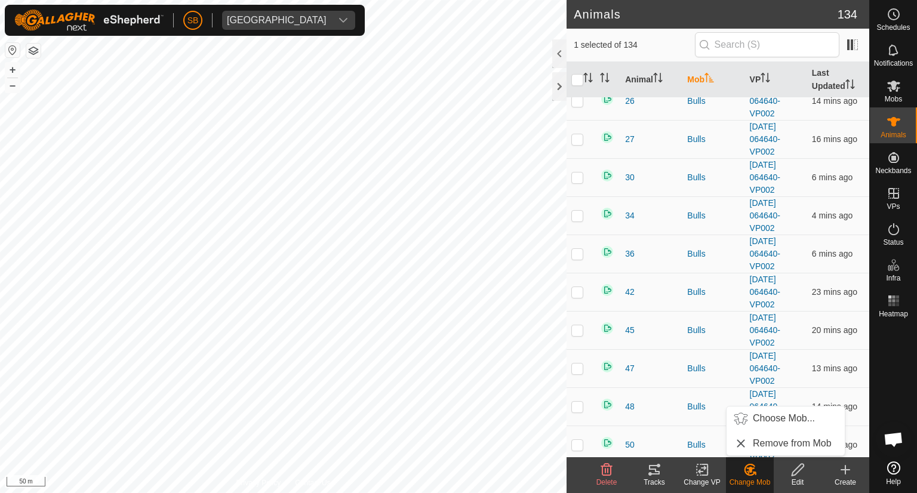
scroll to position [0, 0]
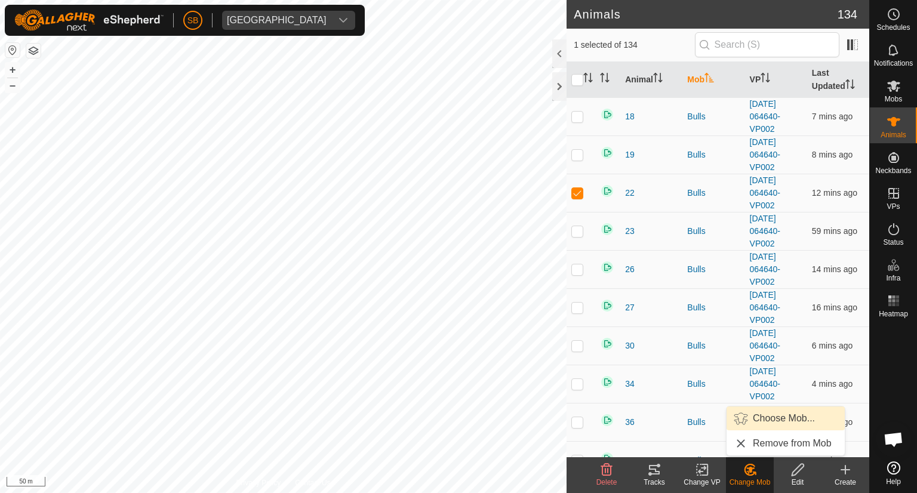
click at [785, 416] on link "Choose Mob..." at bounding box center [786, 419] width 118 height 24
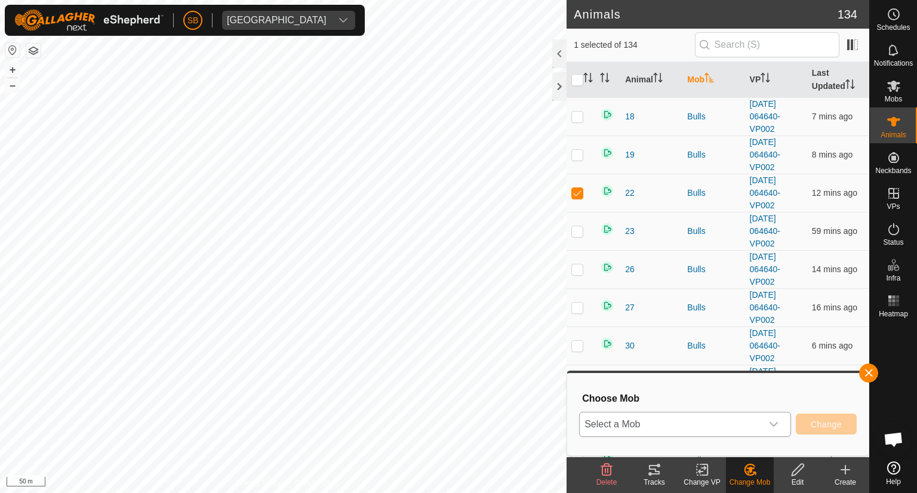
click at [770, 423] on icon "dropdown trigger" at bounding box center [774, 424] width 8 height 5
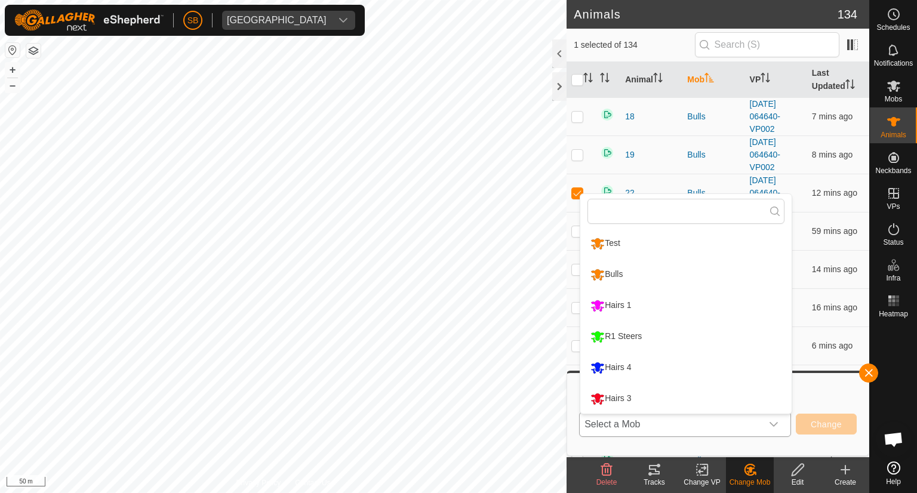
click at [643, 396] on li "Hairs 3" at bounding box center [685, 399] width 211 height 30
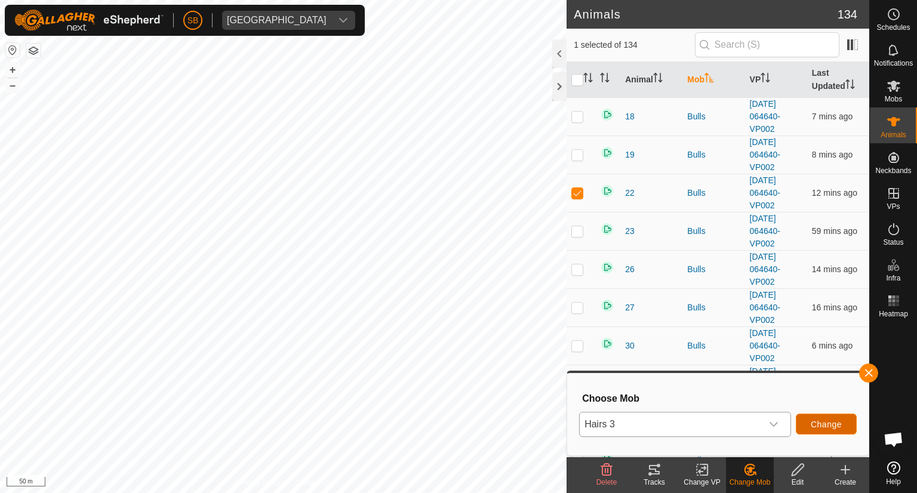
click at [833, 426] on span "Change" at bounding box center [826, 425] width 31 height 10
checkbox input "false"
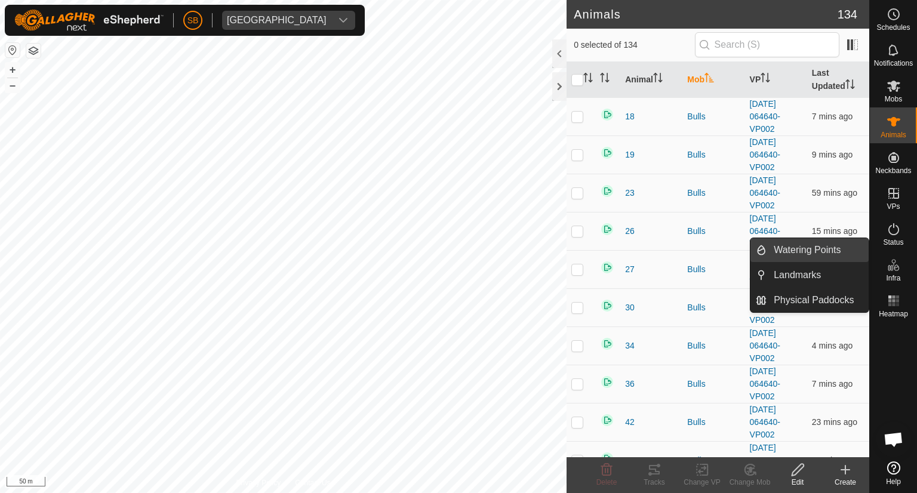
click at [829, 251] on link "Watering Points" at bounding box center [818, 250] width 102 height 24
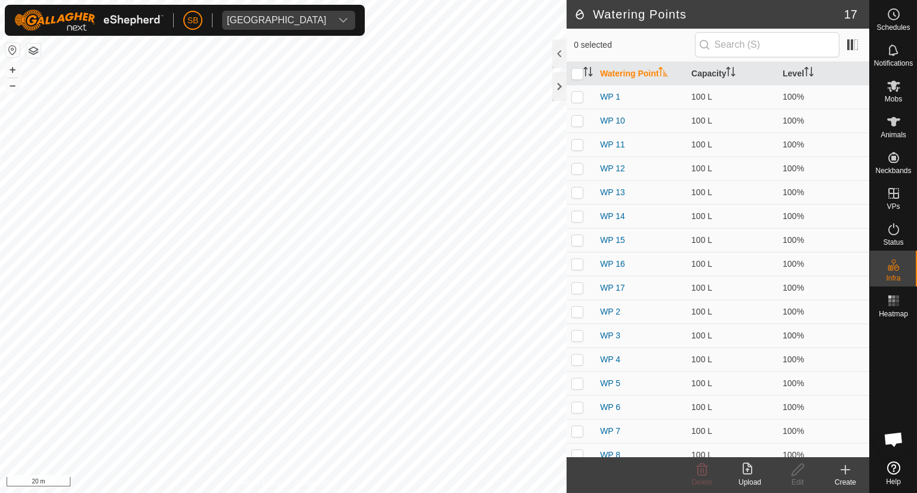
click at [848, 470] on icon at bounding box center [845, 470] width 8 height 0
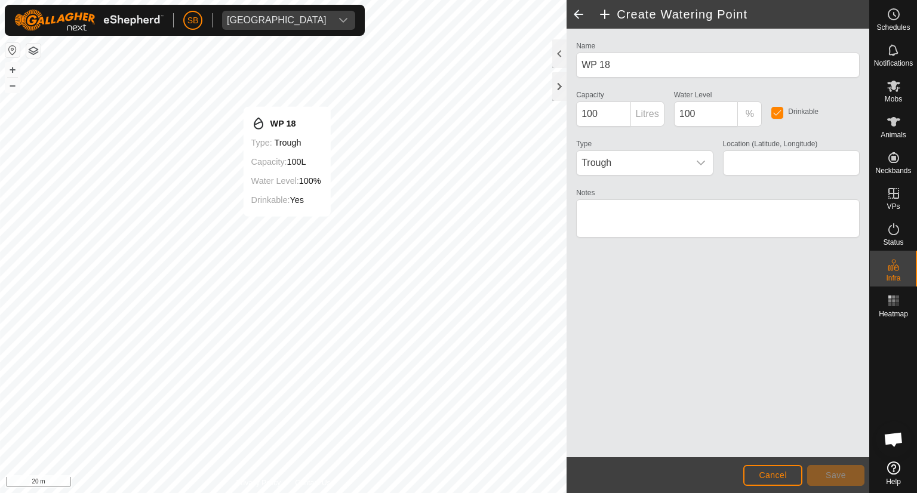
type input "-38.580786, 177.872639"
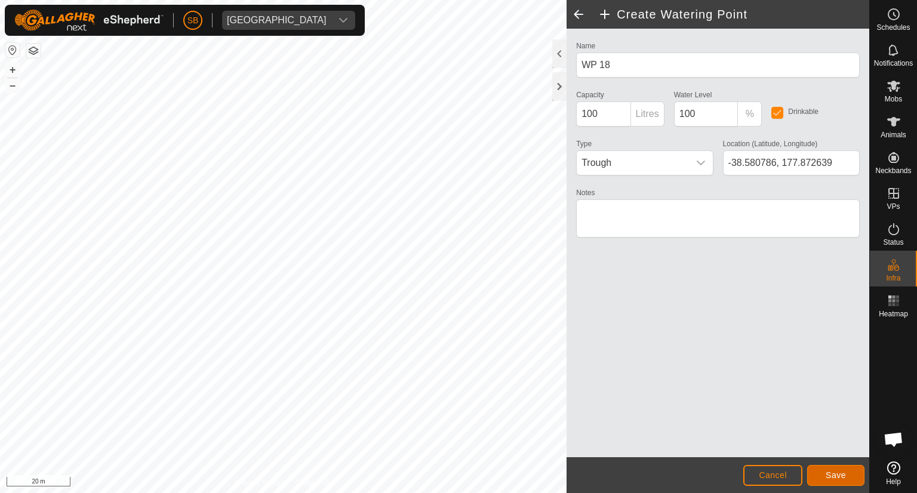
click at [854, 477] on button "Save" at bounding box center [835, 475] width 57 height 21
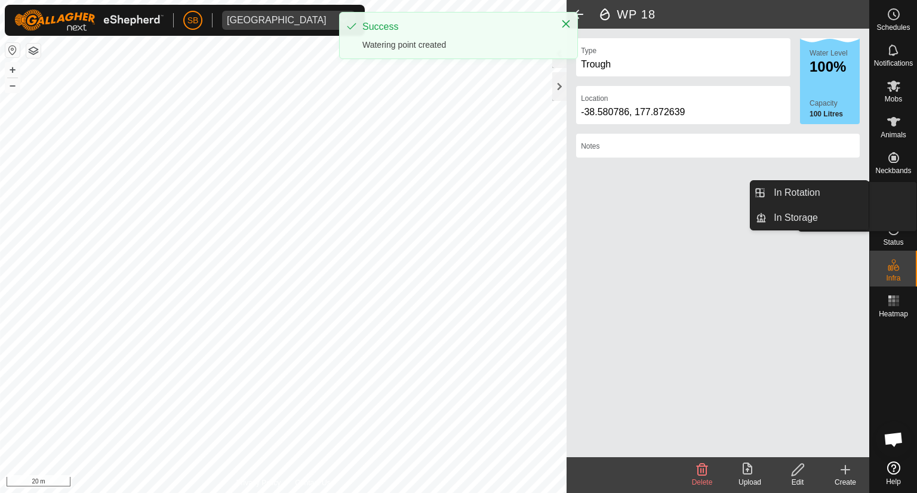
click at [898, 186] on icon at bounding box center [894, 193] width 14 height 14
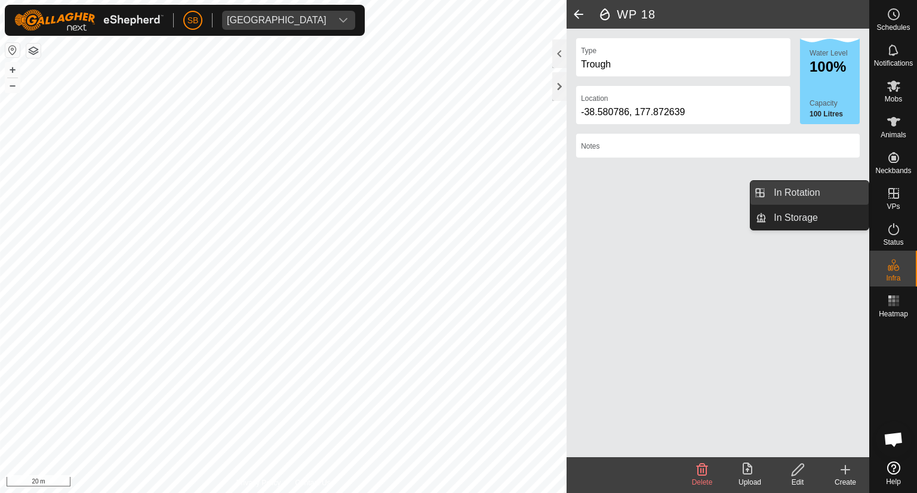
click at [820, 185] on link "In Rotation" at bounding box center [818, 193] width 102 height 24
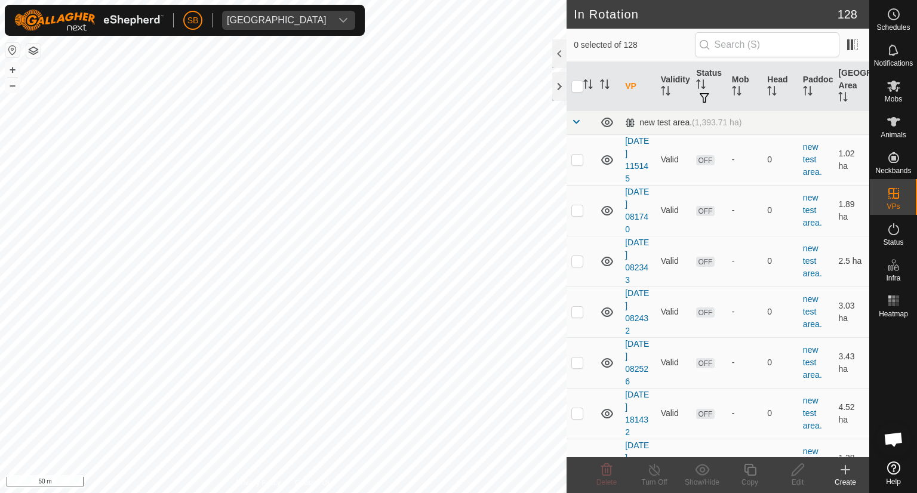
click at [849, 470] on icon at bounding box center [845, 470] width 14 height 14
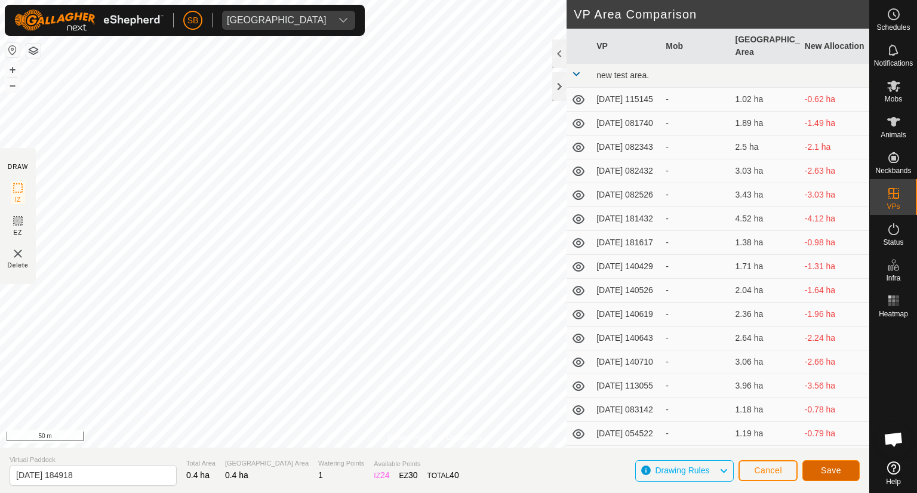
click at [827, 468] on span "Save" at bounding box center [831, 471] width 20 height 10
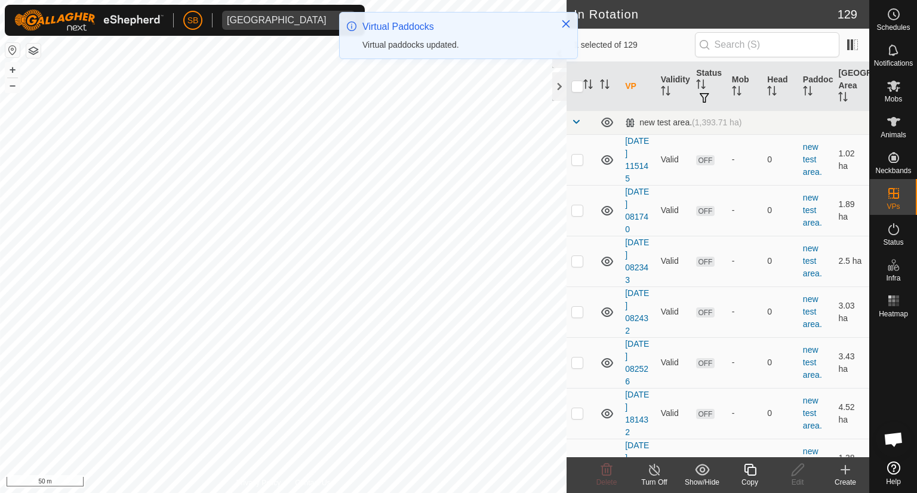
checkbox input "false"
checkbox input "true"
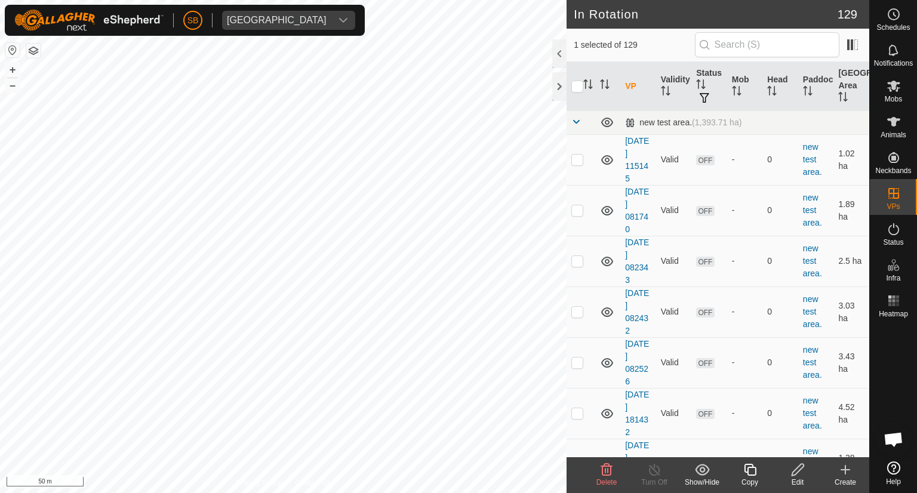
click at [801, 468] on icon at bounding box center [798, 470] width 12 height 12
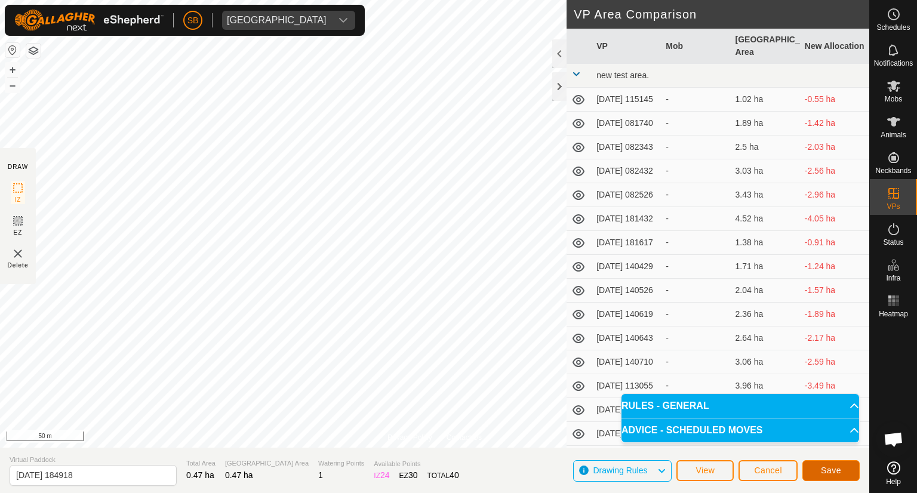
click at [828, 471] on span "Save" at bounding box center [831, 471] width 20 height 10
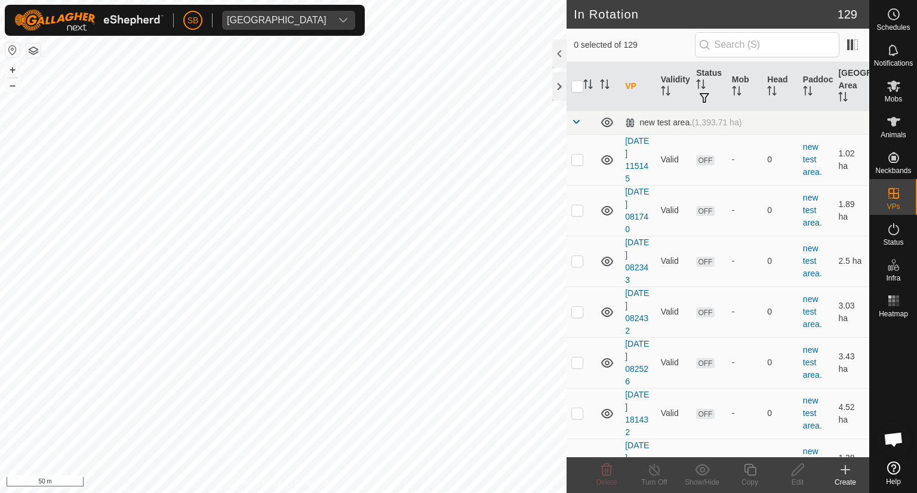
checkbox input "true"
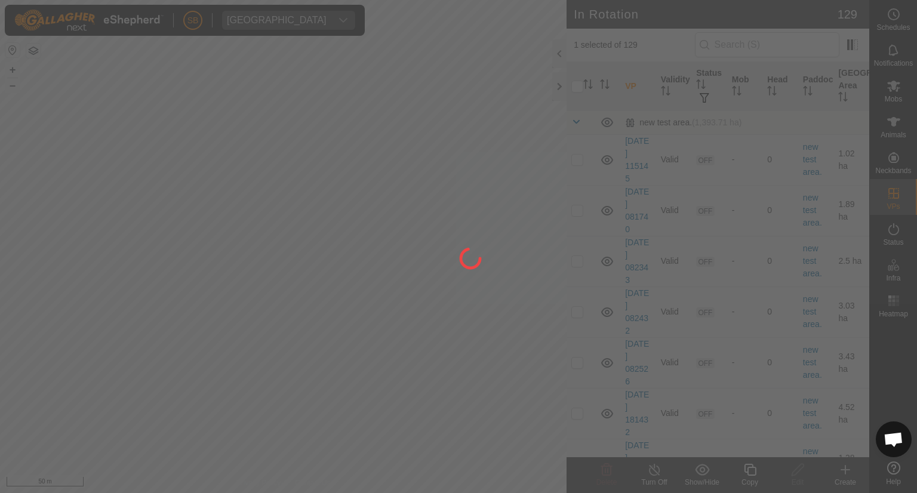
click at [383, 355] on div at bounding box center [458, 246] width 917 height 493
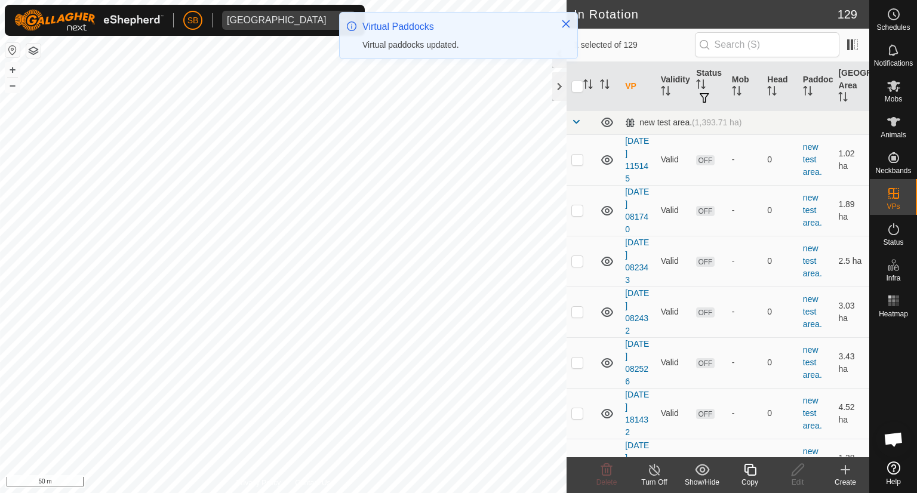
checkbox input "false"
checkbox input "true"
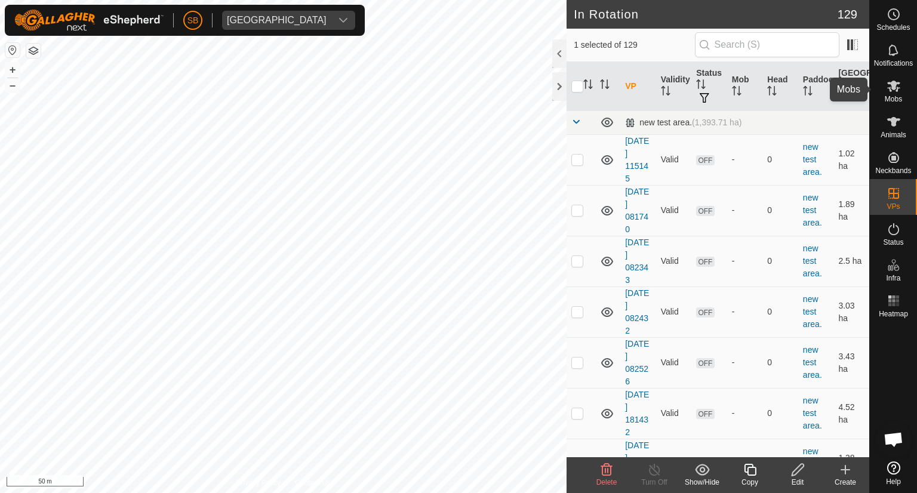
click at [896, 80] on icon at bounding box center [894, 86] width 14 height 14
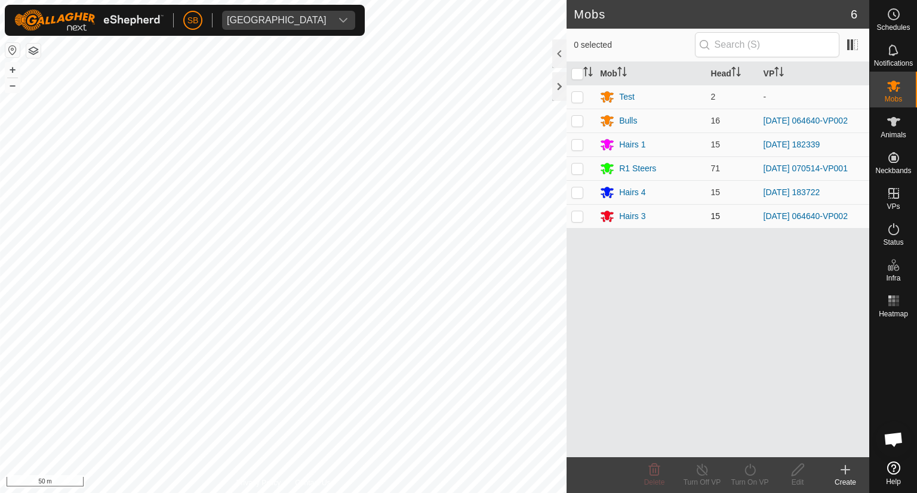
click at [573, 216] on p-checkbox at bounding box center [577, 216] width 12 height 10
checkbox input "true"
click at [750, 471] on icon at bounding box center [750, 470] width 15 height 14
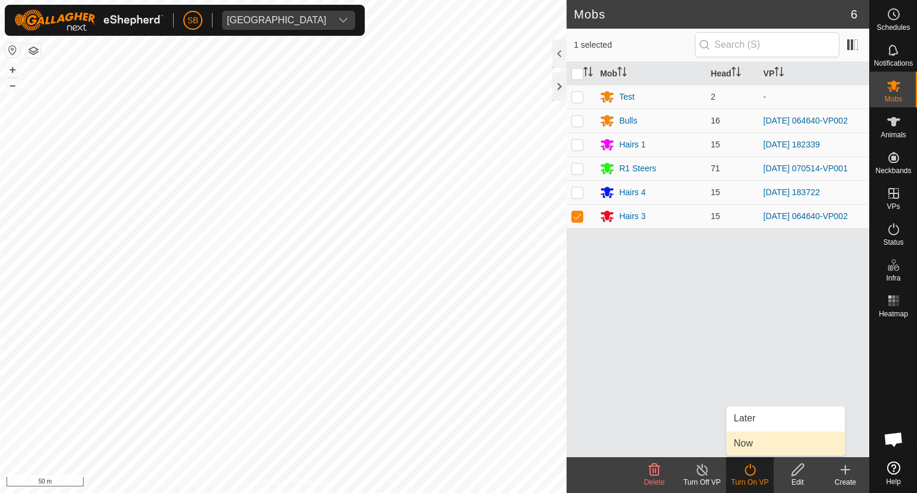
click at [747, 445] on link "Now" at bounding box center [786, 444] width 118 height 24
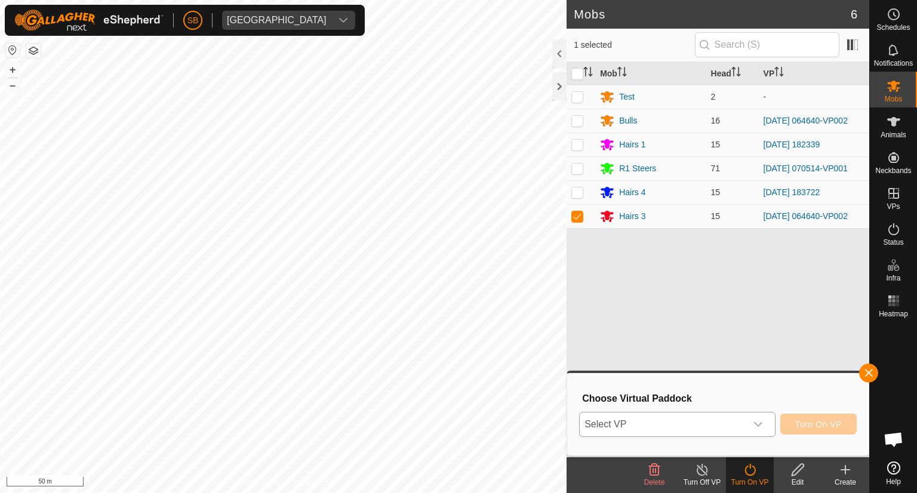
click at [759, 424] on icon "dropdown trigger" at bounding box center [758, 424] width 8 height 5
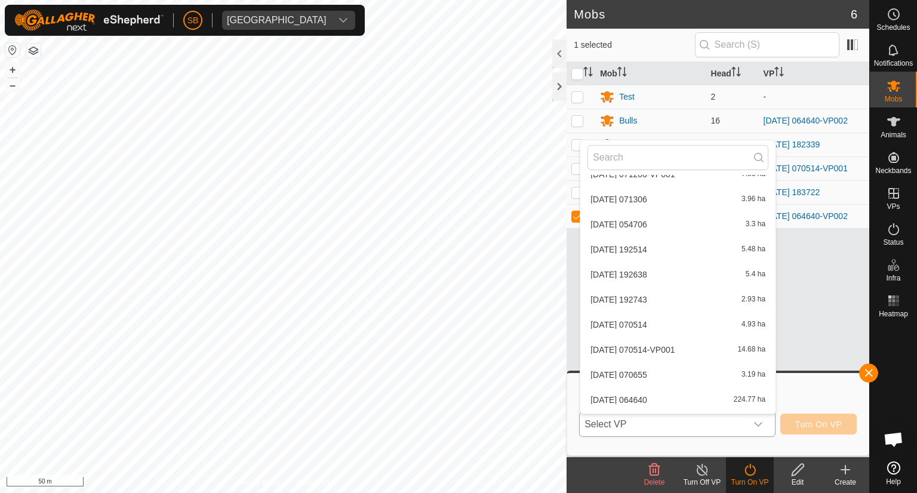
scroll to position [3022, 0]
click at [666, 402] on li "2025-10-01 184918 0.47 ha" at bounding box center [677, 402] width 195 height 24
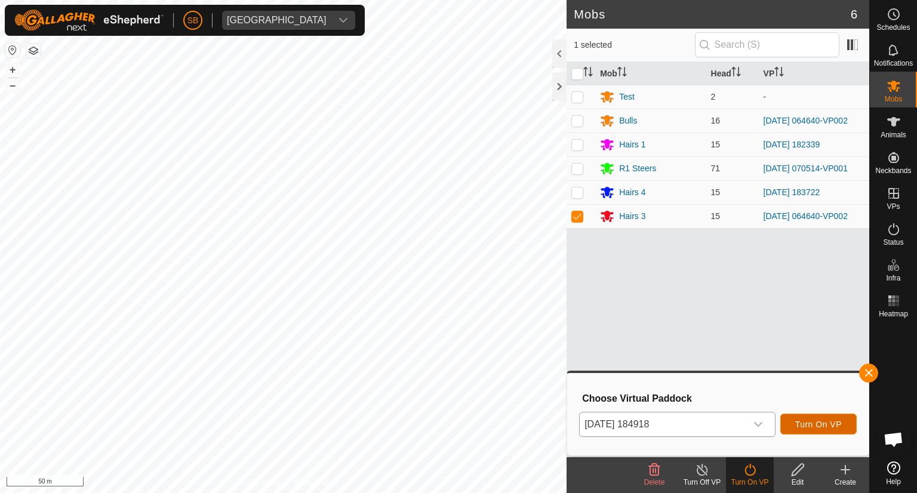
click at [818, 421] on span "Turn On VP" at bounding box center [818, 425] width 47 height 10
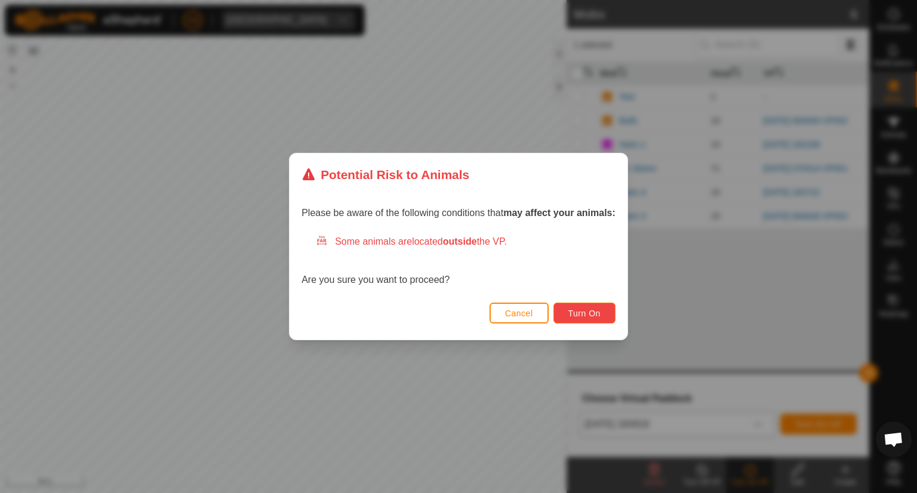
click at [585, 309] on span "Turn On" at bounding box center [584, 314] width 32 height 10
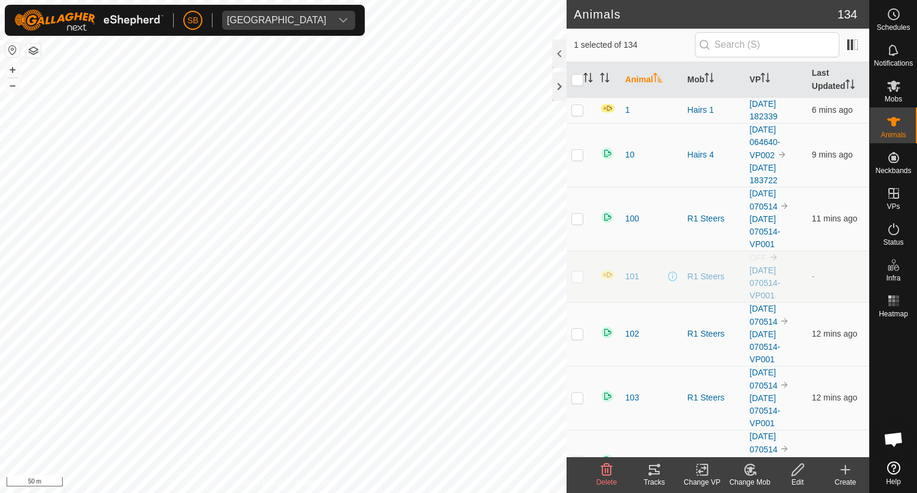
click at [654, 471] on icon at bounding box center [654, 470] width 14 height 14
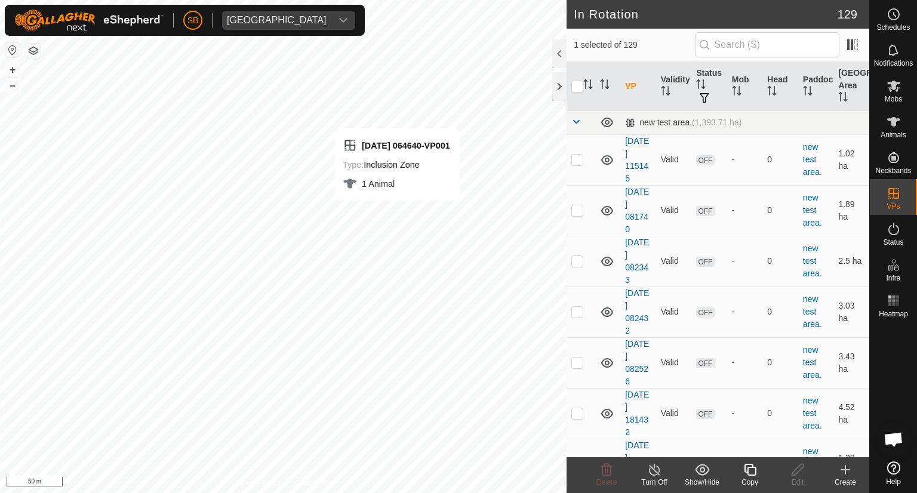
checkbox input "false"
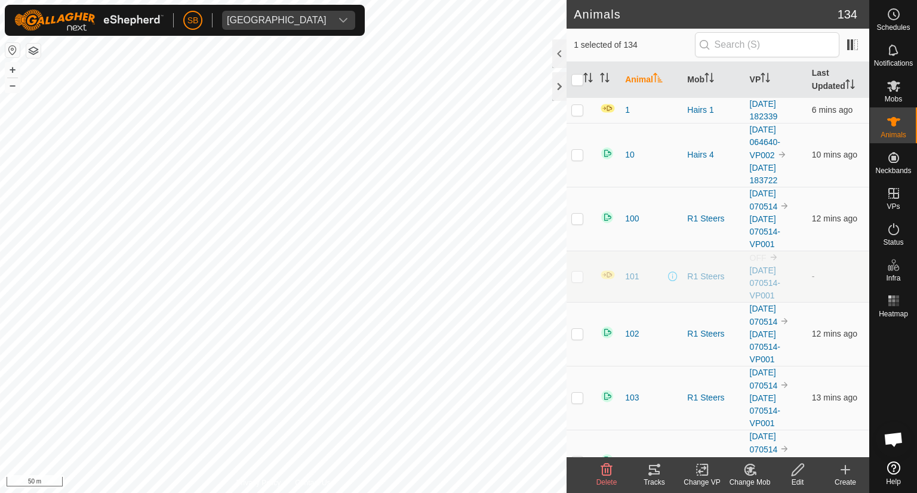
click at [658, 473] on icon at bounding box center [654, 470] width 14 height 14
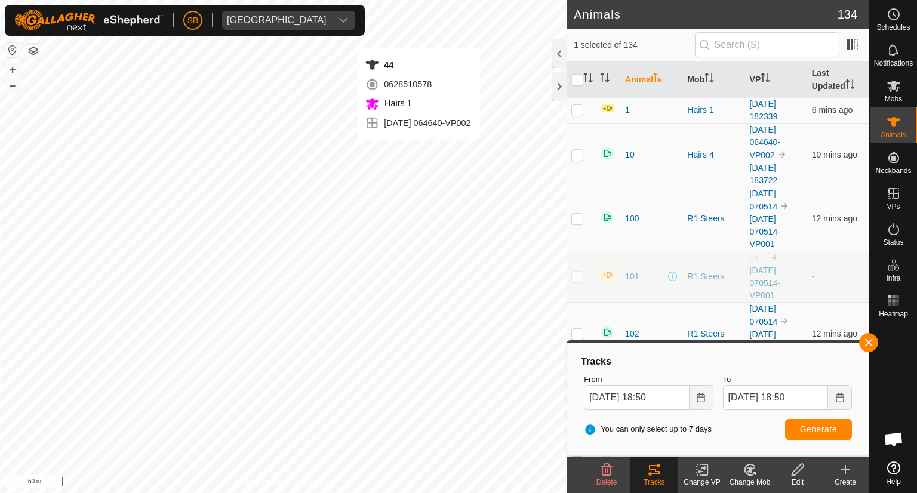
checkbox input "false"
click at [658, 470] on icon at bounding box center [654, 470] width 14 height 14
click at [840, 433] on button "Generate" at bounding box center [818, 429] width 67 height 21
checkbox input "false"
checkbox input "true"
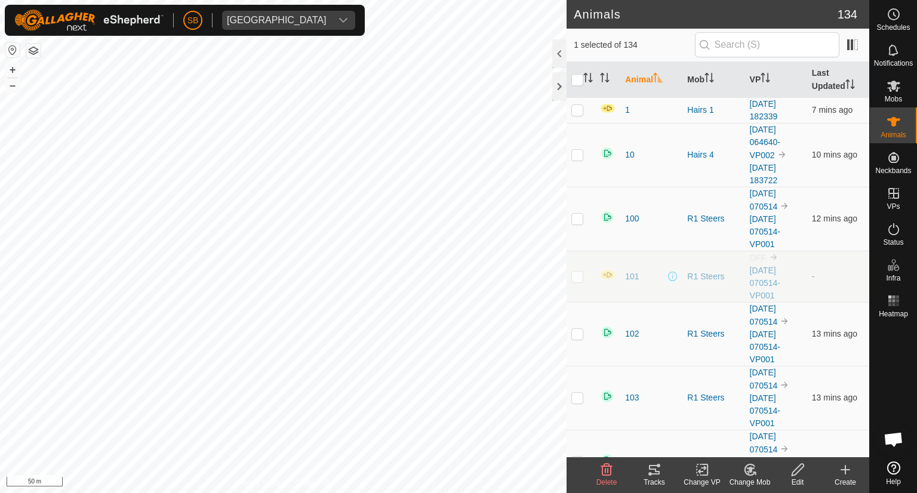
click at [755, 472] on icon at bounding box center [749, 469] width 10 height 11
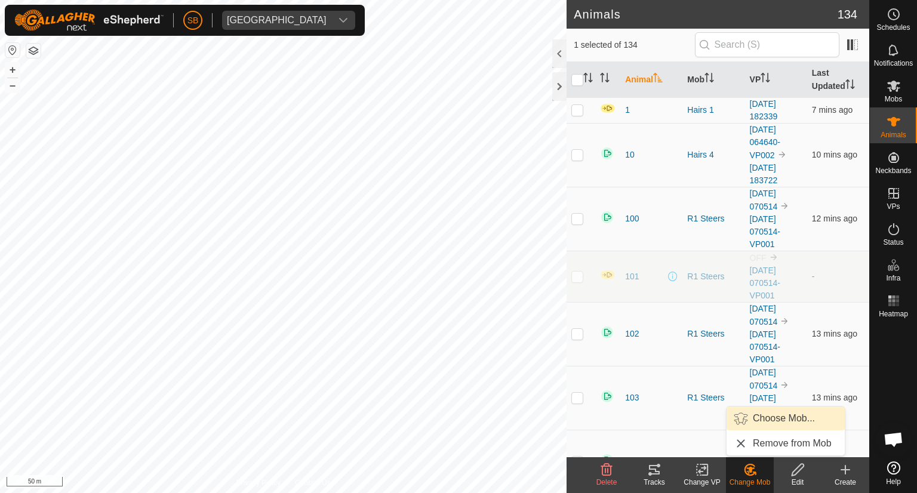
click at [767, 416] on link "Choose Mob..." at bounding box center [786, 419] width 118 height 24
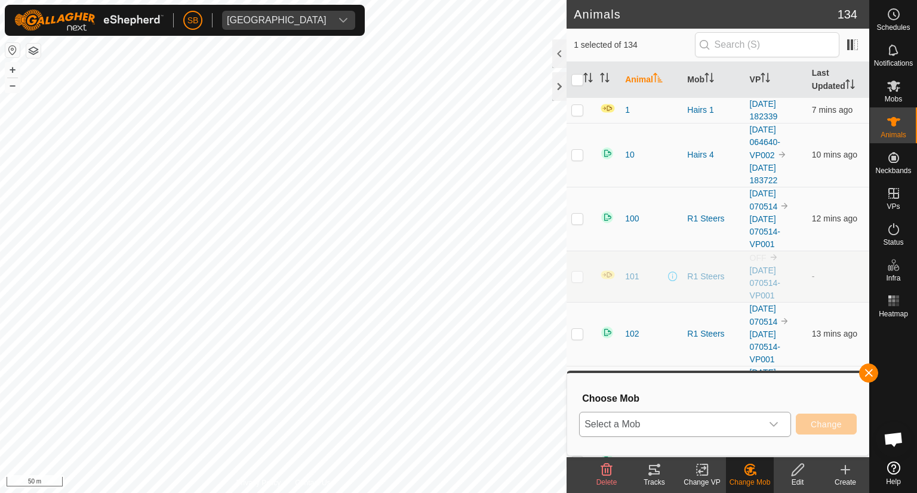
click at [773, 421] on icon "dropdown trigger" at bounding box center [774, 425] width 10 height 10
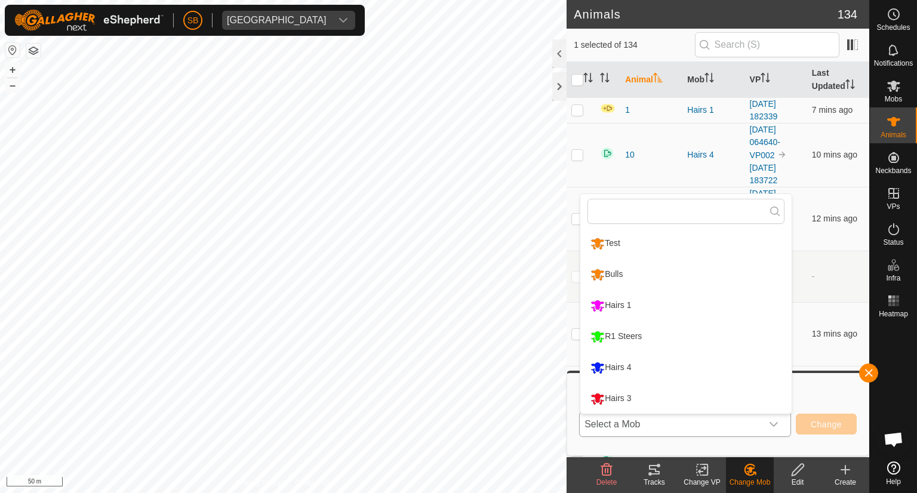
click at [599, 301] on li "Hairs 1" at bounding box center [685, 306] width 211 height 30
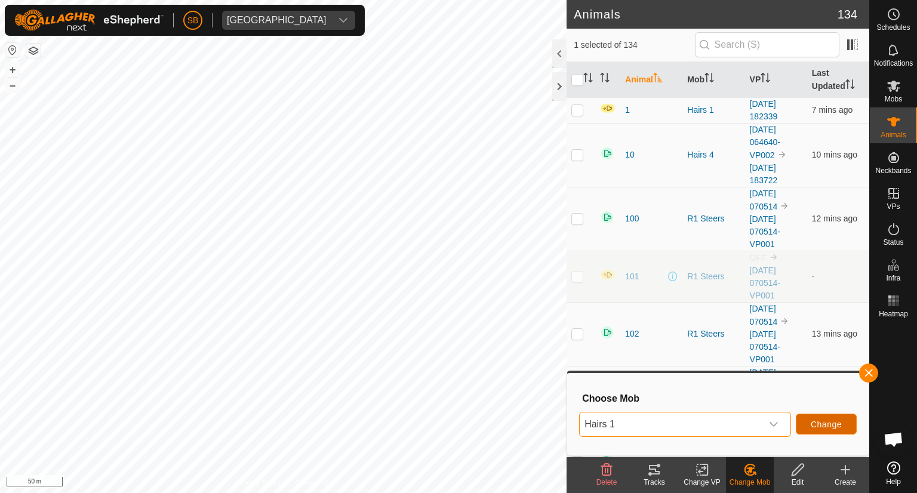
click at [832, 425] on span "Change" at bounding box center [826, 425] width 31 height 10
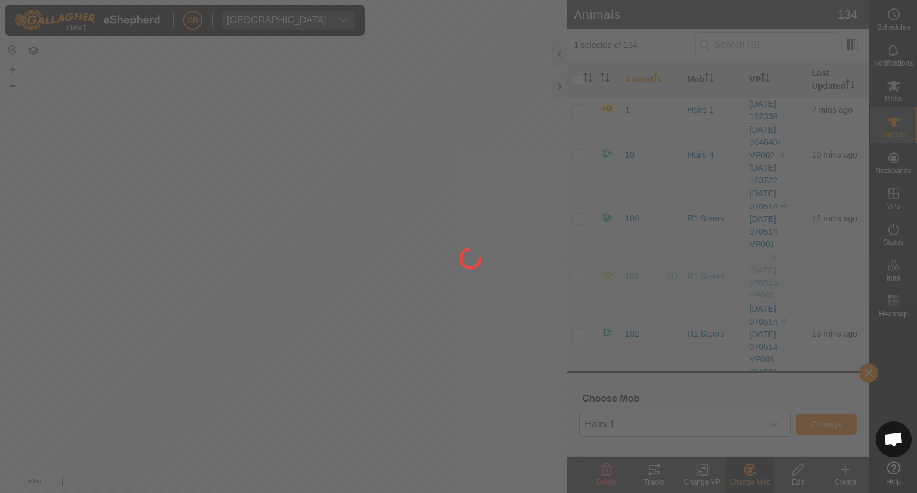
checkbox input "false"
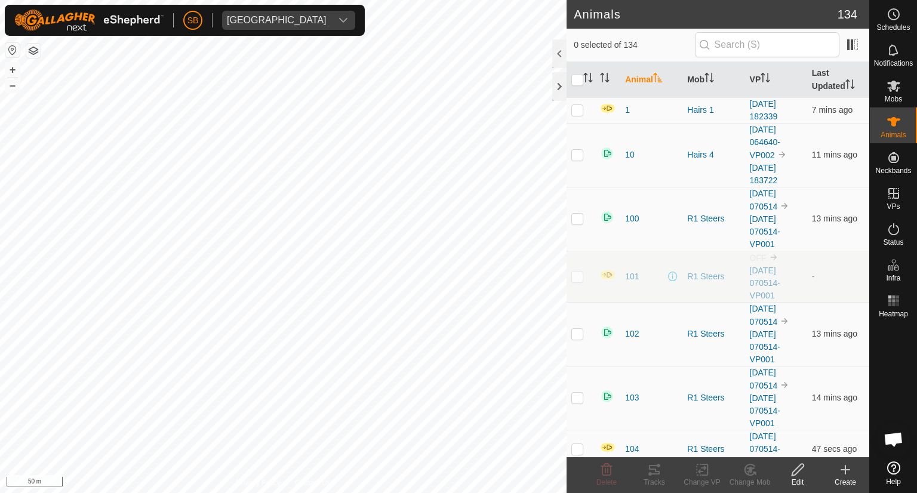
click at [850, 469] on icon at bounding box center [845, 470] width 14 height 14
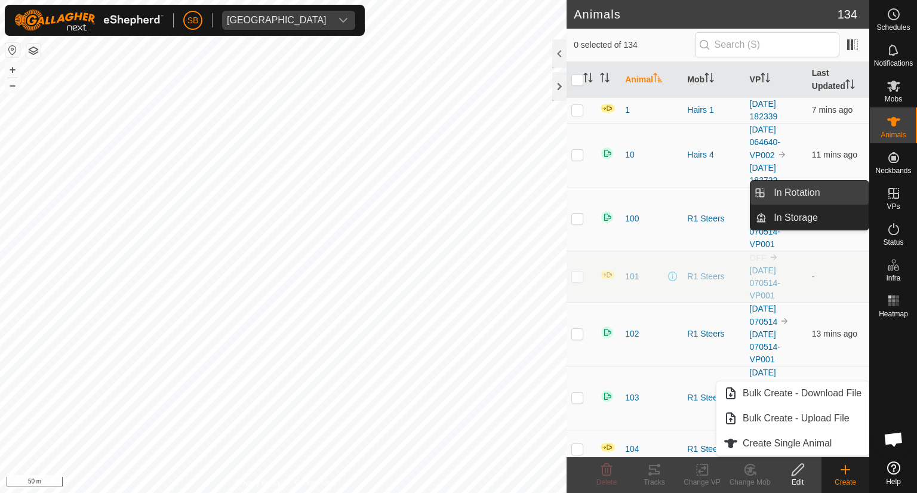
click at [829, 195] on link "In Rotation" at bounding box center [818, 193] width 102 height 24
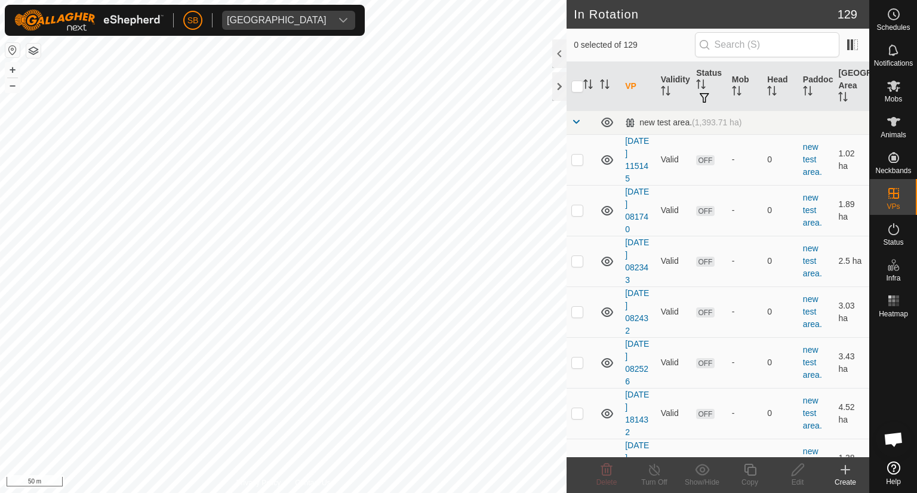
click at [846, 465] on icon at bounding box center [845, 470] width 14 height 14
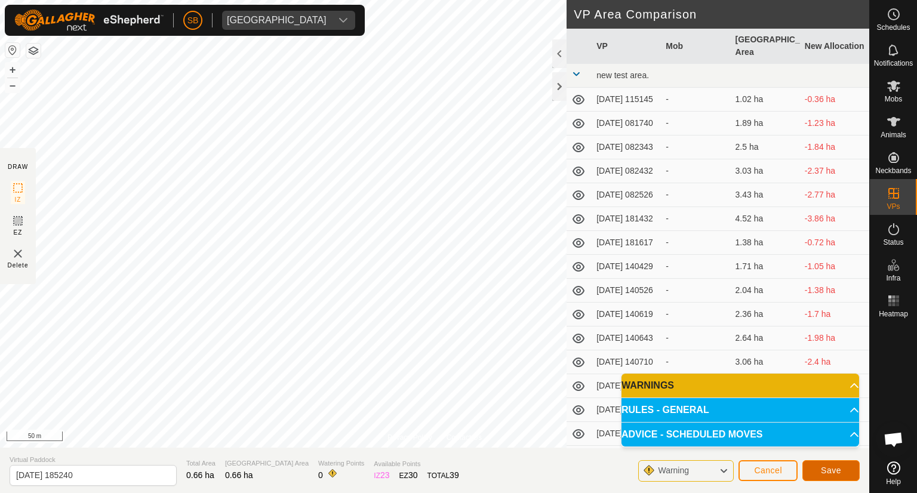
click at [835, 469] on span "Save" at bounding box center [831, 471] width 20 height 10
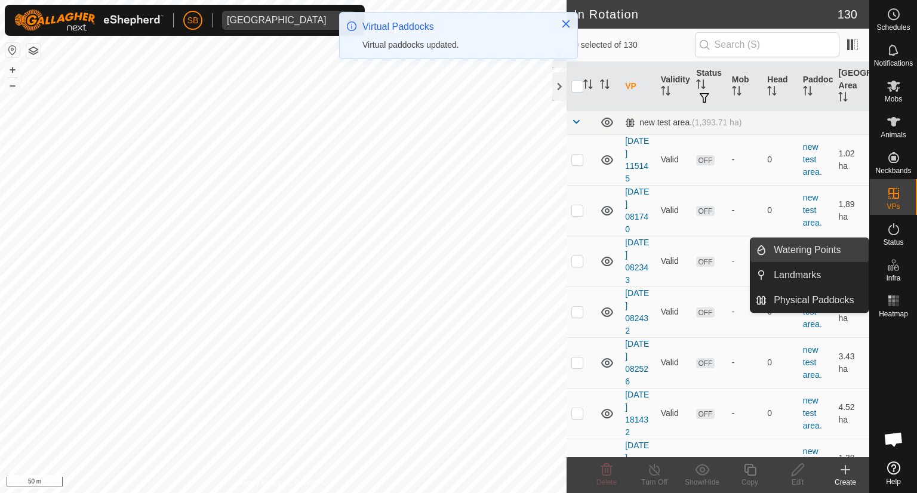
click at [831, 251] on link "Watering Points" at bounding box center [818, 250] width 102 height 24
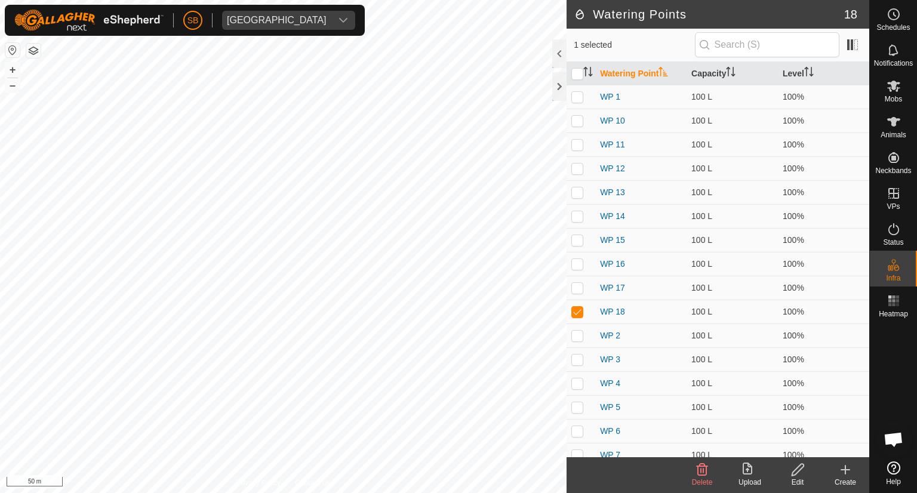
click at [848, 470] on icon at bounding box center [845, 470] width 8 height 0
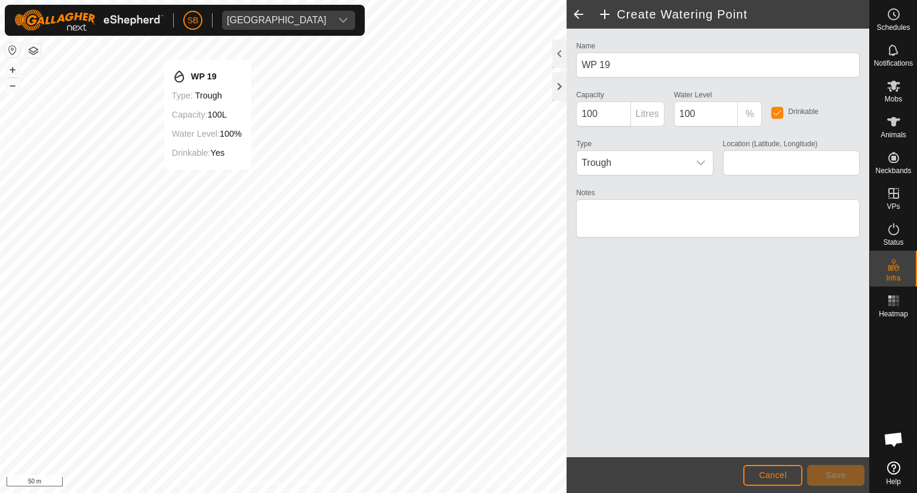
type input "-38.579282, 177.872834"
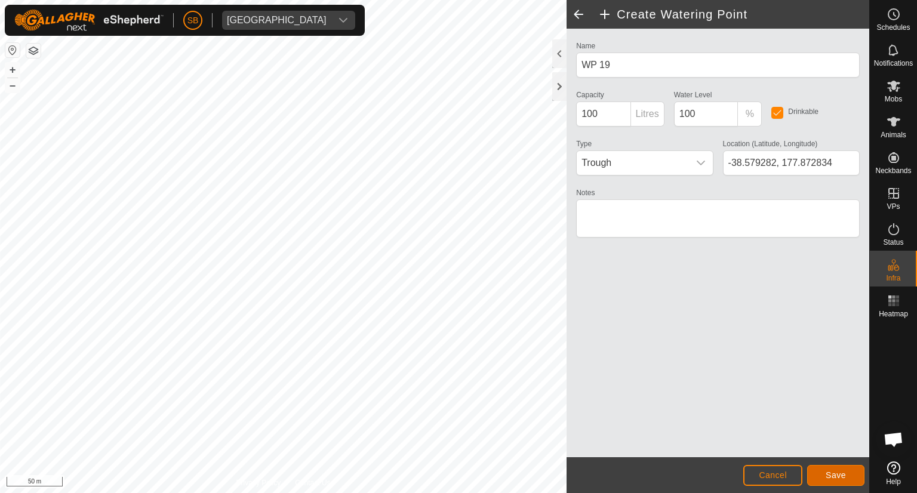
click at [835, 474] on span "Save" at bounding box center [836, 475] width 20 height 10
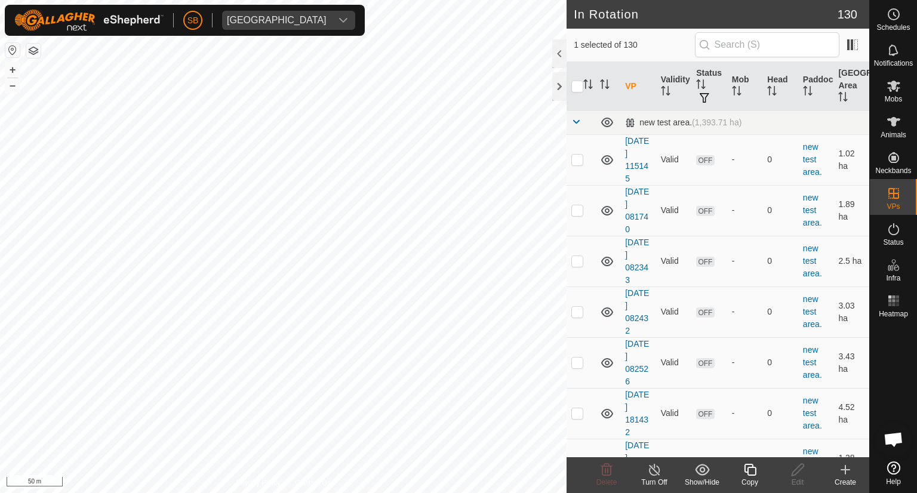
checkbox input "false"
checkbox input "true"
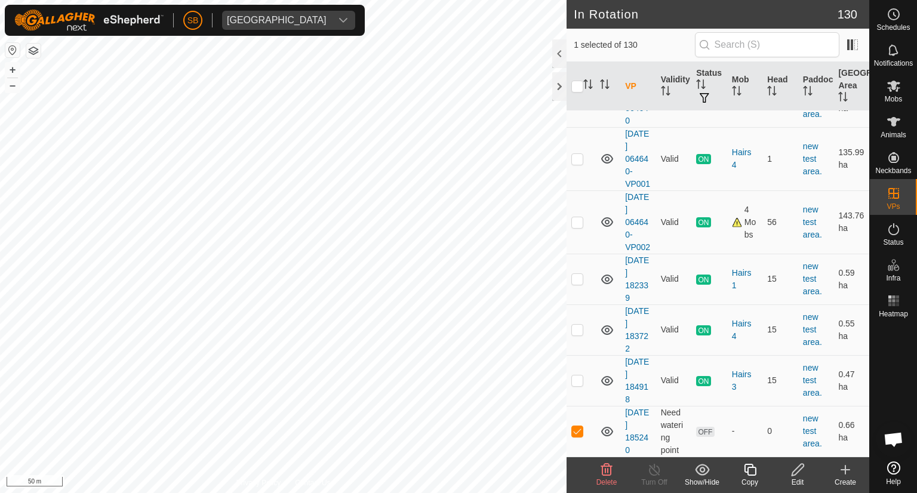
scroll to position [7211, 0]
click at [888, 86] on icon at bounding box center [894, 86] width 14 height 14
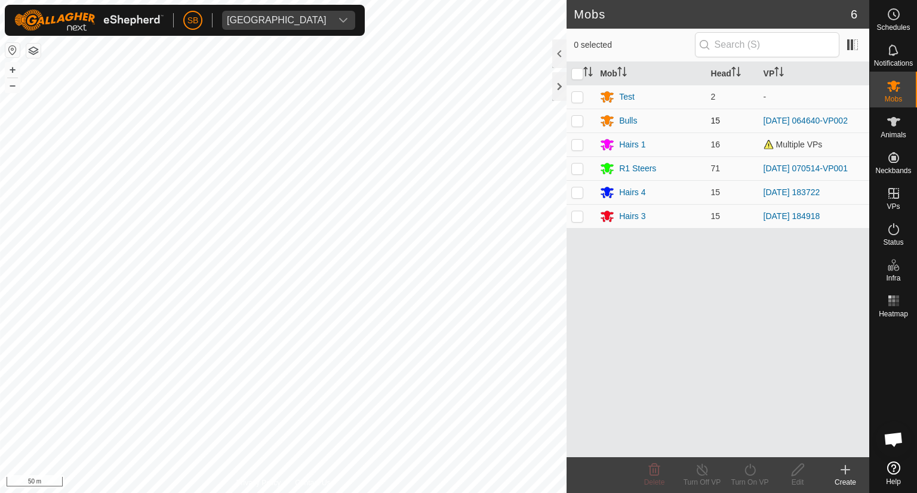
click at [574, 121] on p-checkbox at bounding box center [577, 121] width 12 height 10
checkbox input "true"
click at [750, 473] on icon at bounding box center [750, 470] width 15 height 14
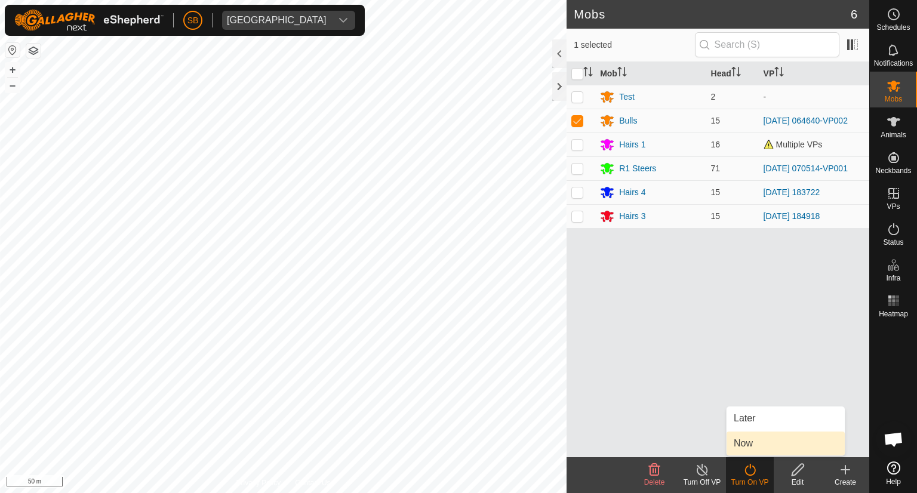
click at [745, 444] on link "Now" at bounding box center [786, 444] width 118 height 24
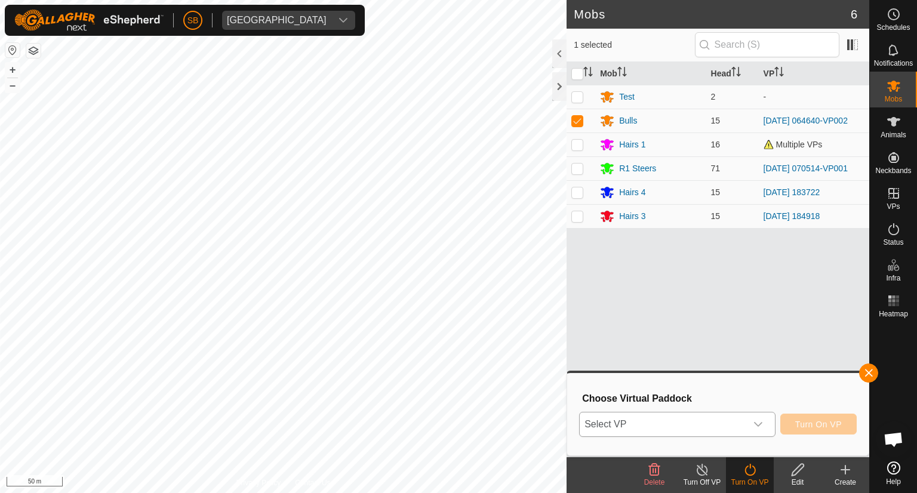
click at [763, 422] on icon "dropdown trigger" at bounding box center [758, 425] width 10 height 10
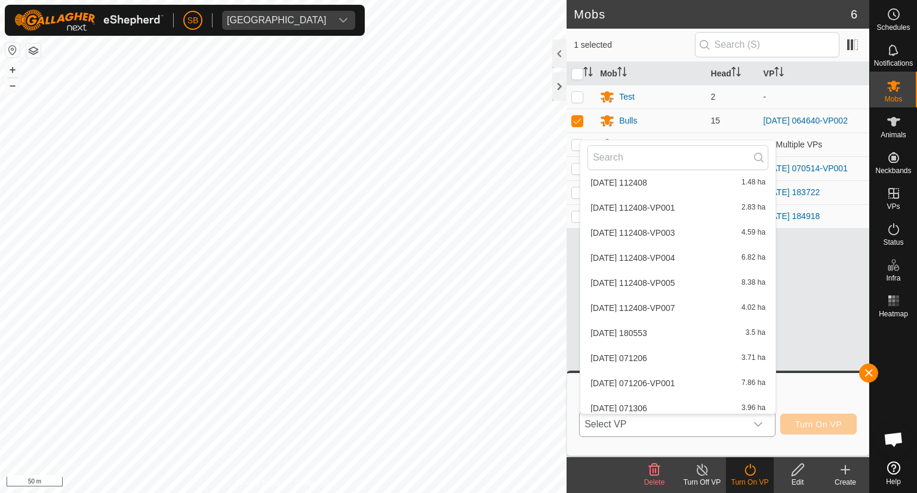
scroll to position [3047, 0]
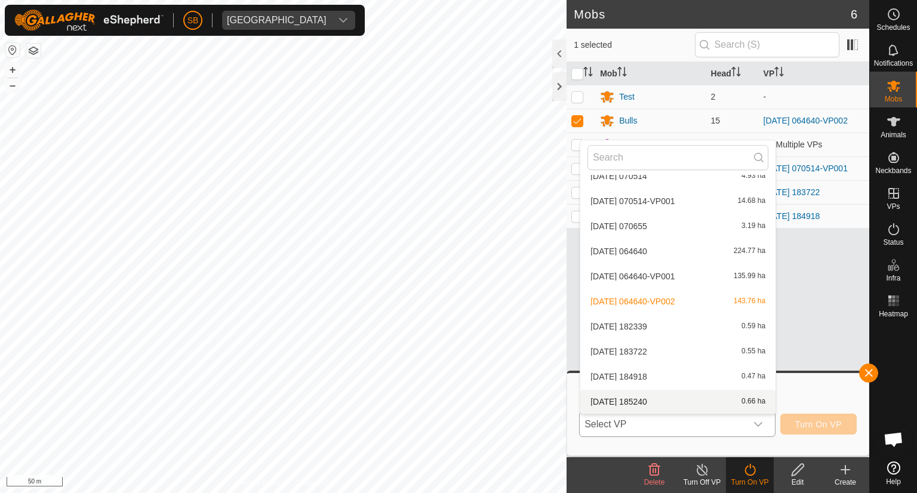
click at [684, 401] on li "2025-10-01 185240 0.66 ha" at bounding box center [677, 402] width 195 height 24
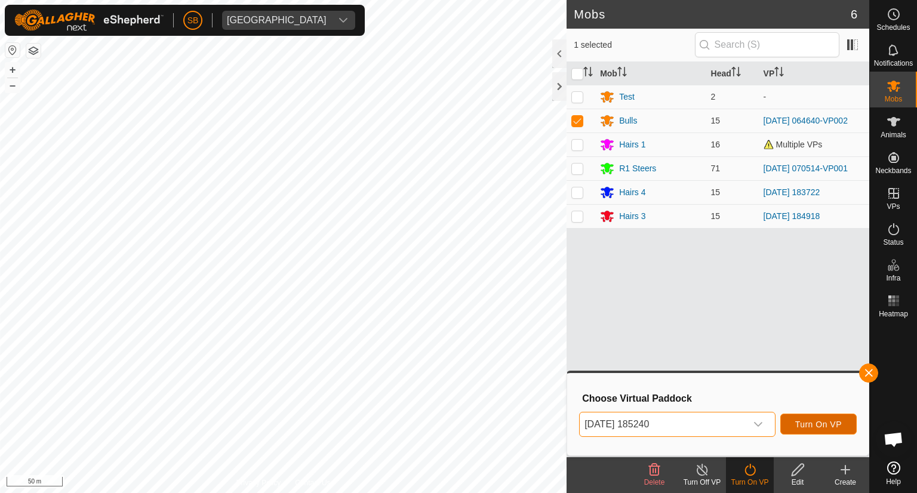
click at [829, 423] on span "Turn On VP" at bounding box center [818, 425] width 47 height 10
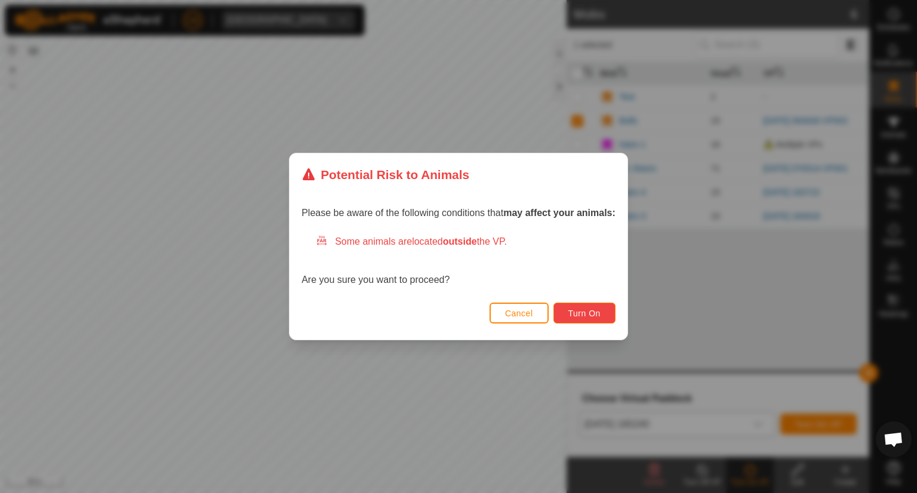
click at [597, 309] on span "Turn On" at bounding box center [584, 314] width 32 height 10
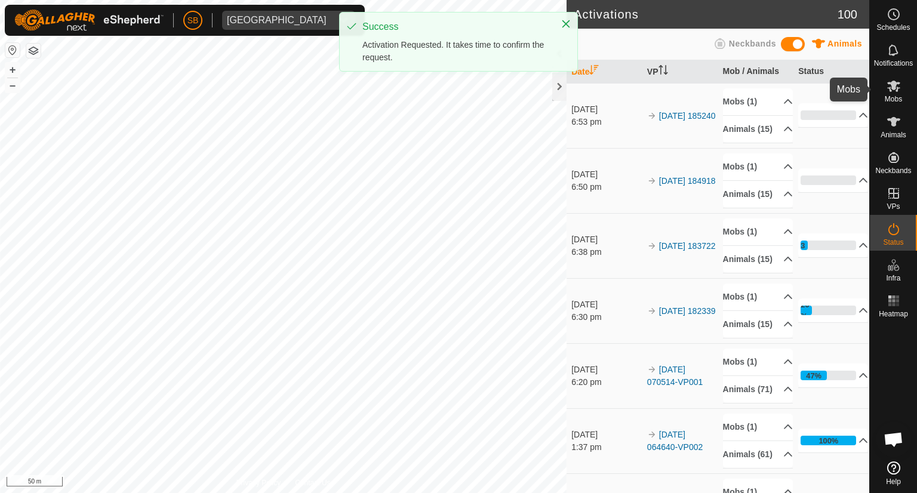
click at [896, 88] on icon at bounding box center [893, 86] width 13 height 11
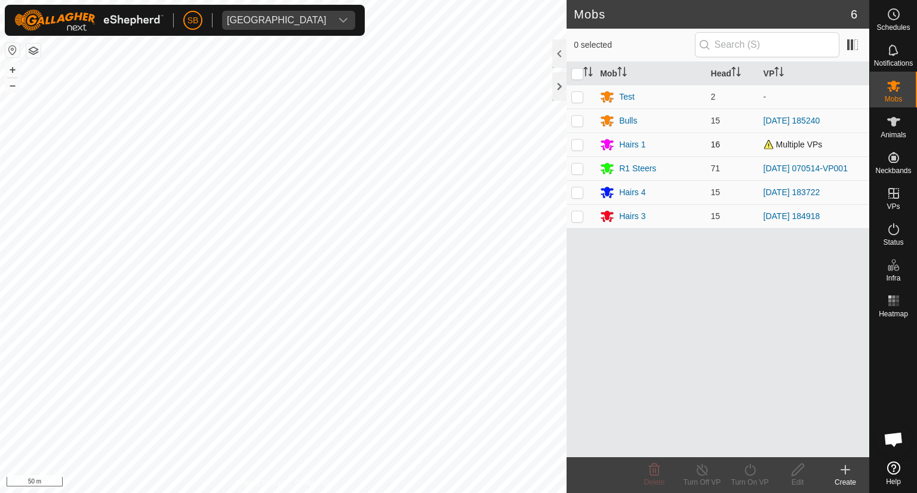
click at [790, 145] on span "Multiple VPs" at bounding box center [793, 145] width 59 height 10
click at [768, 144] on span "Multiple VPs" at bounding box center [793, 145] width 59 height 10
click at [578, 124] on p-checkbox at bounding box center [577, 121] width 12 height 10
checkbox input "true"
click at [800, 470] on icon at bounding box center [797, 470] width 15 height 14
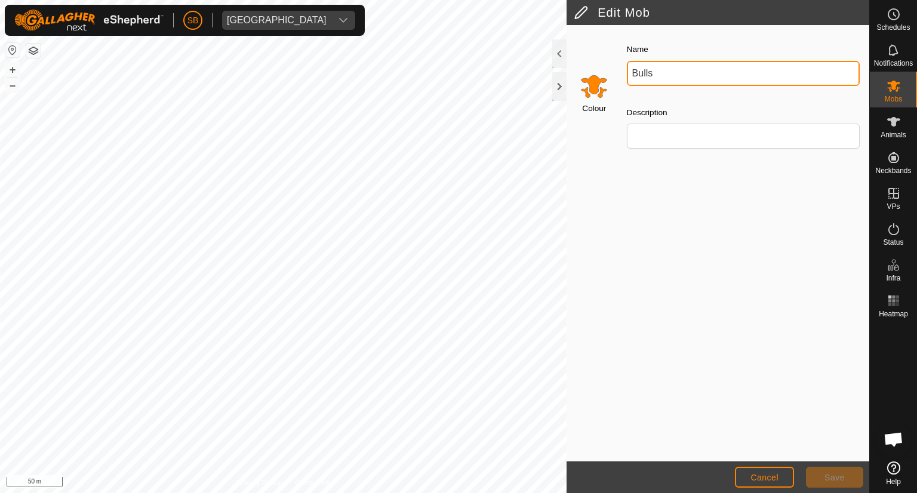
click at [698, 76] on input "Bulls" at bounding box center [743, 73] width 233 height 25
type input "B"
type input "Hairs 2"
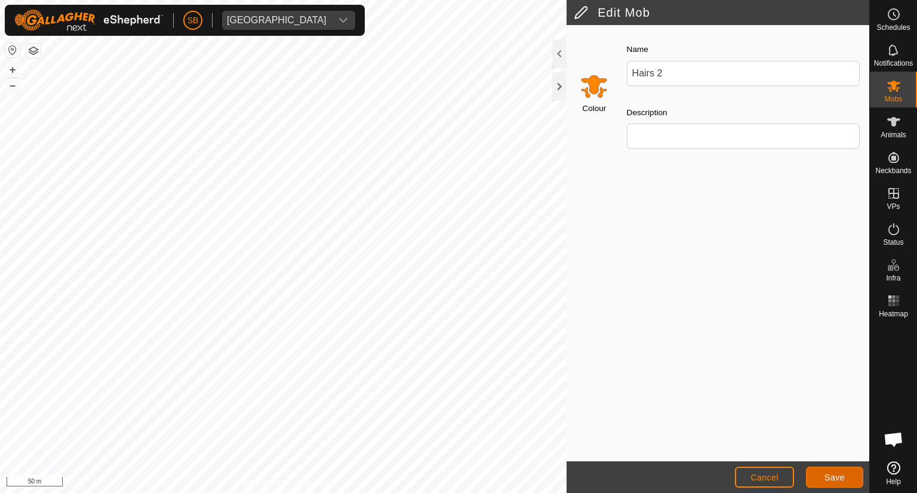
click at [836, 475] on span "Save" at bounding box center [834, 478] width 20 height 10
